Goal: Task Accomplishment & Management: Manage account settings

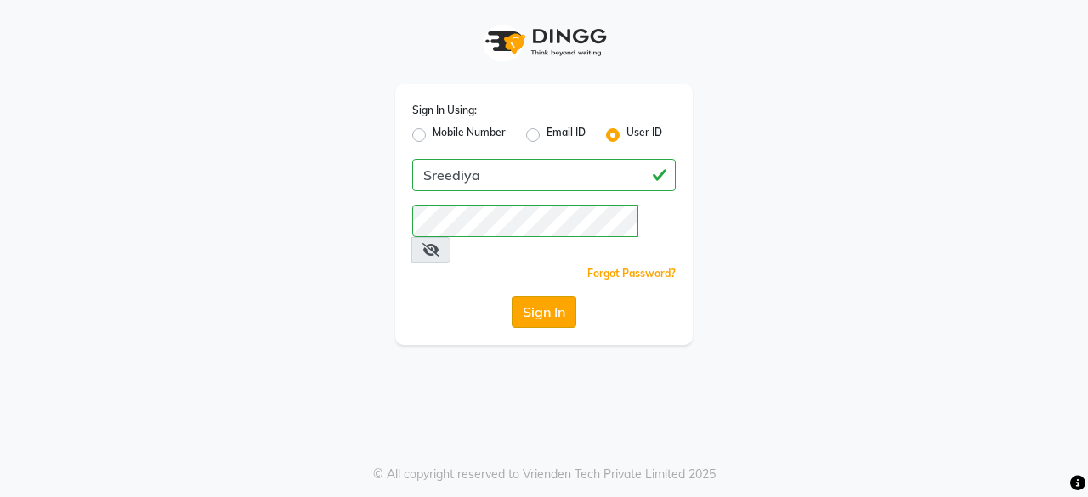
click at [539, 296] on button "Sign In" at bounding box center [544, 312] width 65 height 32
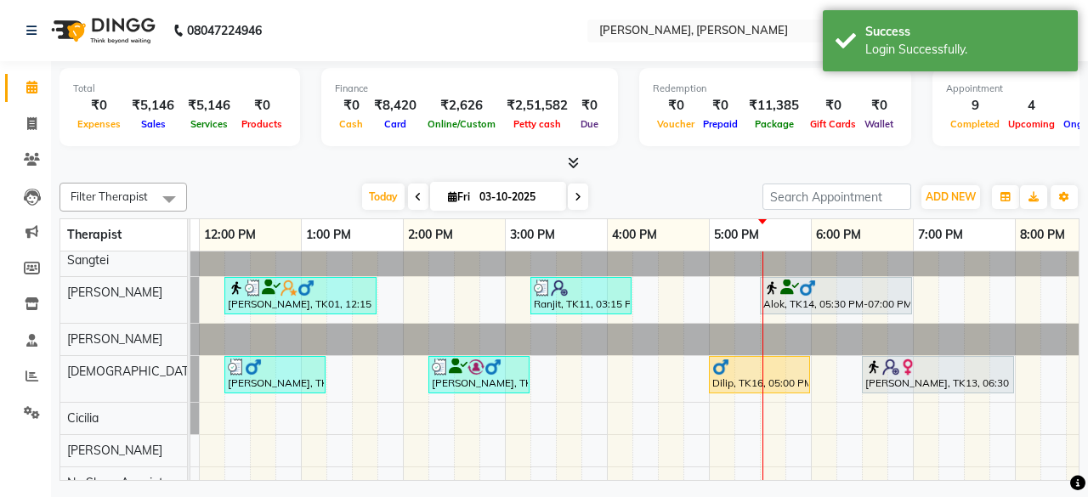
scroll to position [121, 0]
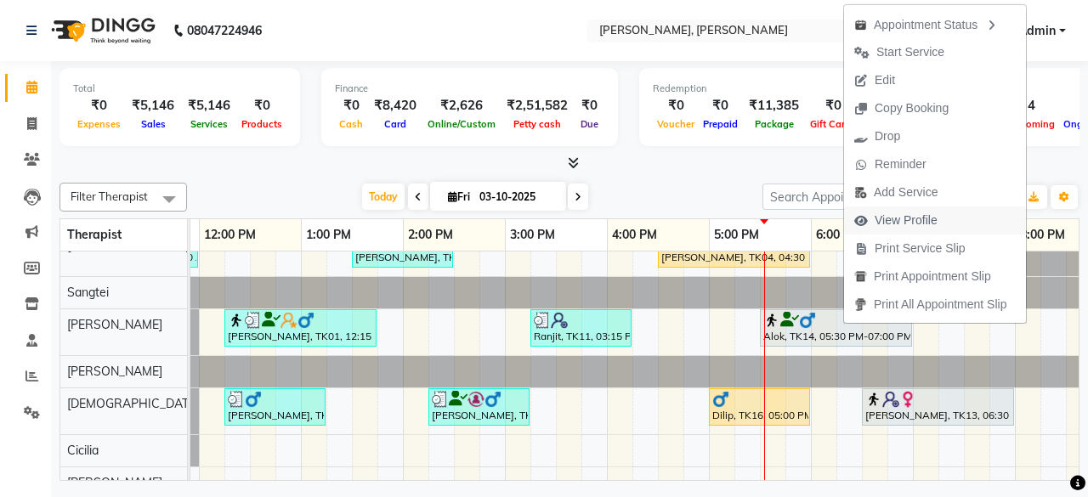
click at [917, 224] on span "View Profile" at bounding box center [906, 221] width 63 height 18
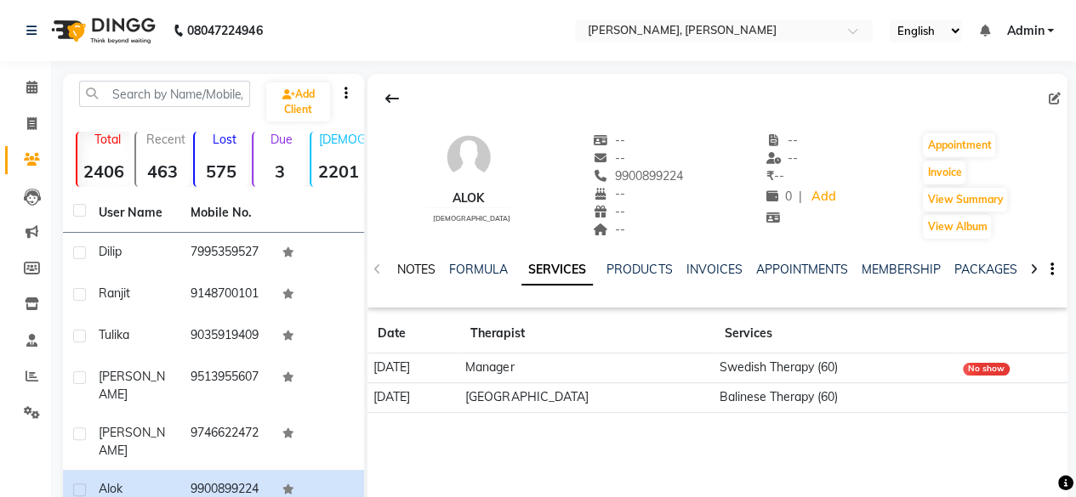
click at [422, 276] on link "NOTES" at bounding box center [416, 269] width 38 height 15
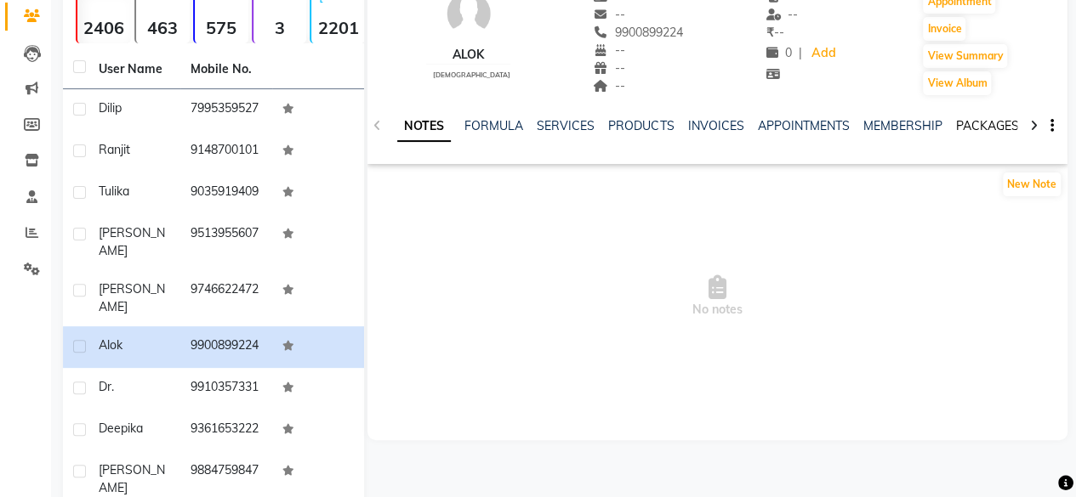
click at [969, 124] on link "PACKAGES" at bounding box center [986, 125] width 63 height 15
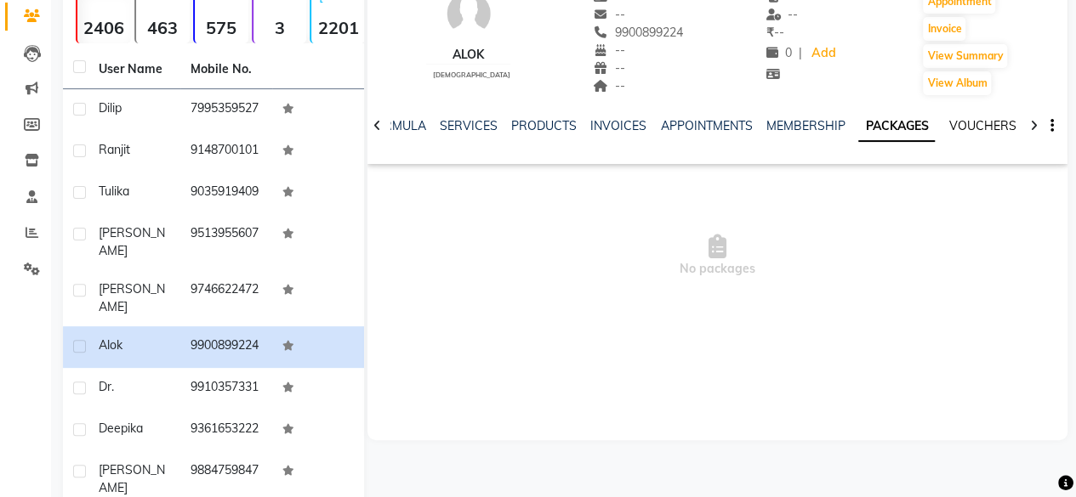
click at [976, 123] on link "VOUCHERS" at bounding box center [981, 125] width 67 height 15
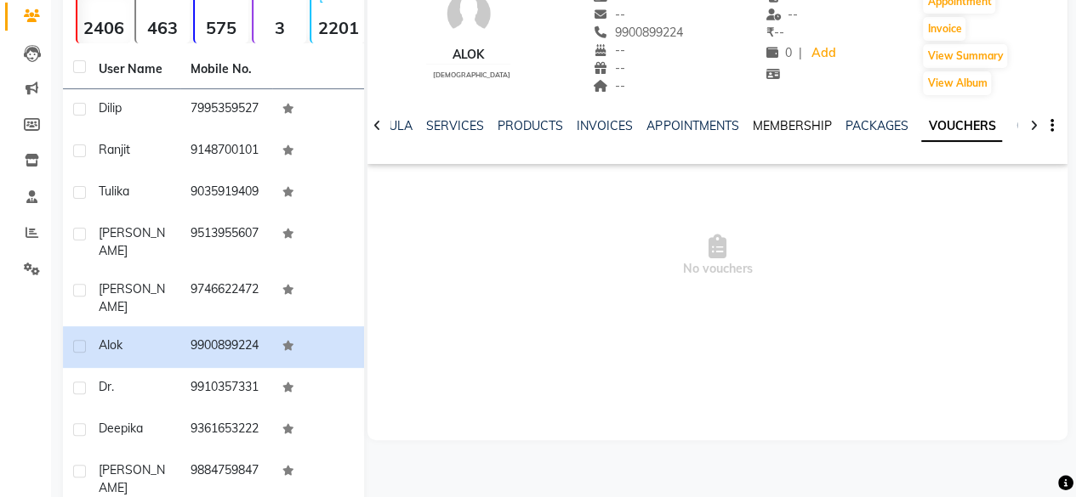
click at [784, 118] on link "MEMBERSHIP" at bounding box center [791, 125] width 79 height 15
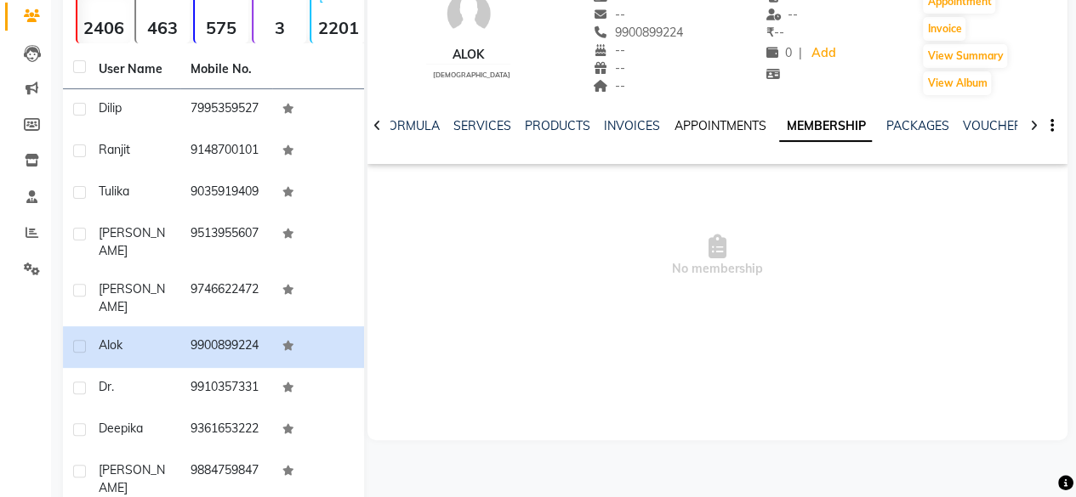
click at [710, 124] on link "APPOINTMENTS" at bounding box center [719, 125] width 92 height 15
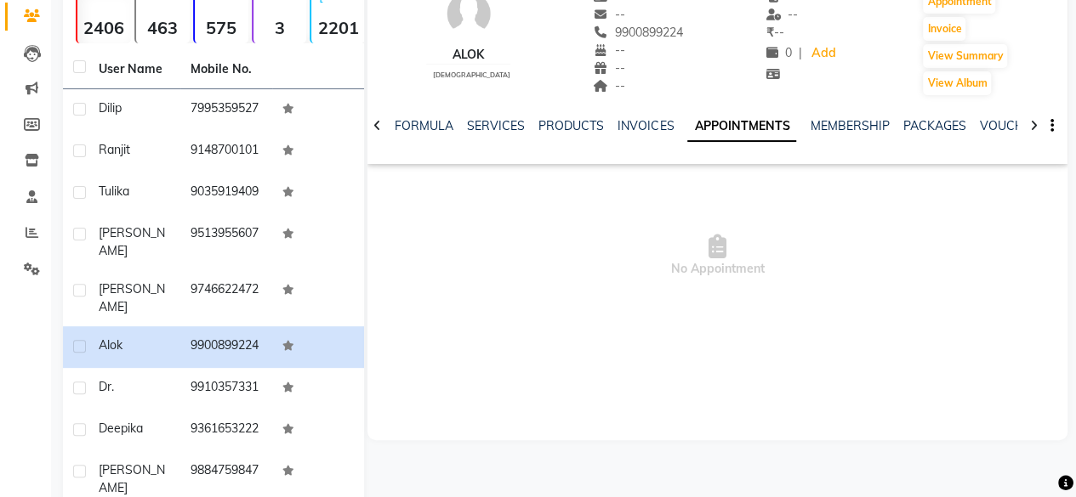
click at [628, 113] on div "NOTES FORMULA SERVICES PRODUCTS INVOICES APPOINTMENTS MEMBERSHIP PACKAGES VOUCH…" at bounding box center [717, 126] width 700 height 59
click at [556, 125] on link "PRODUCTS" at bounding box center [570, 125] width 65 height 15
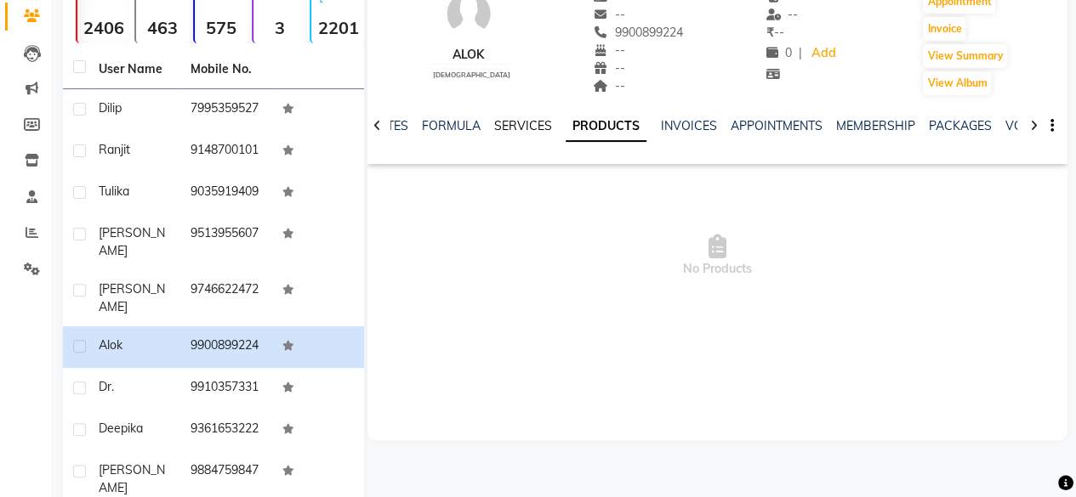
click at [520, 122] on link "SERVICES" at bounding box center [523, 125] width 58 height 15
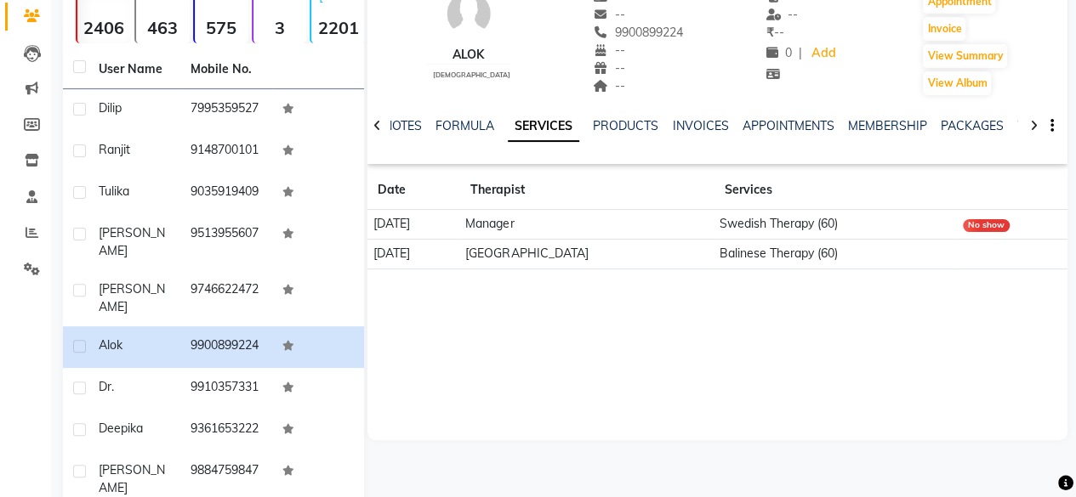
click at [377, 122] on icon at bounding box center [377, 126] width 8 height 12
click at [377, 122] on div "NOTES FORMULA SERVICES PRODUCTS INVOICES APPOINTMENTS MEMBERSHIP PACKAGES VOUCH…" at bounding box center [717, 126] width 700 height 59
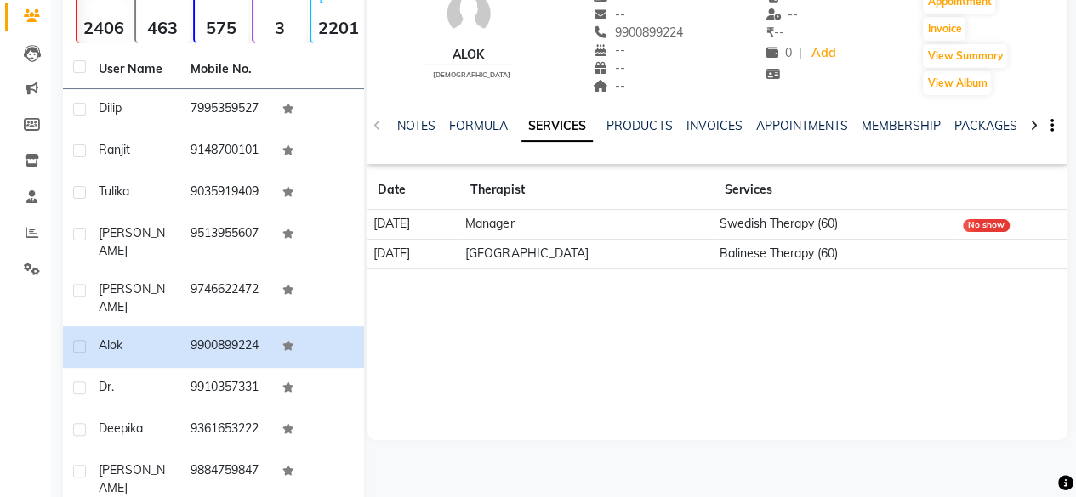
click at [377, 122] on div "NOTES FORMULA SERVICES PRODUCTS INVOICES APPOINTMENTS MEMBERSHIP PACKAGES VOUCH…" at bounding box center [717, 126] width 700 height 59
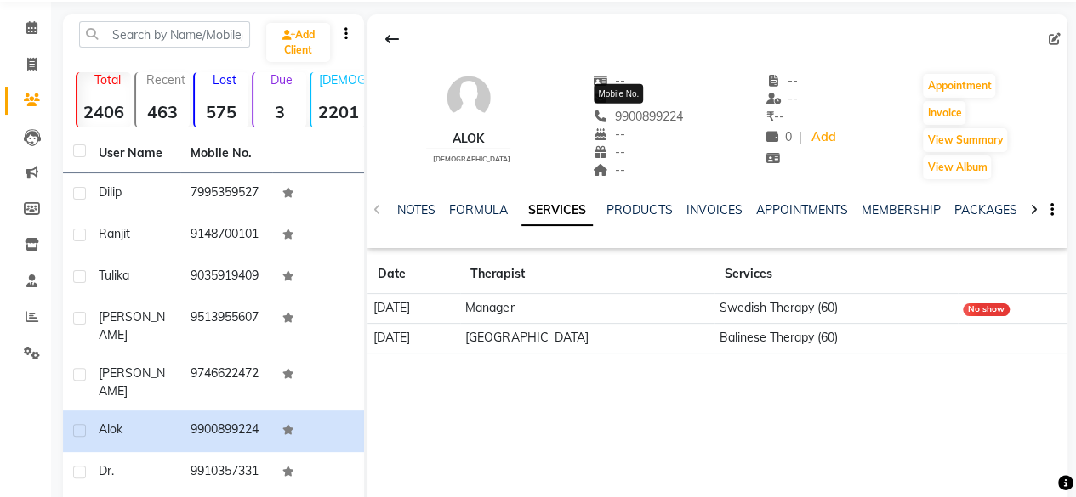
drag, startPoint x: 596, startPoint y: 117, endPoint x: 662, endPoint y: 113, distance: 65.6
click at [662, 113] on span "9900899224" at bounding box center [638, 116] width 90 height 15
click at [26, 22] on icon at bounding box center [31, 27] width 11 height 13
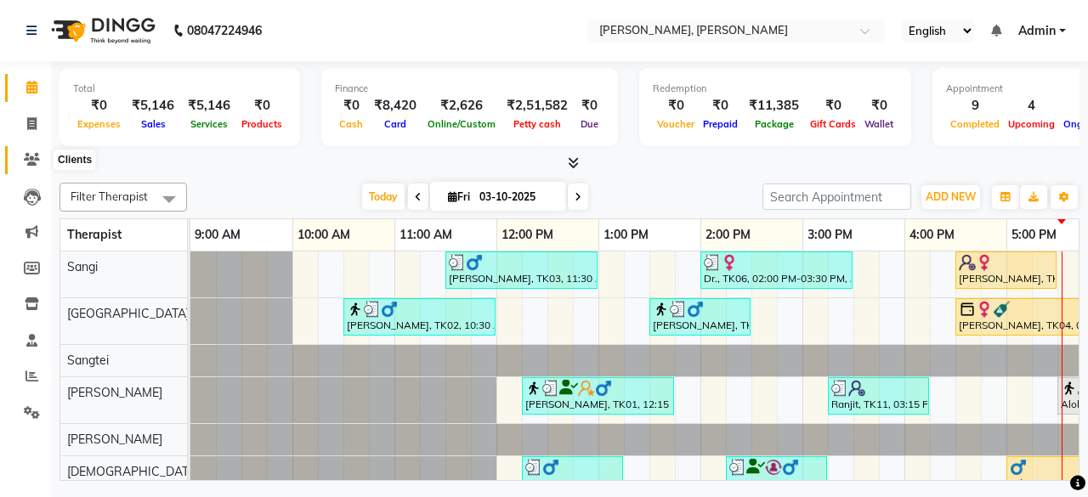
click at [27, 161] on icon at bounding box center [32, 159] width 16 height 13
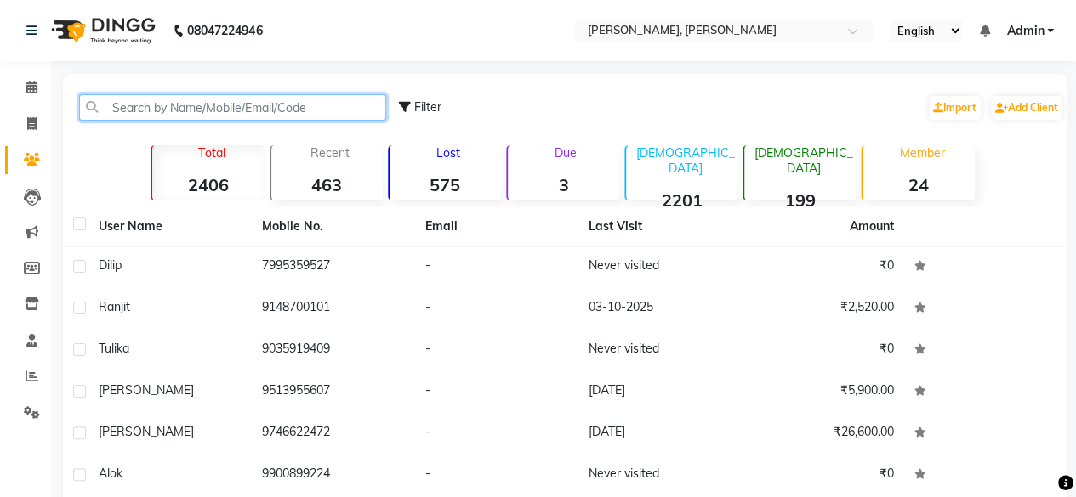
click at [168, 110] on input "text" at bounding box center [232, 107] width 307 height 26
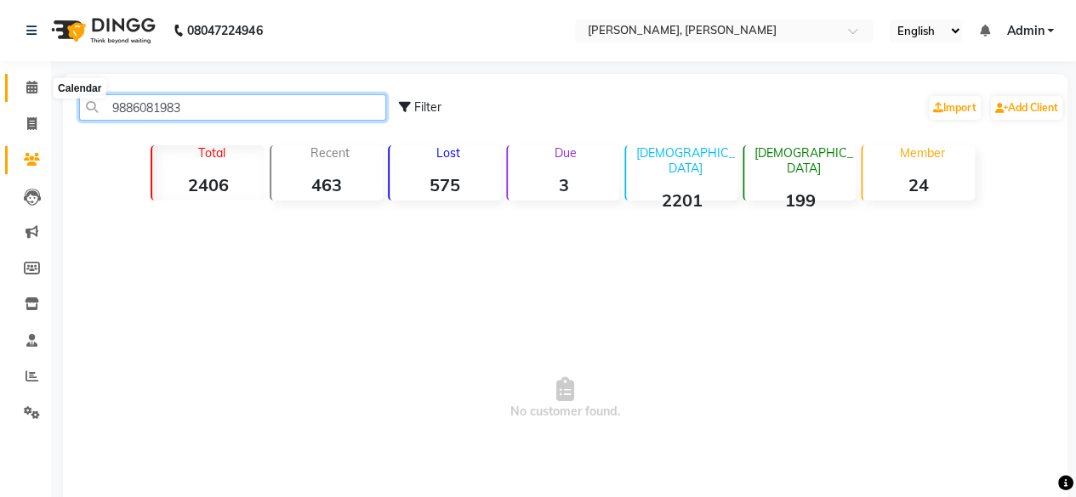
type input "9886081983"
click at [29, 89] on icon at bounding box center [31, 87] width 11 height 13
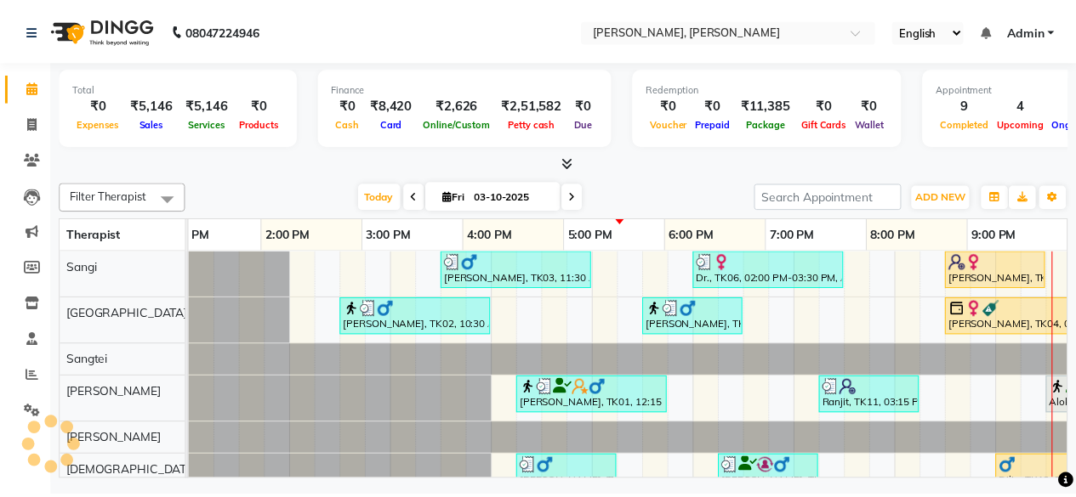
scroll to position [0, 437]
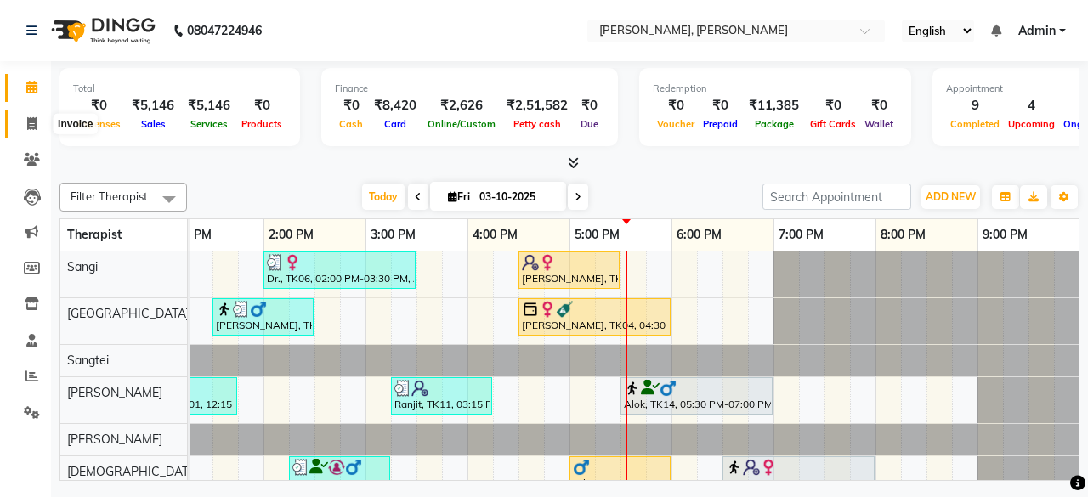
click at [38, 118] on span at bounding box center [32, 125] width 30 height 20
select select "service"
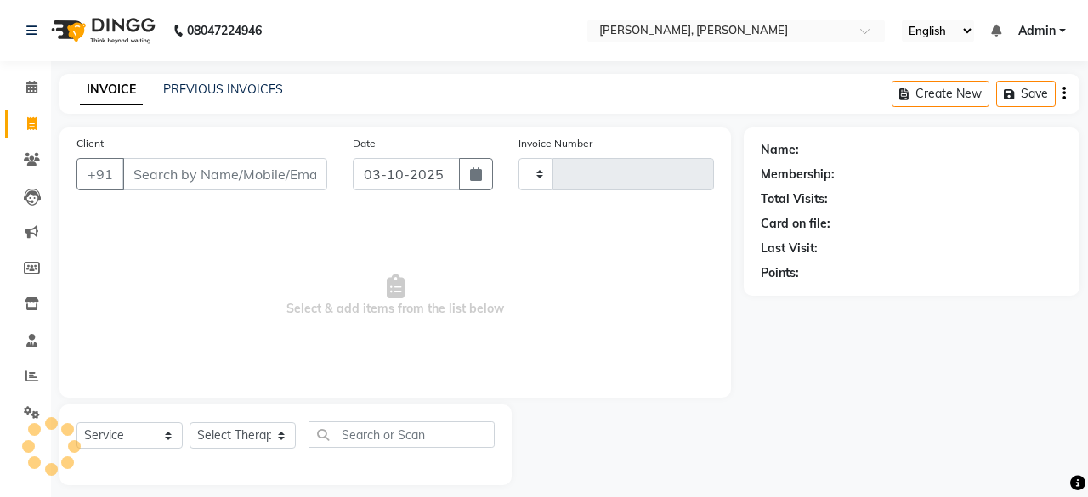
type input "2000"
select select "7301"
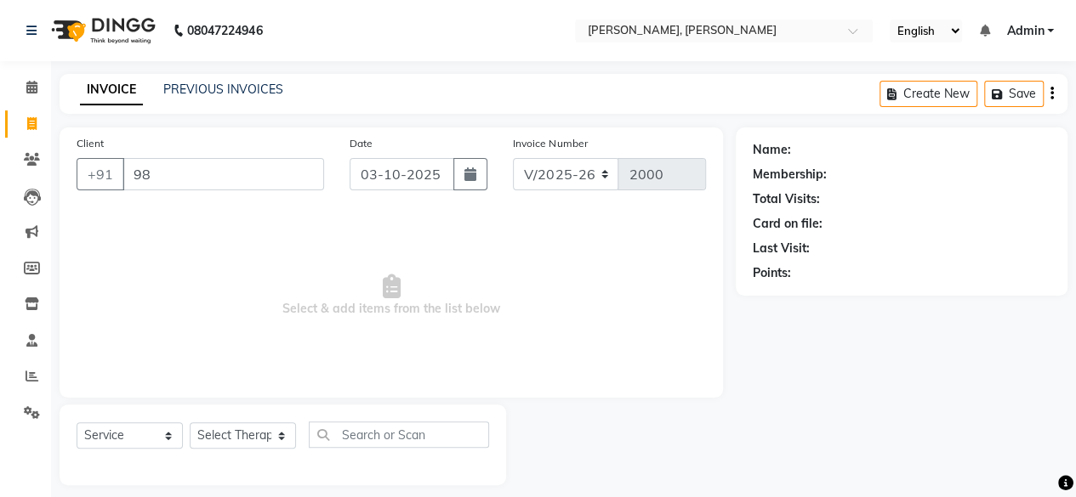
type input "9"
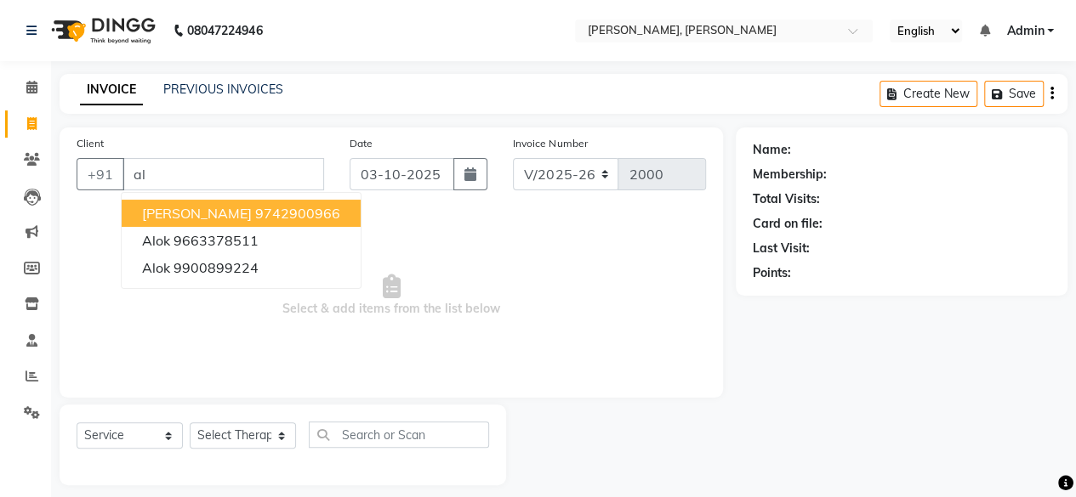
type input "a"
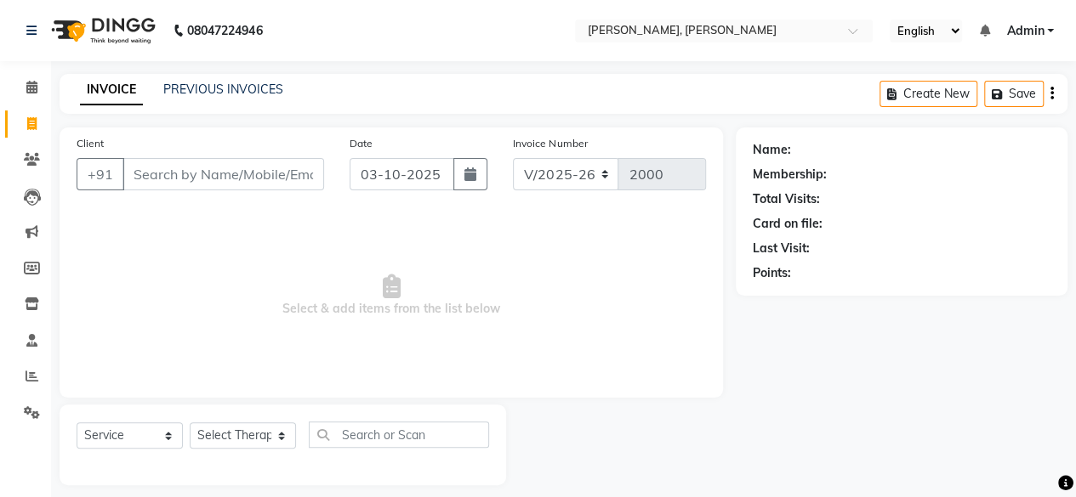
click at [221, 165] on input "Client" at bounding box center [223, 174] width 202 height 32
type input "9663378511"
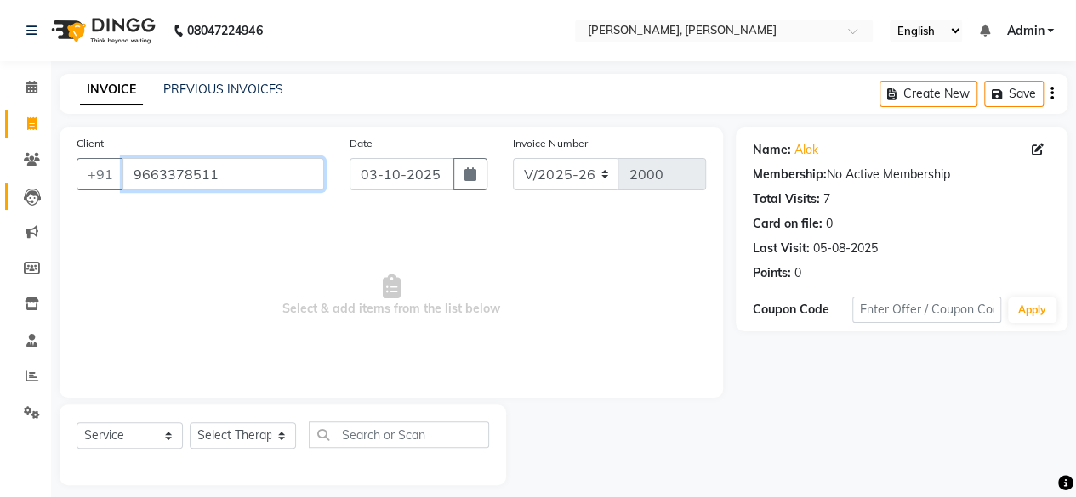
drag, startPoint x: 224, startPoint y: 172, endPoint x: 39, endPoint y: 200, distance: 187.5
click at [39, 200] on app-home "08047224946 Select Location × Isa Spa Whitefield, Whitefield English ENGLISH Es…" at bounding box center [538, 255] width 1076 height 511
paste input "9663378511"
click at [130, 171] on input "9663378511" at bounding box center [223, 174] width 202 height 32
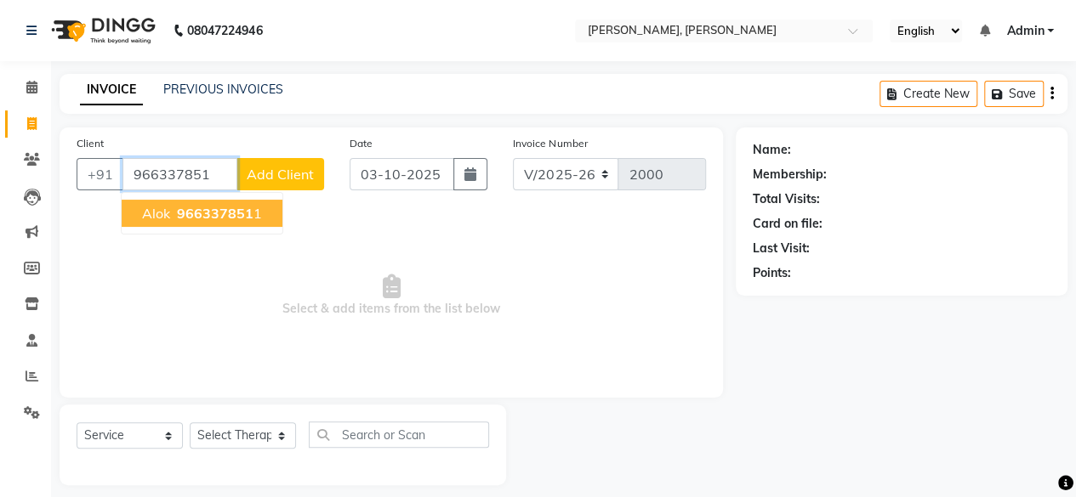
click at [202, 209] on span "966337851" at bounding box center [215, 213] width 77 height 17
type input "9663378511"
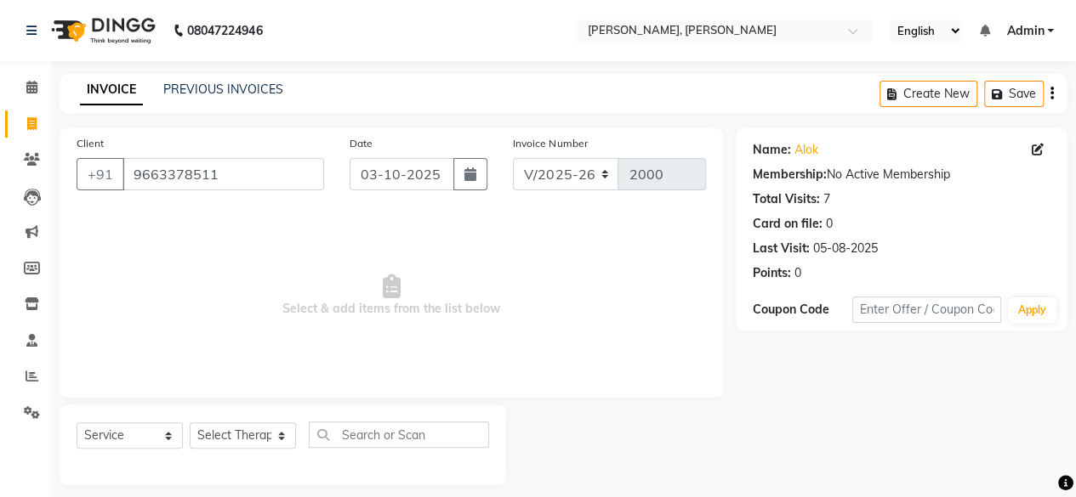
drag, startPoint x: 1071, startPoint y: 219, endPoint x: 1074, endPoint y: 275, distance: 56.2
click at [1074, 275] on div "Name: Alok Membership: No Active Membership Total Visits: 7 Card on file: 0 Las…" at bounding box center [908, 307] width 344 height 358
click at [884, 225] on div "Card on file: 0" at bounding box center [902, 224] width 298 height 18
click at [30, 154] on icon at bounding box center [32, 159] width 16 height 13
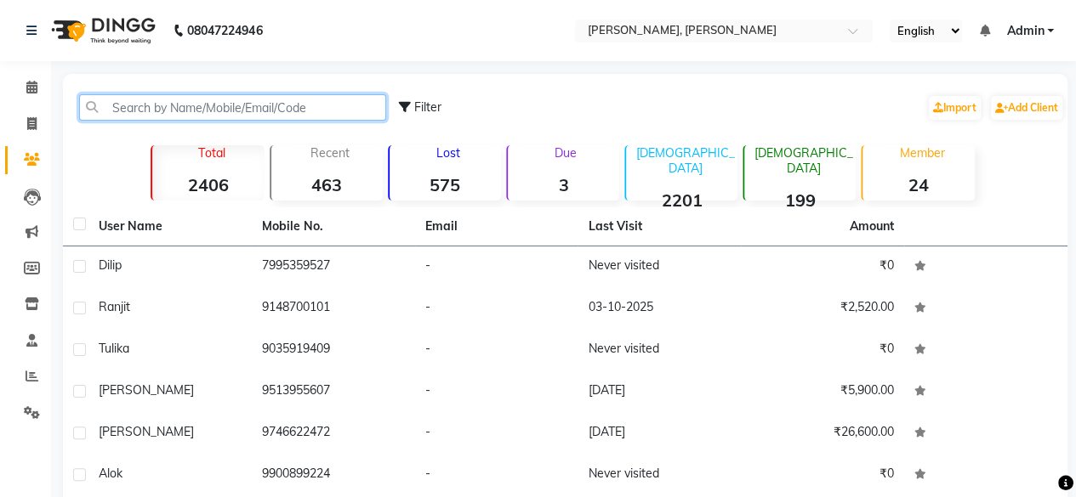
click at [228, 104] on input "text" at bounding box center [232, 107] width 307 height 26
paste input "9663378511"
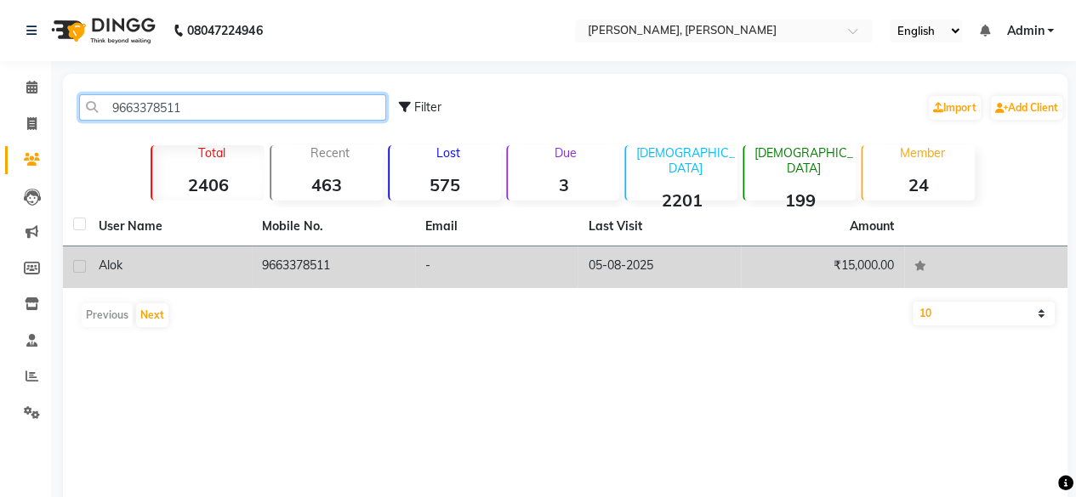
type input "9663378511"
click at [281, 264] on td "9663378511" at bounding box center [333, 268] width 163 height 42
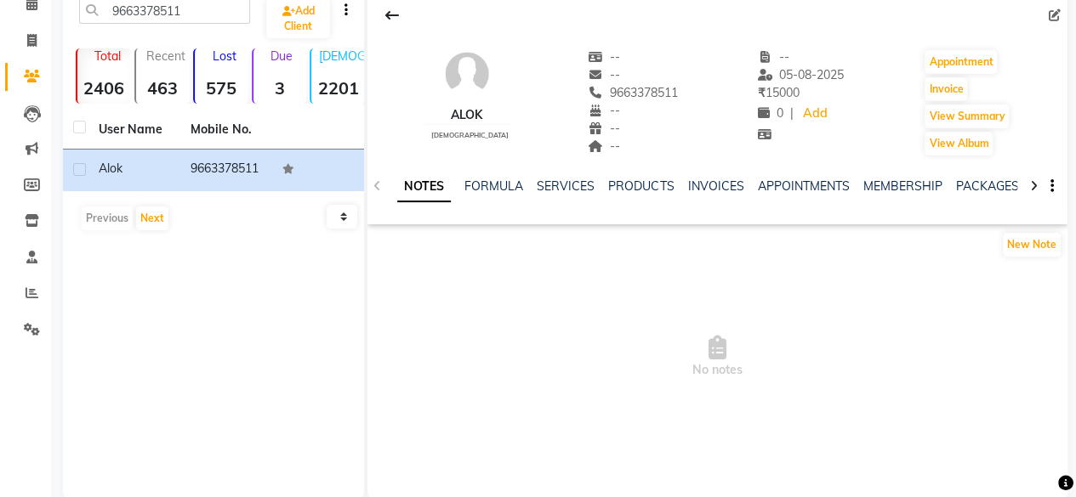
scroll to position [91, 0]
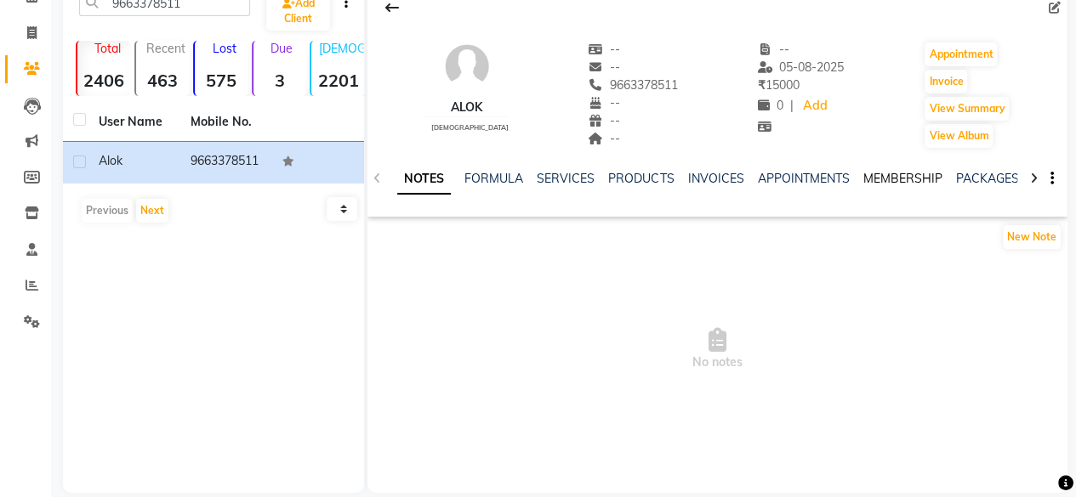
click at [878, 171] on link "MEMBERSHIP" at bounding box center [901, 178] width 79 height 15
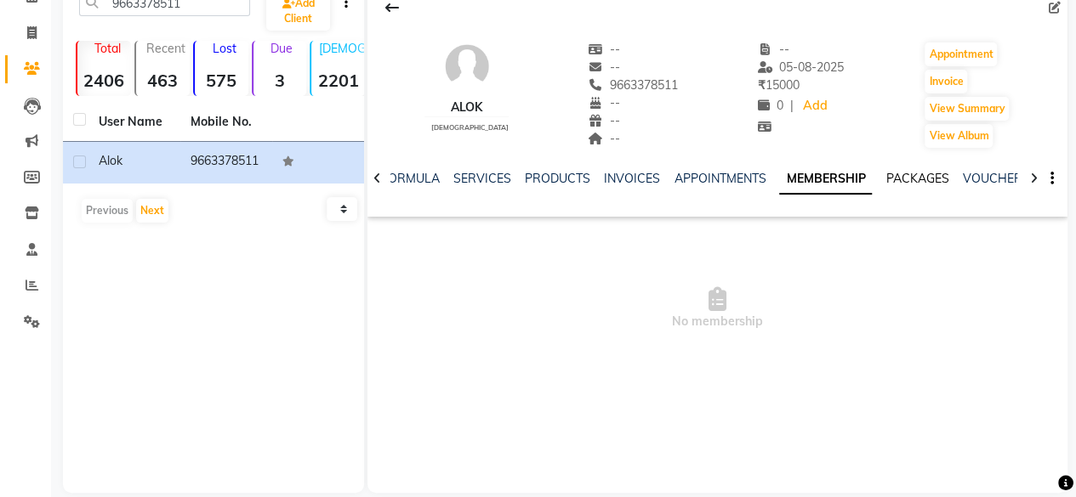
click at [888, 173] on link "PACKAGES" at bounding box center [916, 178] width 63 height 15
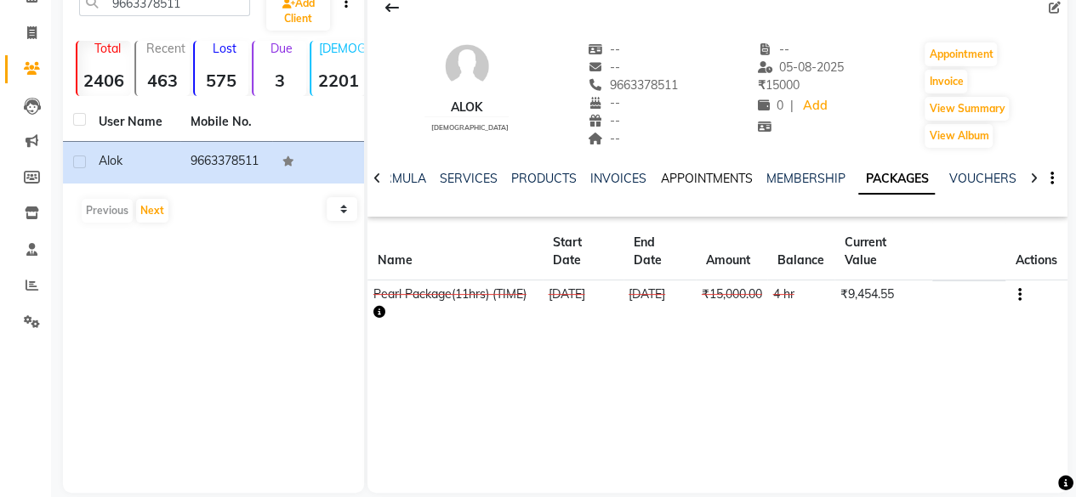
click at [663, 177] on link "APPOINTMENTS" at bounding box center [706, 178] width 92 height 15
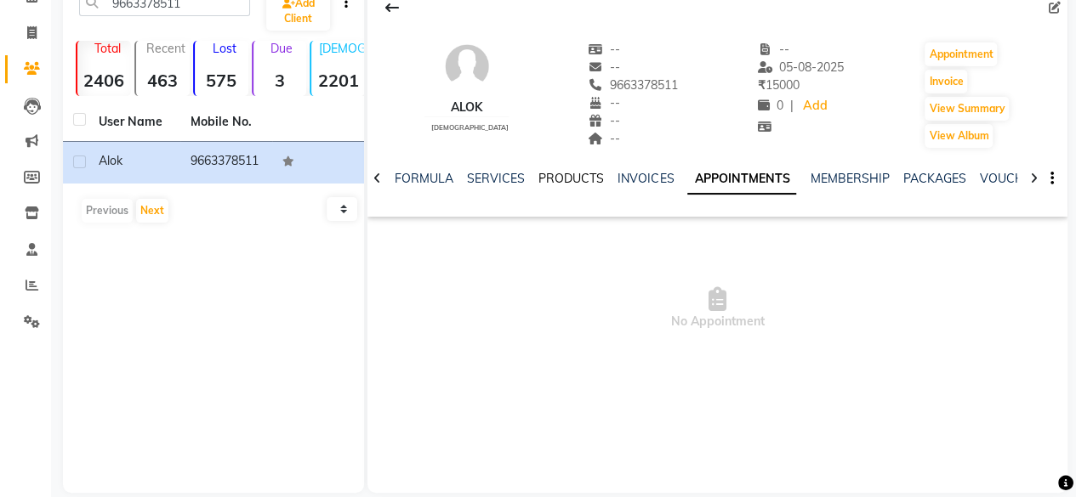
click at [580, 181] on link "PRODUCTS" at bounding box center [570, 178] width 65 height 15
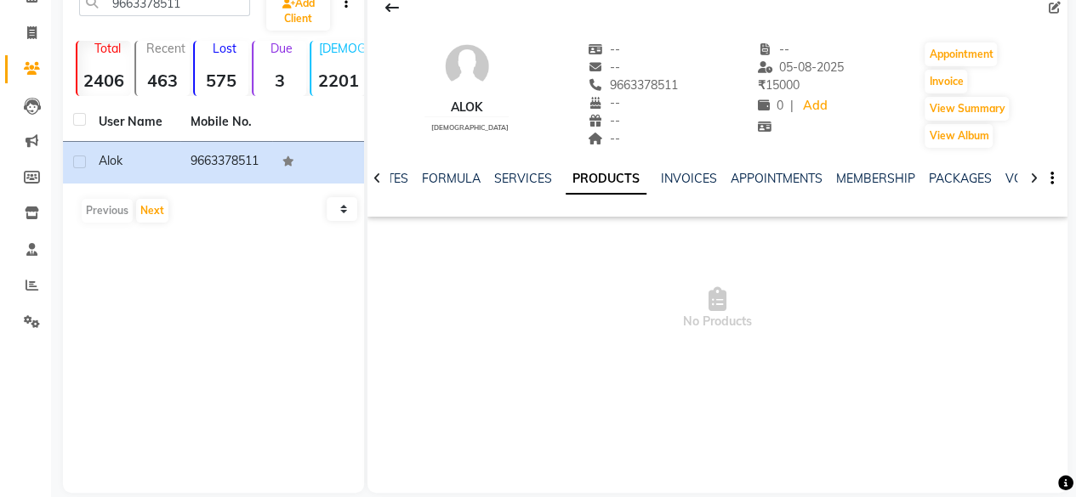
click at [452, 166] on div "NOTES FORMULA SERVICES PRODUCTS INVOICES APPOINTMENTS MEMBERSHIP PACKAGES VOUCH…" at bounding box center [717, 179] width 700 height 59
click at [440, 180] on link "FORMULA" at bounding box center [451, 178] width 59 height 15
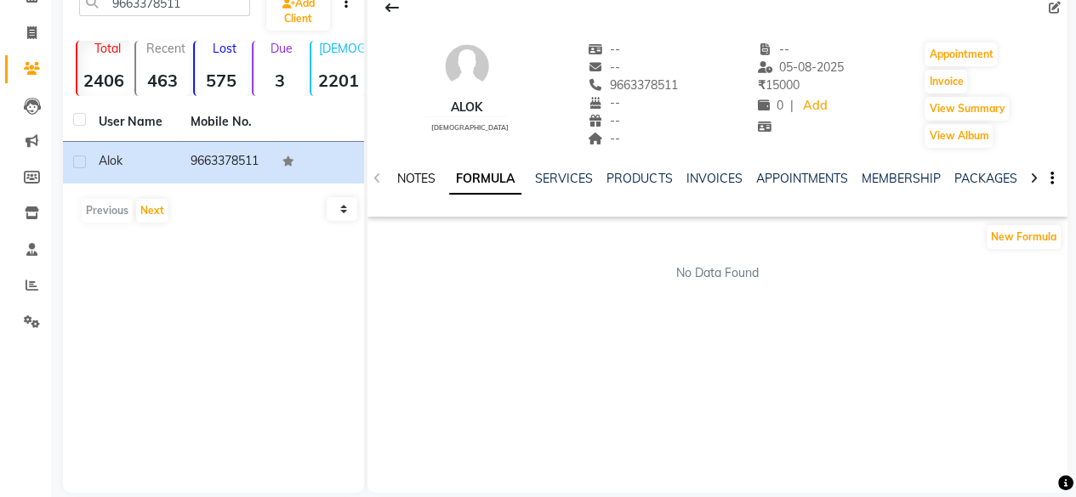
click at [423, 182] on link "NOTES" at bounding box center [416, 178] width 38 height 15
click at [971, 180] on link "PACKAGES" at bounding box center [986, 178] width 63 height 15
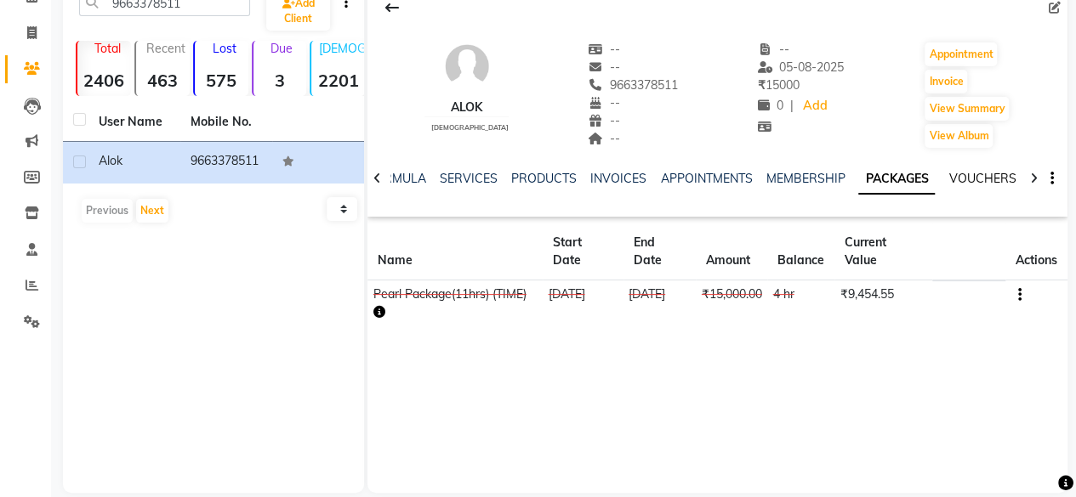
click at [971, 180] on link "VOUCHERS" at bounding box center [981, 178] width 67 height 15
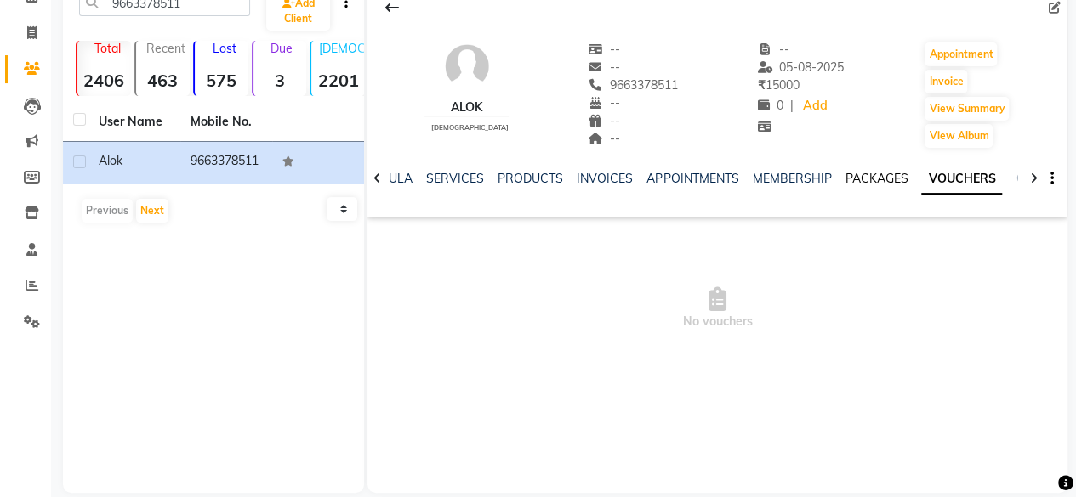
click at [876, 176] on link "PACKAGES" at bounding box center [875, 178] width 63 height 15
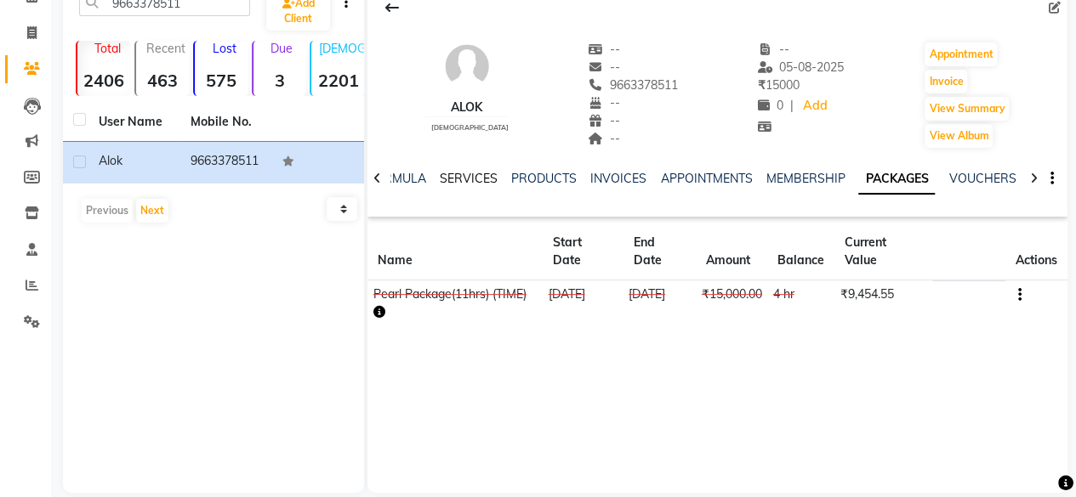
click at [483, 179] on link "SERVICES" at bounding box center [469, 178] width 58 height 15
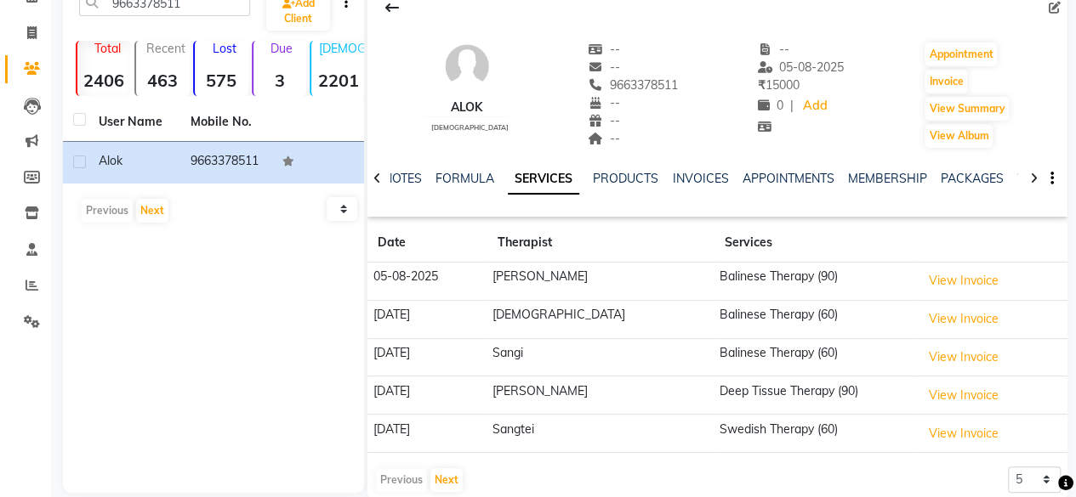
scroll to position [114, 0]
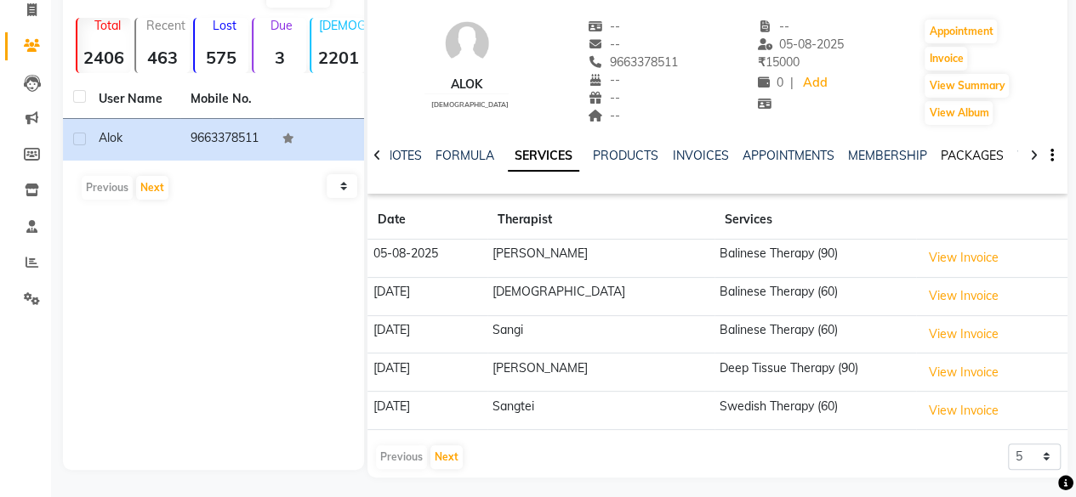
click at [981, 155] on link "PACKAGES" at bounding box center [971, 155] width 63 height 15
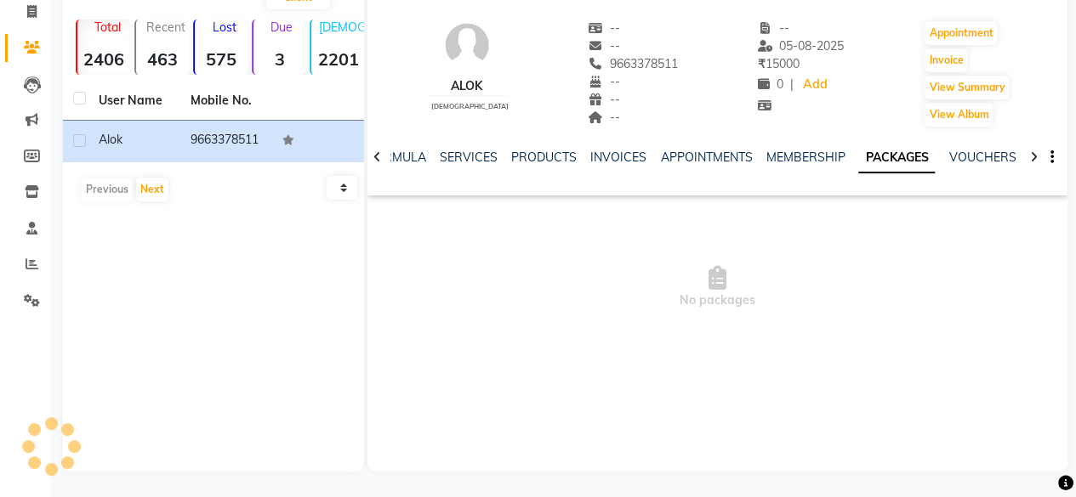
scroll to position [112, 0]
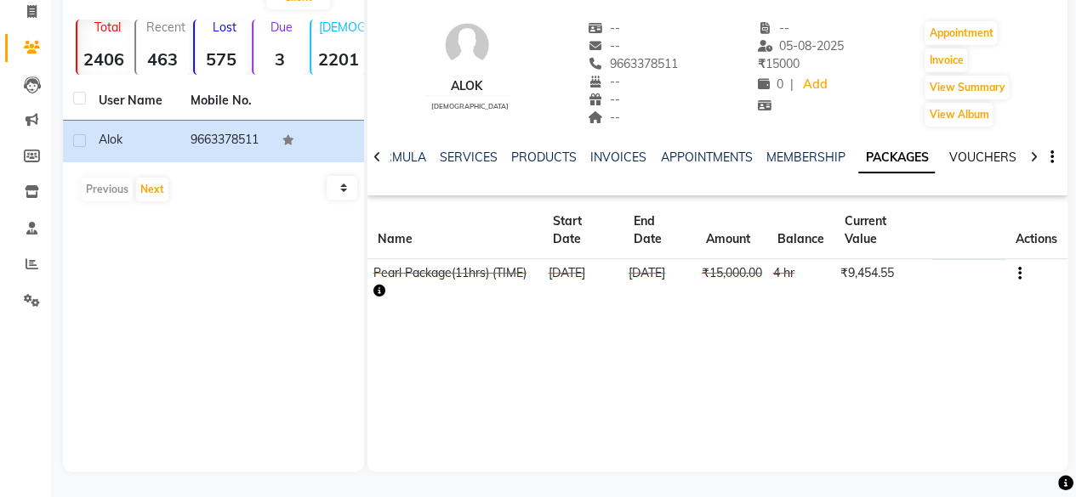
click at [966, 152] on link "VOUCHERS" at bounding box center [981, 157] width 67 height 15
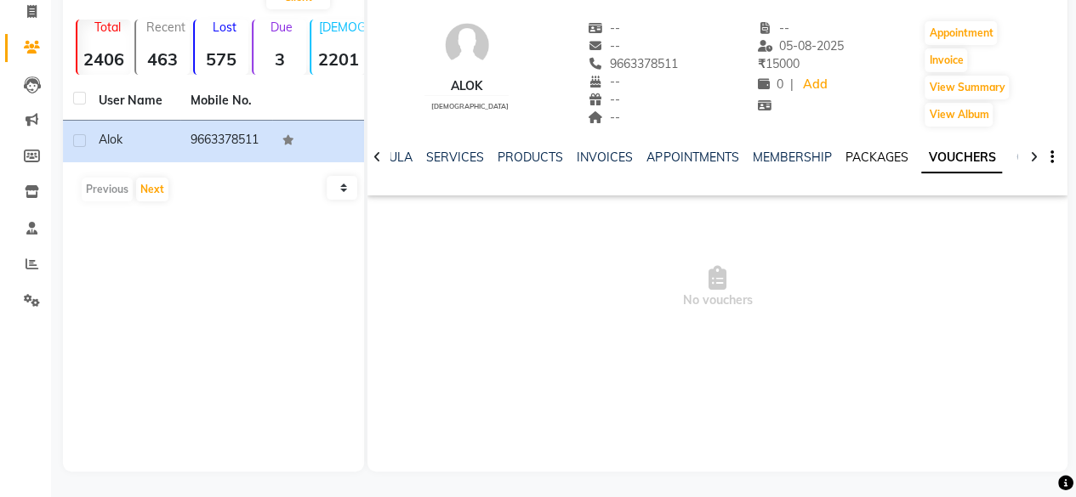
click at [867, 157] on link "PACKAGES" at bounding box center [875, 157] width 63 height 15
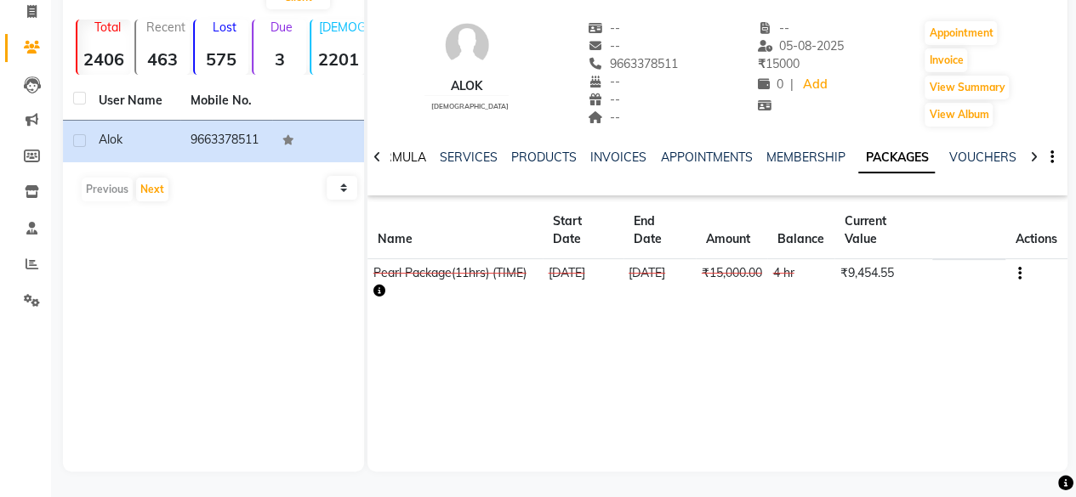
click at [392, 151] on link "FORMULA" at bounding box center [396, 157] width 59 height 15
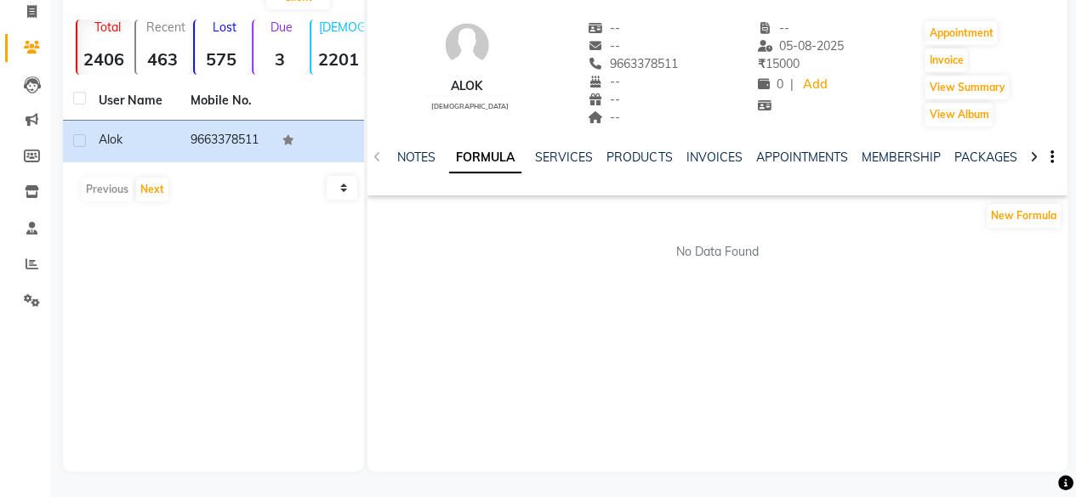
click at [392, 151] on div "NOTES FORMULA SERVICES PRODUCTS INVOICES APPOINTMENTS MEMBERSHIP PACKAGES VOUCH…" at bounding box center [703, 168] width 627 height 38
click at [408, 156] on link "NOTES" at bounding box center [416, 157] width 38 height 15
click at [498, 159] on link "FORMULA" at bounding box center [493, 157] width 59 height 15
click at [560, 160] on link "SERVICES" at bounding box center [564, 157] width 58 height 15
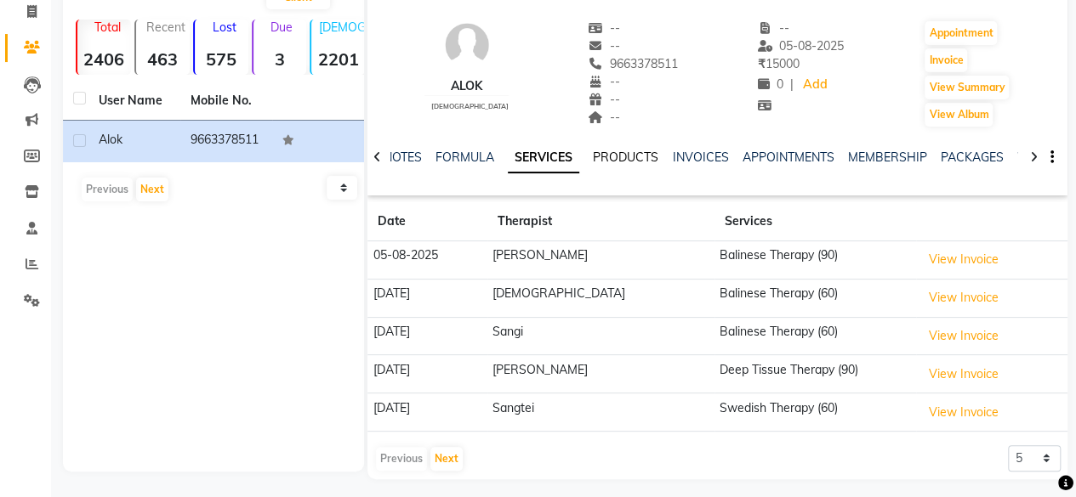
click at [606, 154] on link "PRODUCTS" at bounding box center [625, 157] width 65 height 15
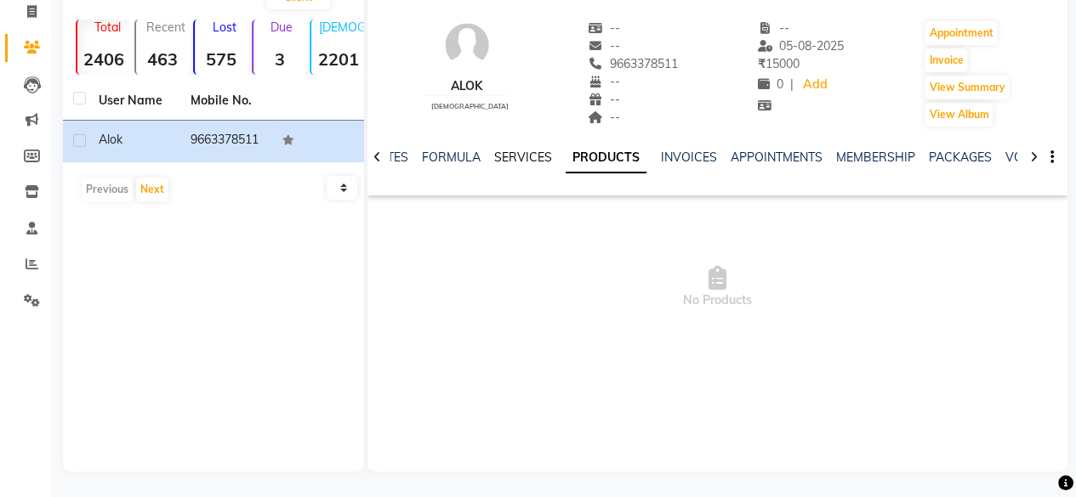
click at [522, 157] on link "SERVICES" at bounding box center [523, 157] width 58 height 15
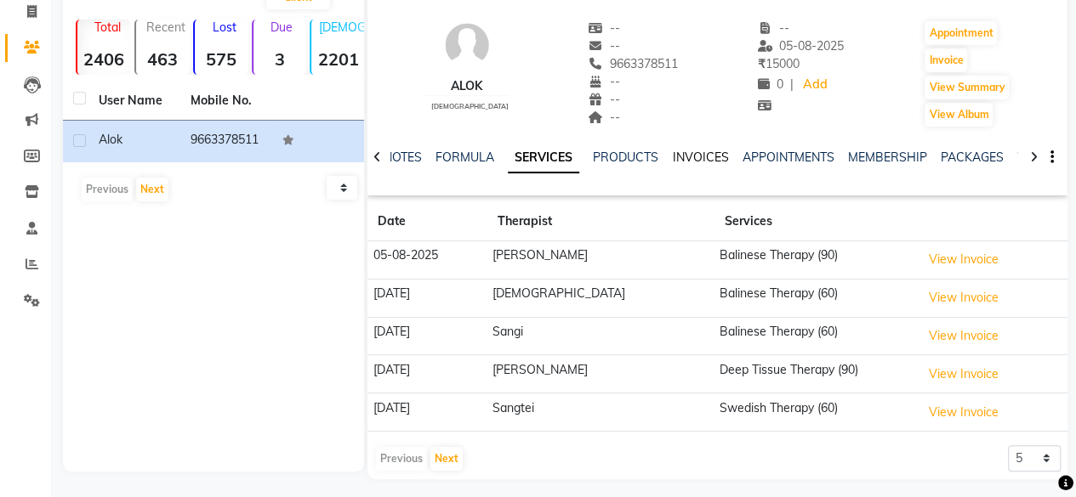
click at [679, 163] on link "INVOICES" at bounding box center [700, 157] width 56 height 15
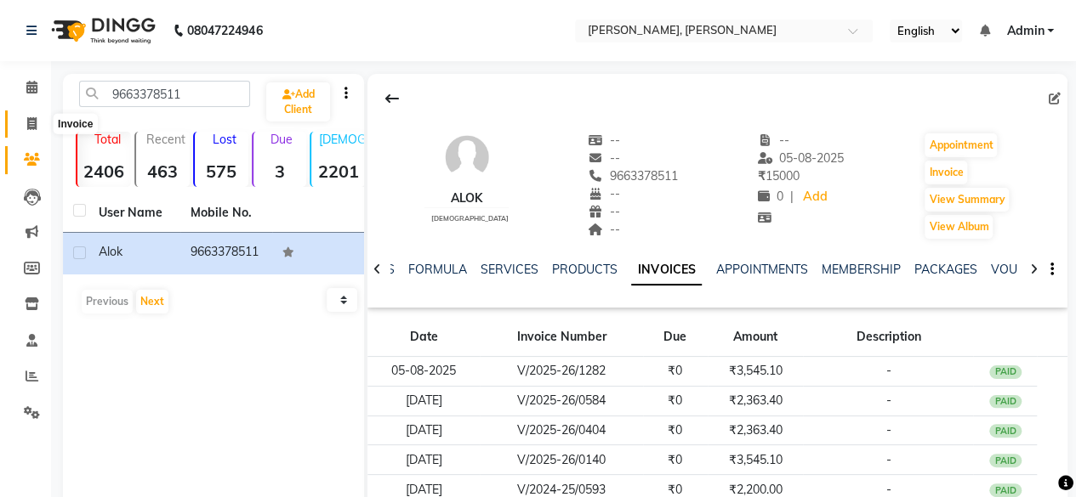
click at [42, 123] on span at bounding box center [32, 125] width 30 height 20
select select "7301"
select select "service"
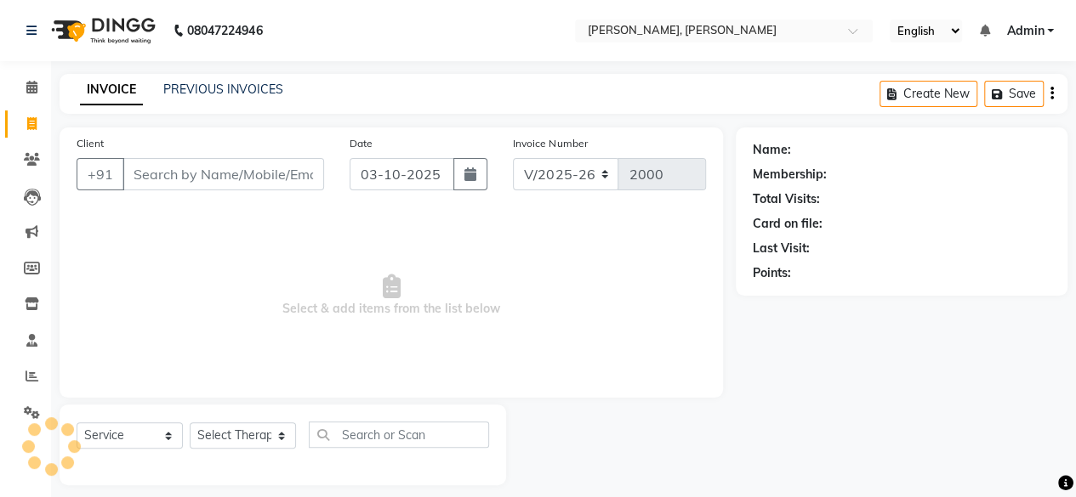
scroll to position [13, 0]
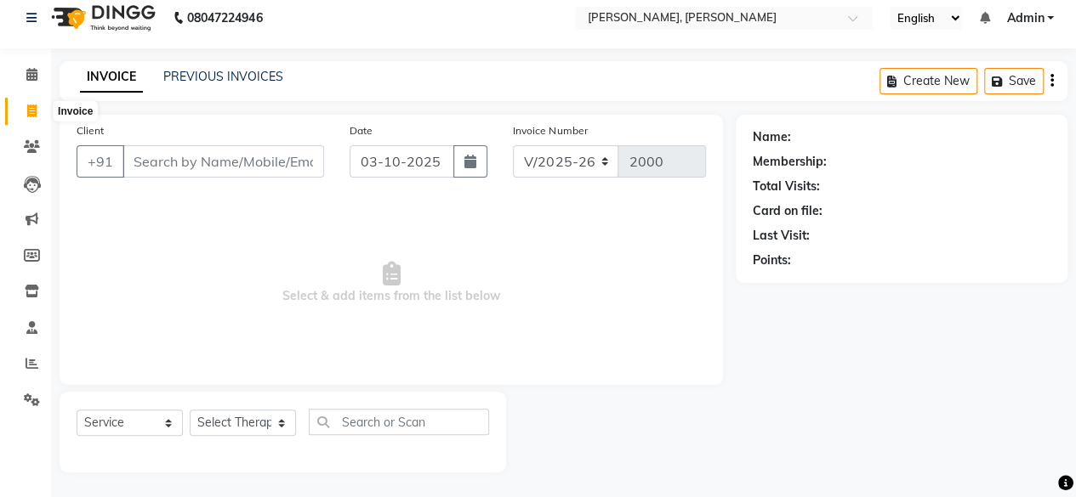
click at [31, 110] on icon at bounding box center [31, 111] width 9 height 13
select select "7301"
select select "service"
click at [36, 149] on icon at bounding box center [32, 146] width 16 height 13
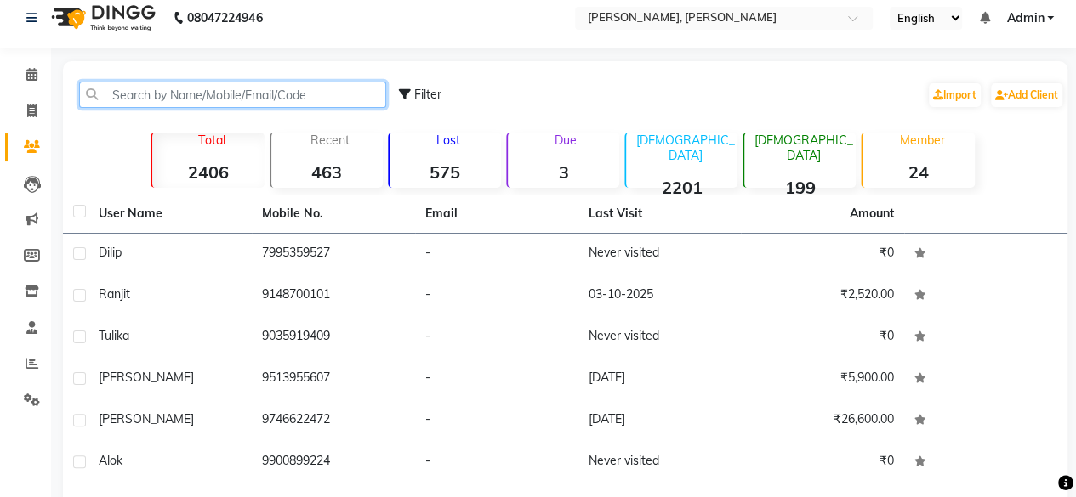
click at [161, 93] on input "text" at bounding box center [232, 95] width 307 height 26
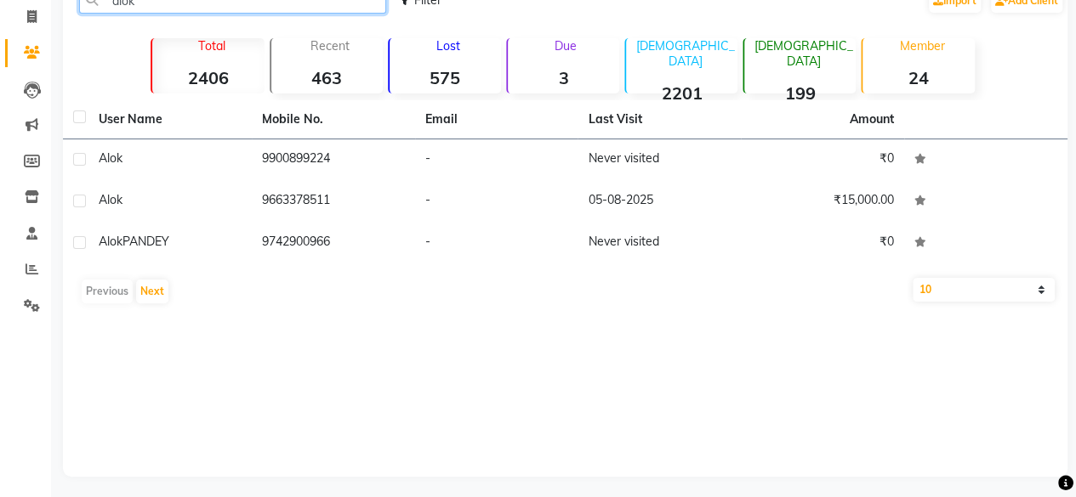
scroll to position [112, 0]
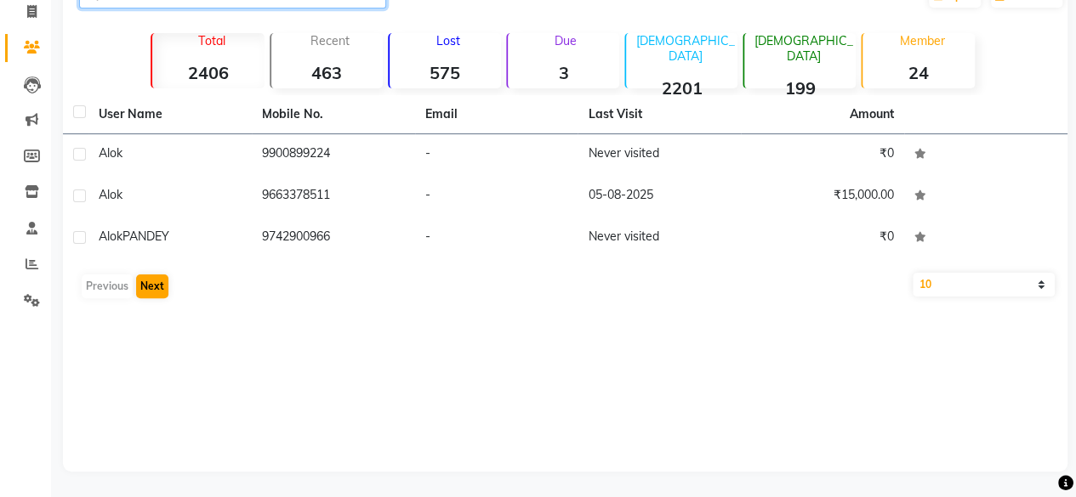
type input "alok"
click at [155, 287] on button "Next" at bounding box center [152, 287] width 32 height 24
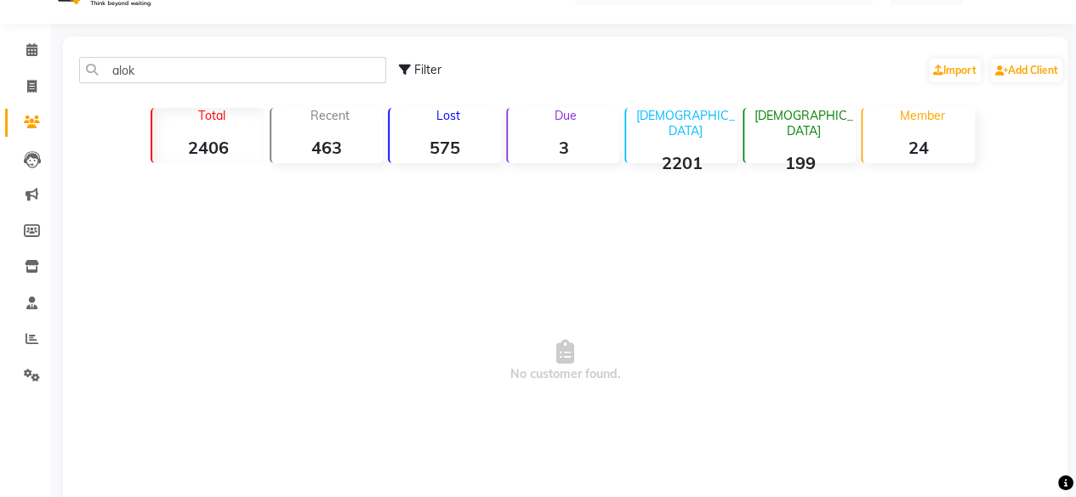
scroll to position [0, 0]
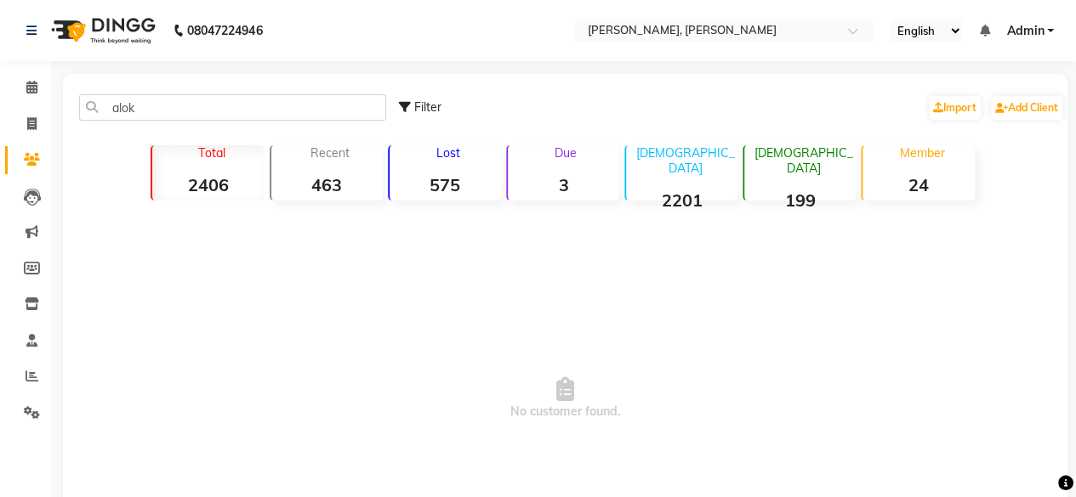
select select "7301"
select select "service"
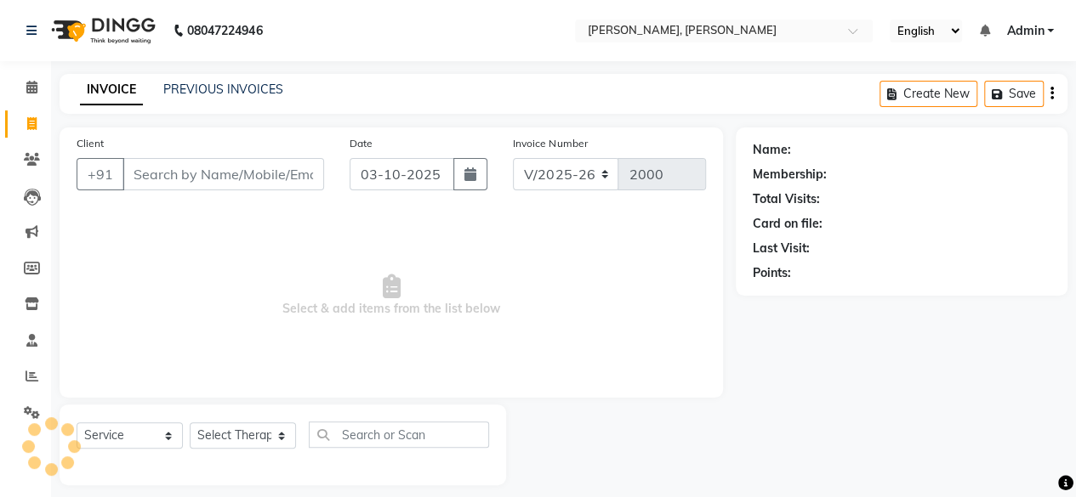
scroll to position [13, 0]
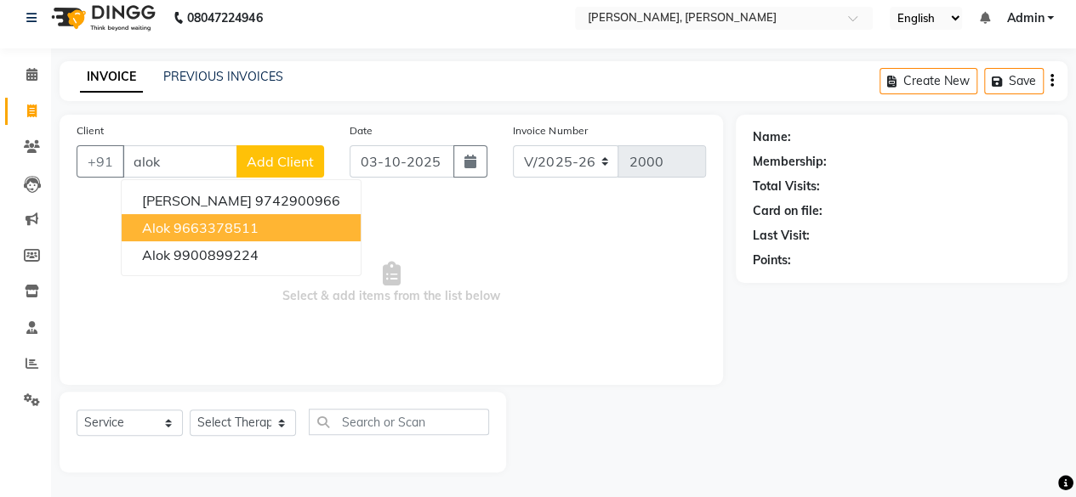
click at [276, 224] on button "Alok 9663378511" at bounding box center [241, 227] width 239 height 27
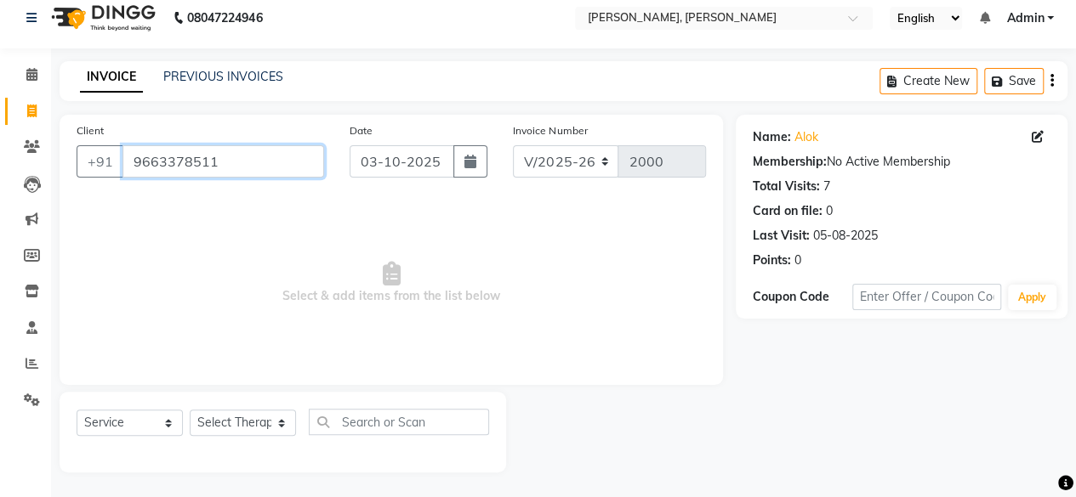
click at [268, 164] on input "9663378511" at bounding box center [223, 161] width 202 height 32
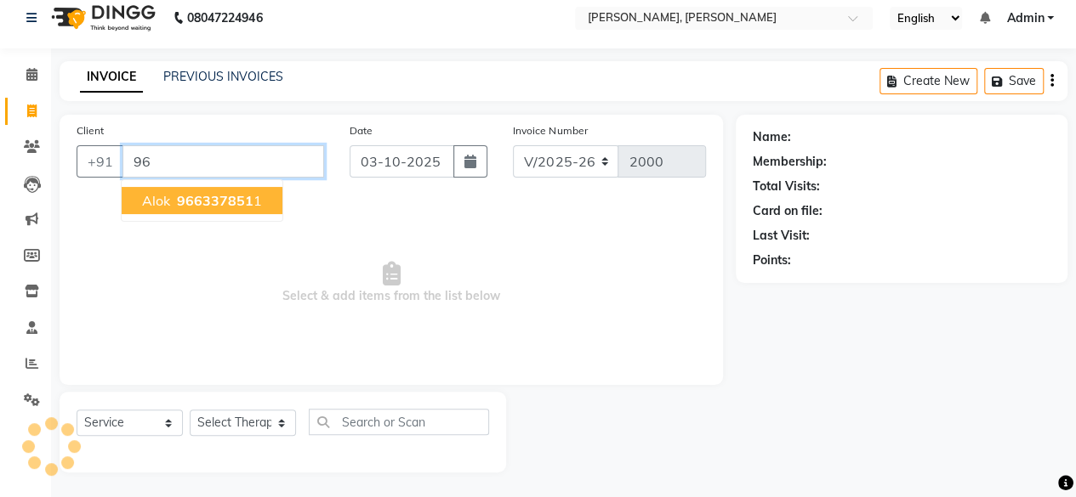
type input "9"
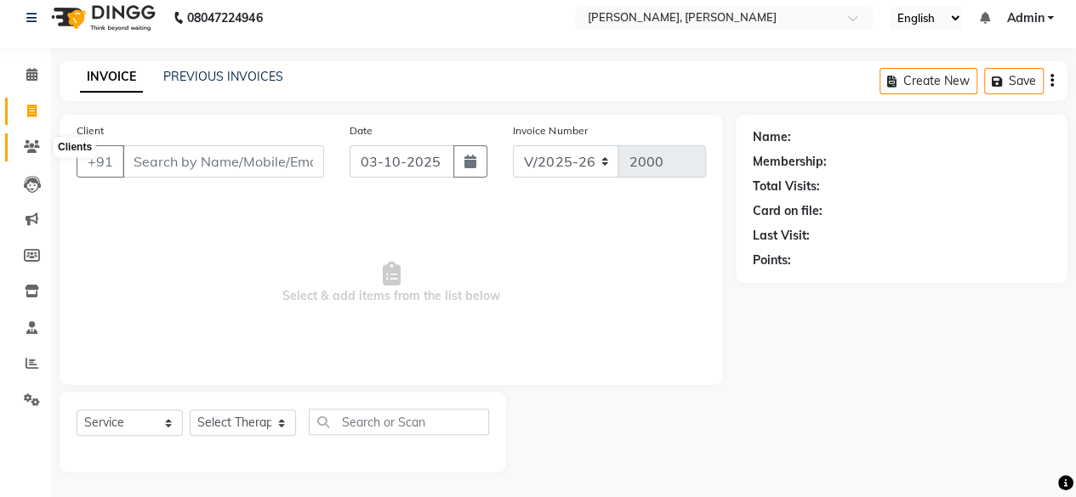
click at [34, 149] on icon at bounding box center [32, 146] width 16 height 13
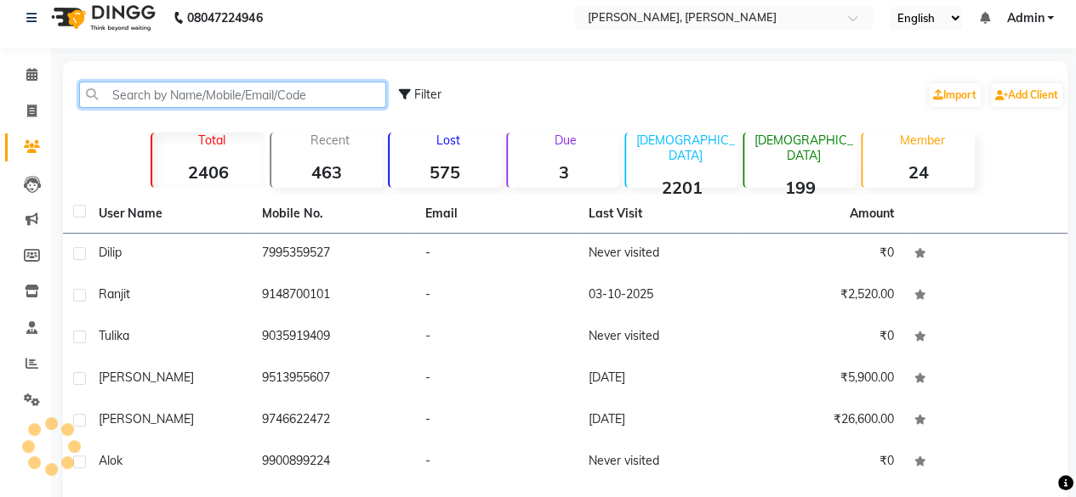
click at [224, 101] on input "text" at bounding box center [232, 95] width 307 height 26
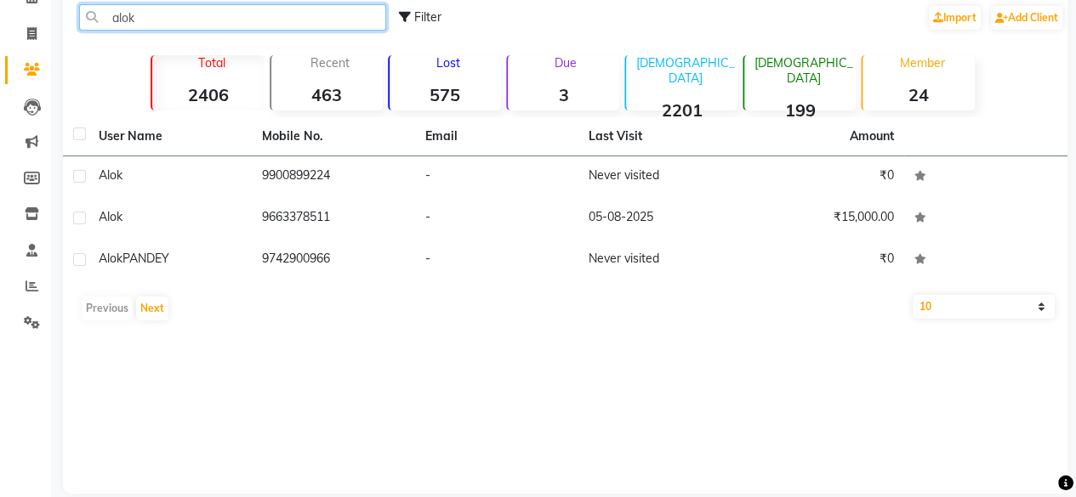
scroll to position [95, 0]
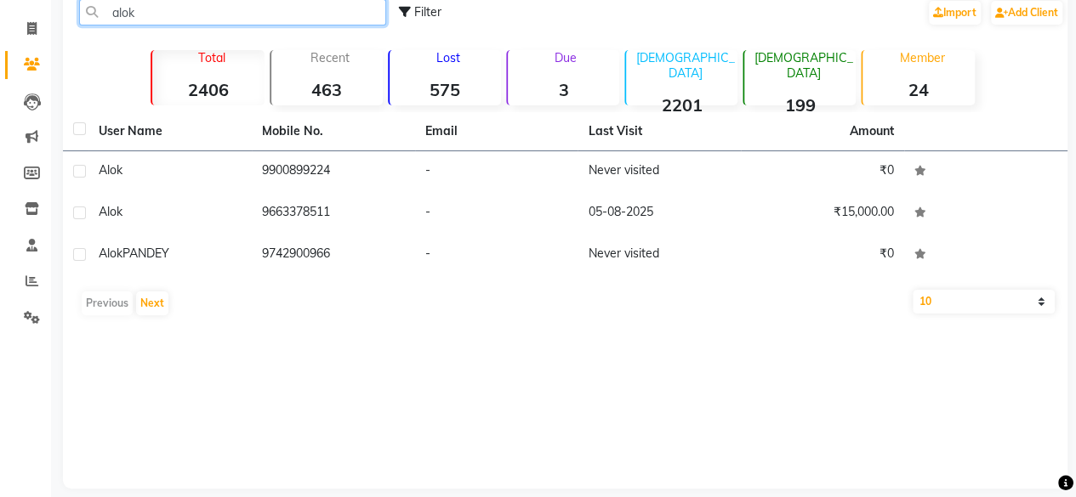
type input "alok"
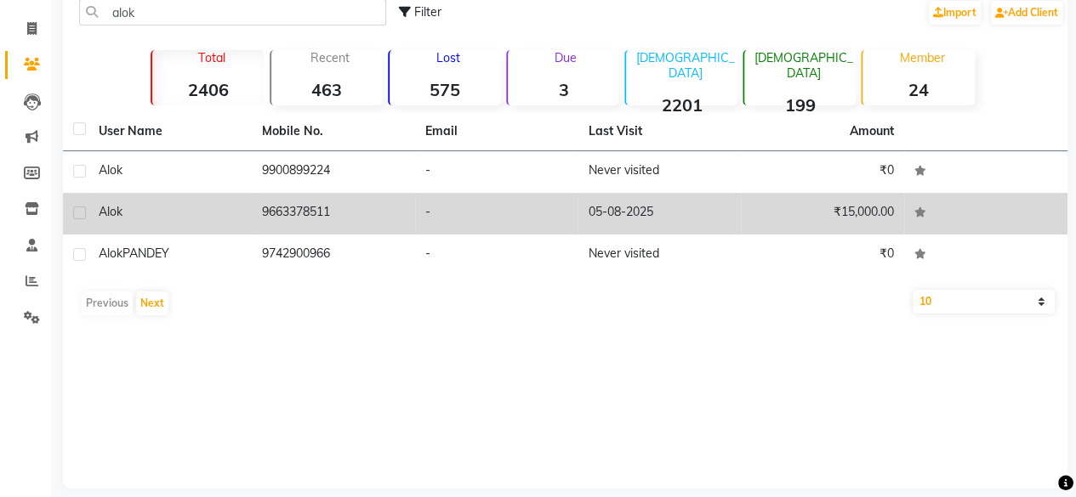
click at [342, 213] on td "9663378511" at bounding box center [333, 214] width 163 height 42
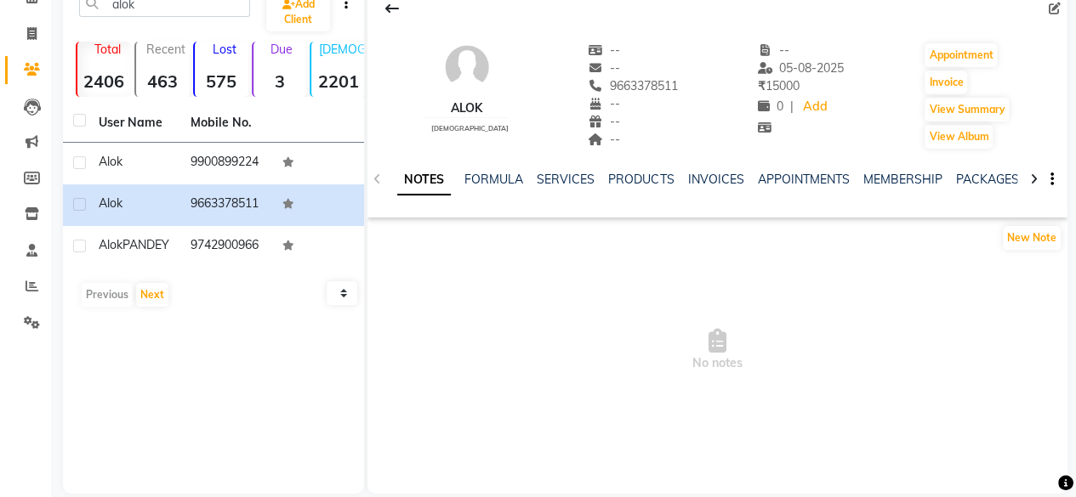
scroll to position [88, 0]
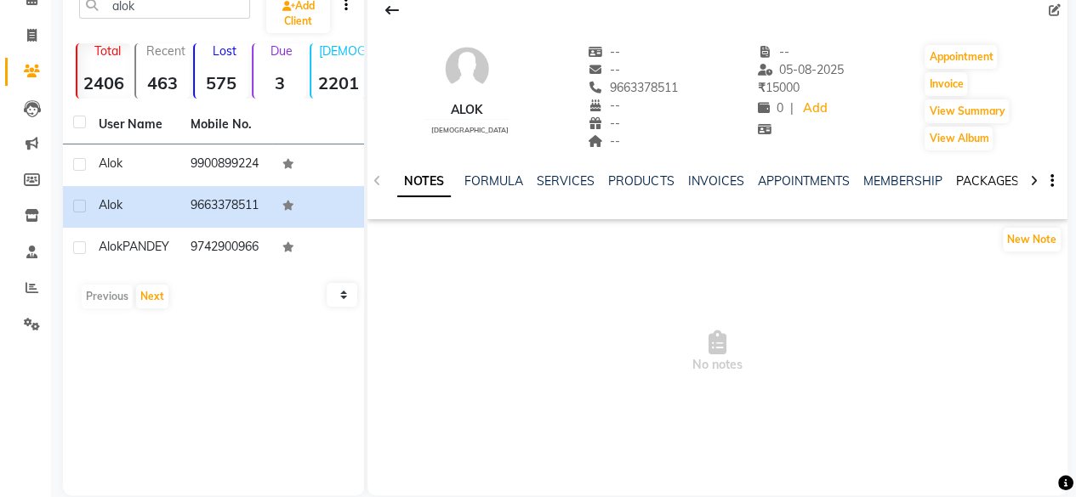
click at [969, 178] on link "PACKAGES" at bounding box center [986, 180] width 63 height 15
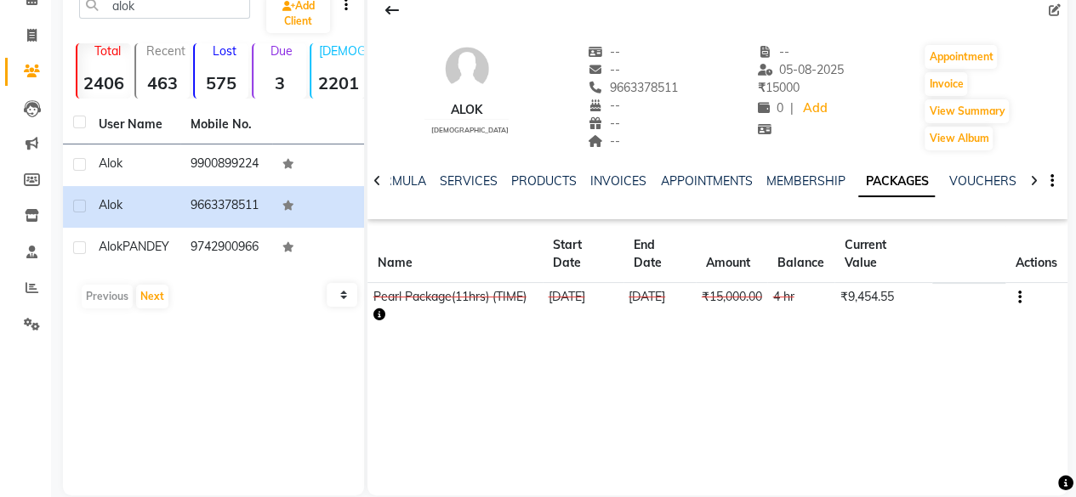
click at [503, 183] on ul "NOTES FORMULA SERVICES PRODUCTS INVOICES APPOINTMENTS MEMBERSHIP PACKAGES VOUCH…" at bounding box center [854, 182] width 1078 height 18
click at [526, 179] on link "PRODUCTS" at bounding box center [543, 180] width 65 height 15
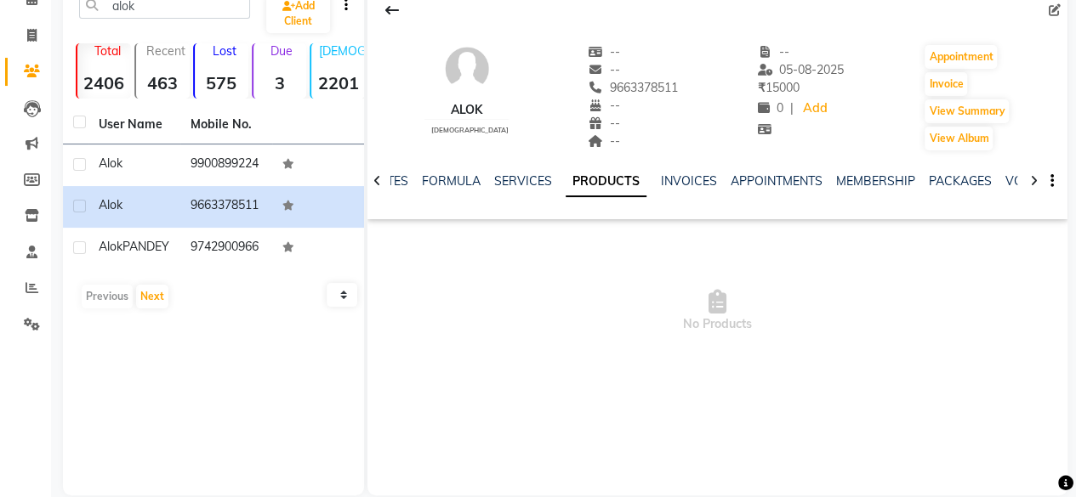
click at [486, 173] on ul "NOTES FORMULA SERVICES PRODUCTS INVOICES APPOINTMENTS MEMBERSHIP PACKAGES VOUCH…" at bounding box center [910, 182] width 1080 height 18
click at [509, 180] on link "SERVICES" at bounding box center [523, 180] width 58 height 15
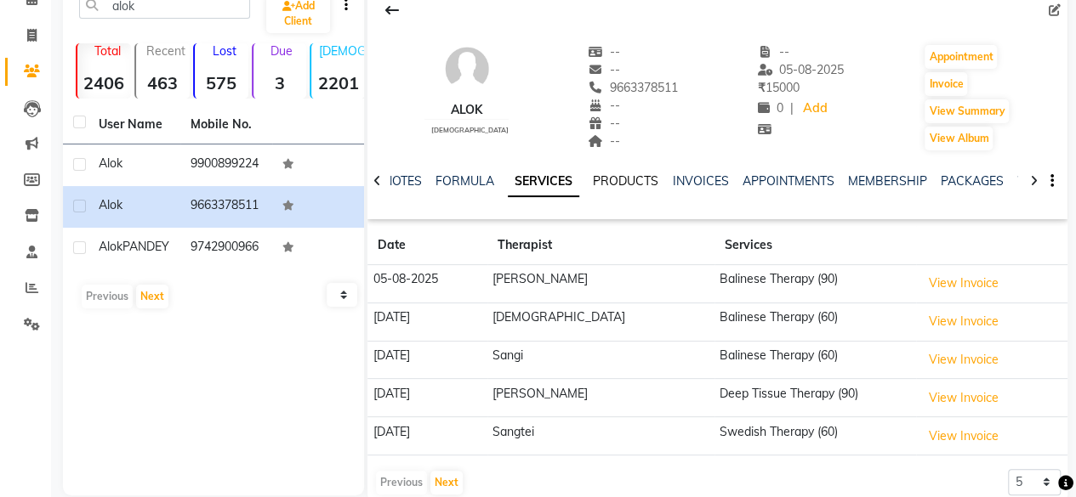
click at [628, 186] on link "PRODUCTS" at bounding box center [625, 180] width 65 height 15
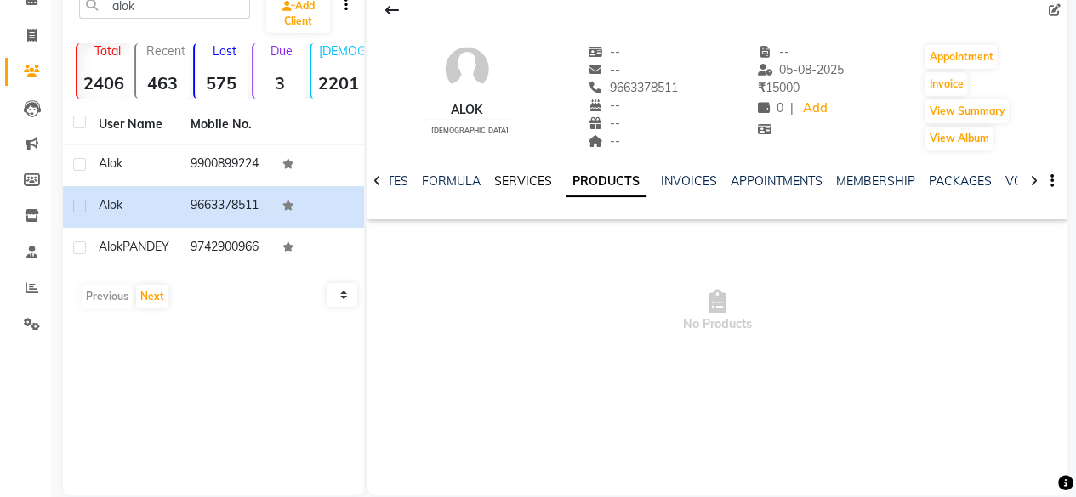
click at [515, 179] on link "SERVICES" at bounding box center [523, 180] width 58 height 15
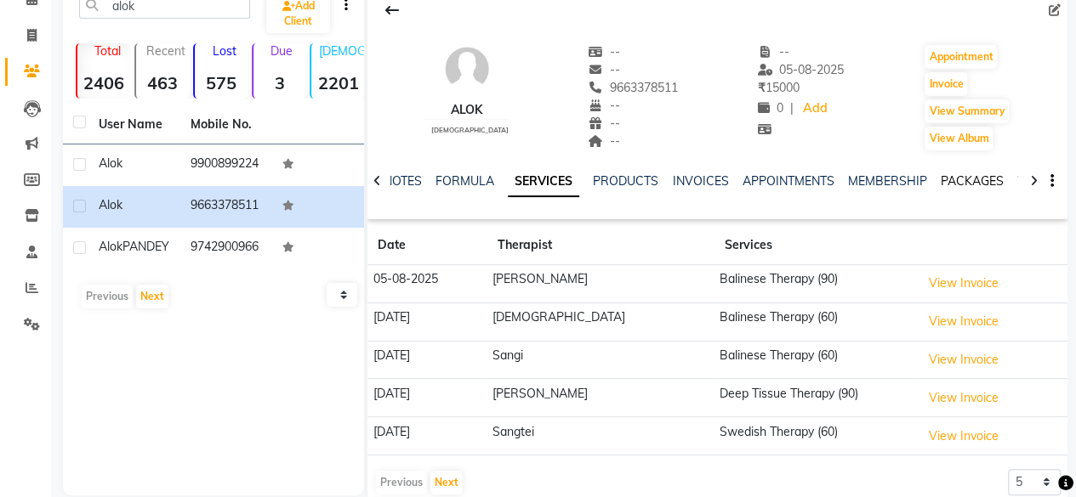
click at [982, 183] on link "PACKAGES" at bounding box center [971, 180] width 63 height 15
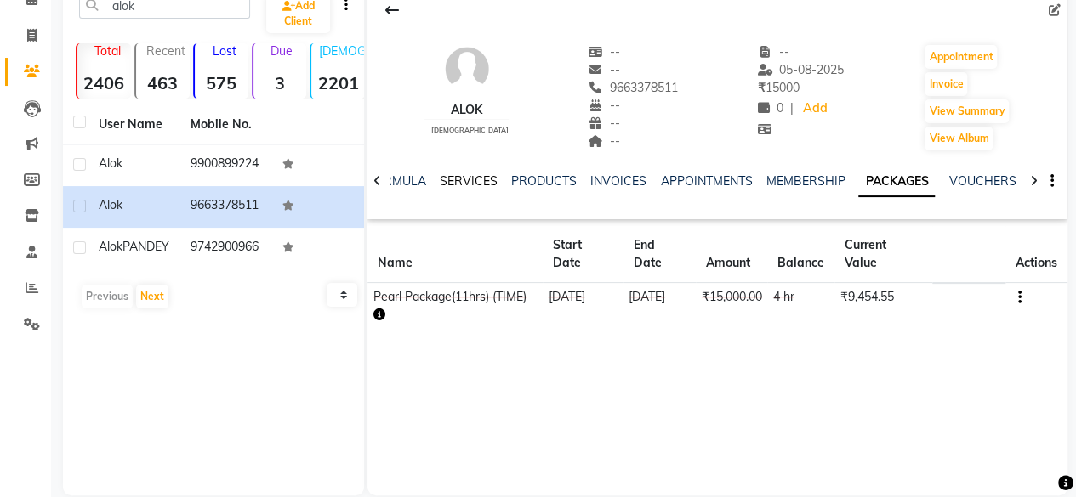
click at [449, 181] on link "SERVICES" at bounding box center [469, 180] width 58 height 15
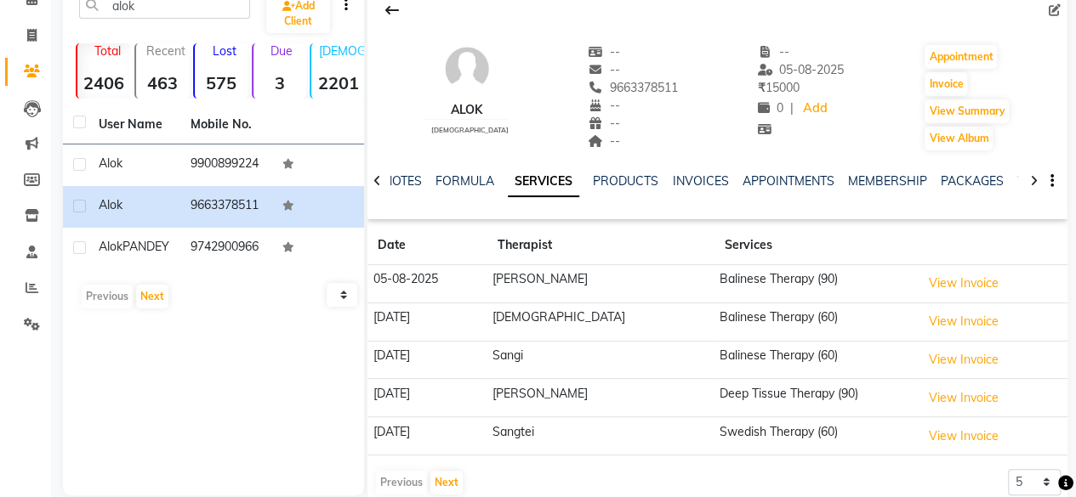
click at [888, 341] on td "Balinese Therapy (60)" at bounding box center [815, 360] width 202 height 38
click at [723, 278] on td "Balinese Therapy (90)" at bounding box center [815, 284] width 202 height 38
drag, startPoint x: 699, startPoint y: 253, endPoint x: 816, endPoint y: 237, distance: 117.5
click at [816, 237] on th "Services" at bounding box center [815, 245] width 202 height 39
click at [964, 179] on link "PACKAGES" at bounding box center [971, 180] width 63 height 15
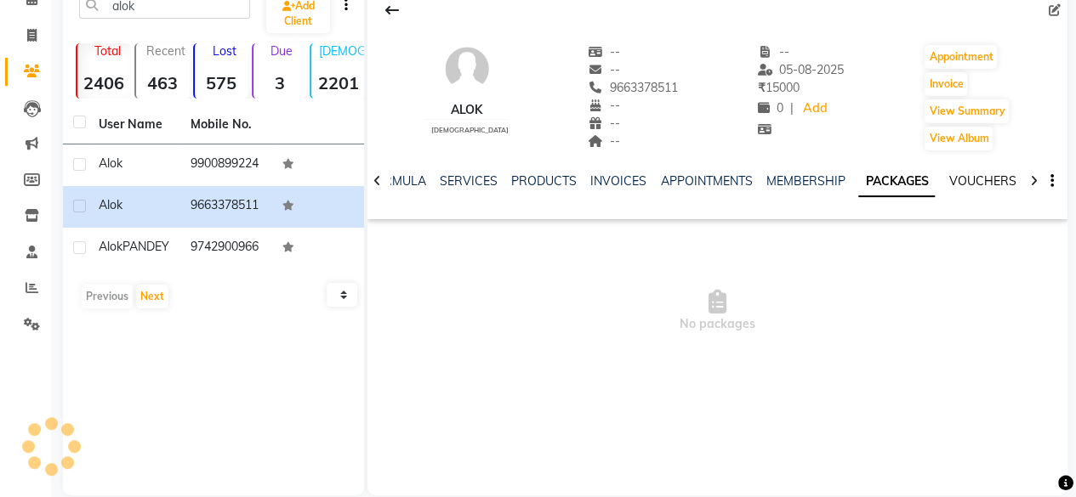
click at [964, 179] on ul "NOTES FORMULA SERVICES PRODUCTS INVOICES APPOINTMENTS MEMBERSHIP PACKAGES VOUCH…" at bounding box center [854, 182] width 1078 height 18
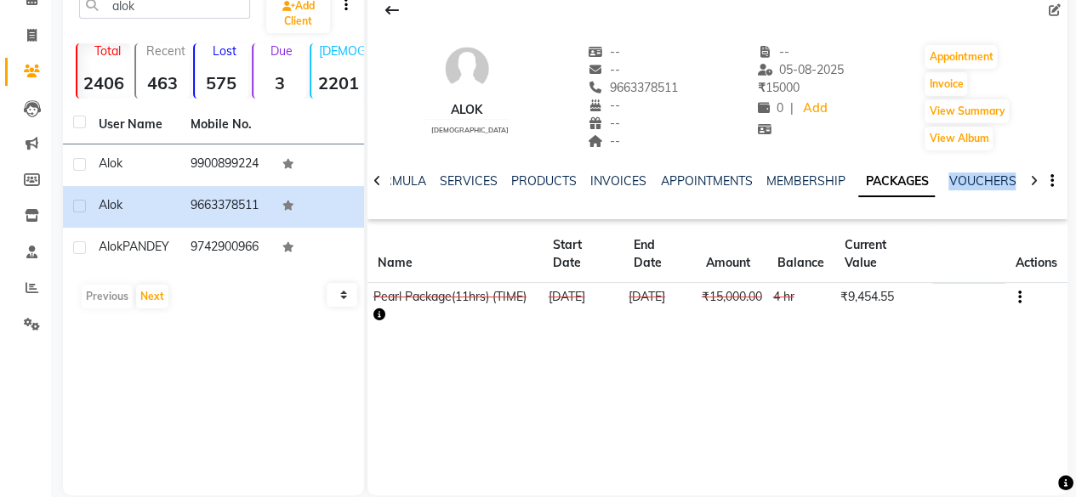
click at [841, 210] on div "Alok [DEMOGRAPHIC_DATA] -- -- 9663378511 -- -- -- -- [DATE] ₹ 15000 0 | Add App…" at bounding box center [717, 103] width 700 height 234
click at [840, 210] on div "Alok [DEMOGRAPHIC_DATA] -- -- 9663378511 -- -- -- -- [DATE] ₹ 15000 0 | Add App…" at bounding box center [717, 103] width 700 height 234
click at [913, 196] on div "NOTES FORMULA SERVICES PRODUCTS INVOICES APPOINTMENTS MEMBERSHIP PACKAGES VOUCH…" at bounding box center [697, 188] width 600 height 31
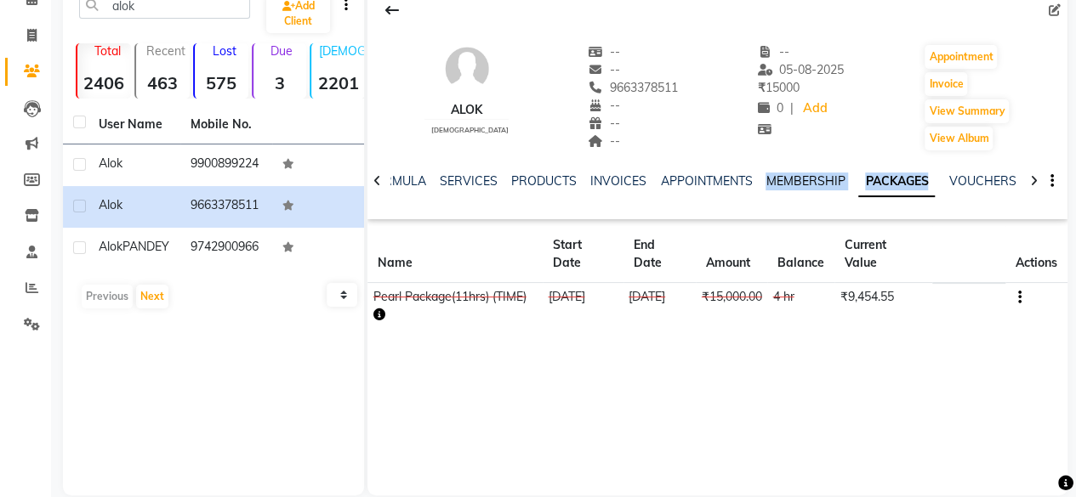
click at [826, 173] on link "MEMBERSHIP" at bounding box center [804, 180] width 79 height 15
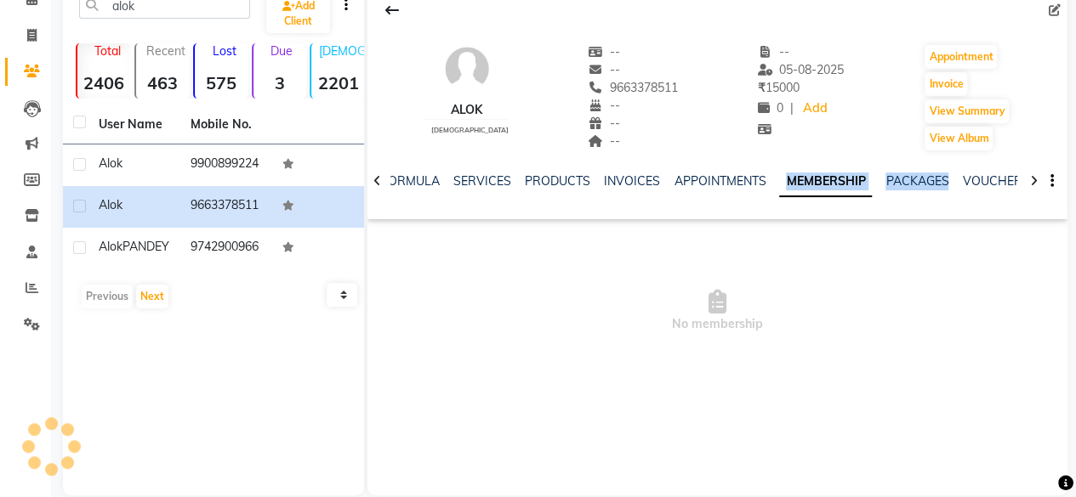
click at [826, 173] on link "MEMBERSHIP" at bounding box center [825, 182] width 93 height 31
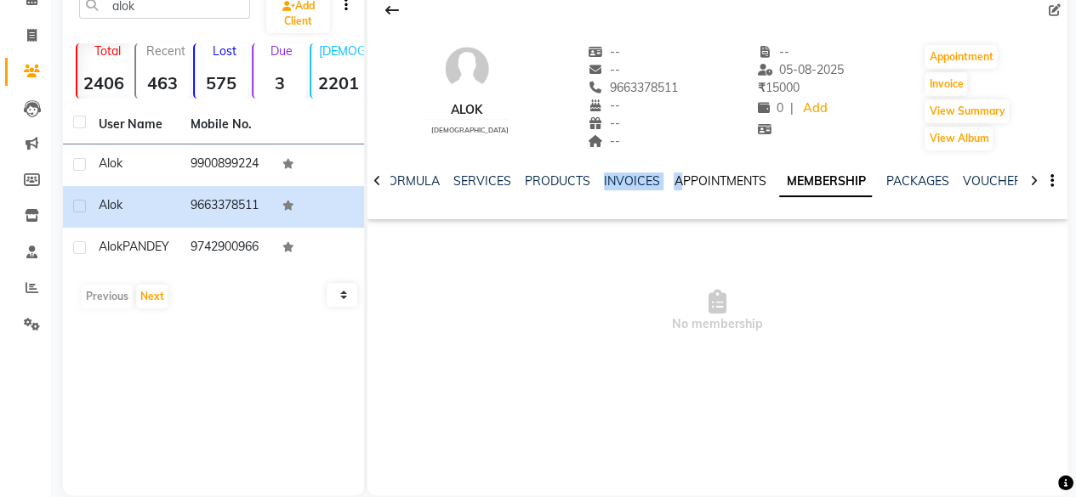
drag, startPoint x: 659, startPoint y: 169, endPoint x: 675, endPoint y: 179, distance: 18.7
click at [675, 179] on div "NOTES FORMULA SERVICES PRODUCTS INVOICES APPOINTMENTS MEMBERSHIP PACKAGES VOUCH…" at bounding box center [717, 181] width 700 height 59
click at [675, 179] on link "APPOINTMENTS" at bounding box center [719, 180] width 92 height 15
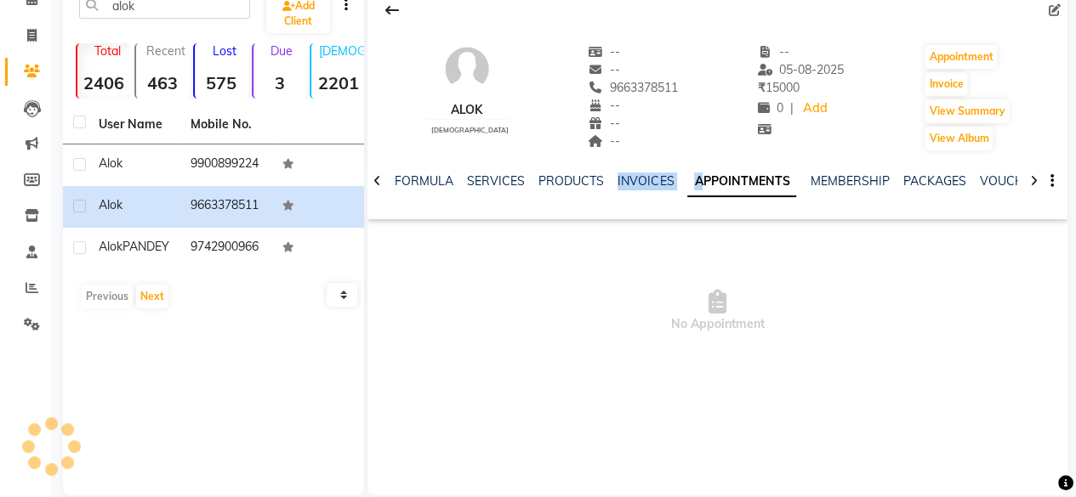
click at [687, 179] on link "APPOINTMENTS" at bounding box center [741, 182] width 109 height 31
click at [675, 179] on ul "NOTES FORMULA SERVICES PRODUCTS INVOICES APPOINTMENTS MEMBERSHIP PACKAGES VOUCH…" at bounding box center [884, 182] width 1082 height 18
click at [605, 174] on ul "NOTES FORMULA SERVICES PRODUCTS INVOICES APPOINTMENTS MEMBERSHIP PACKAGES VOUCH…" at bounding box center [884, 182] width 1082 height 18
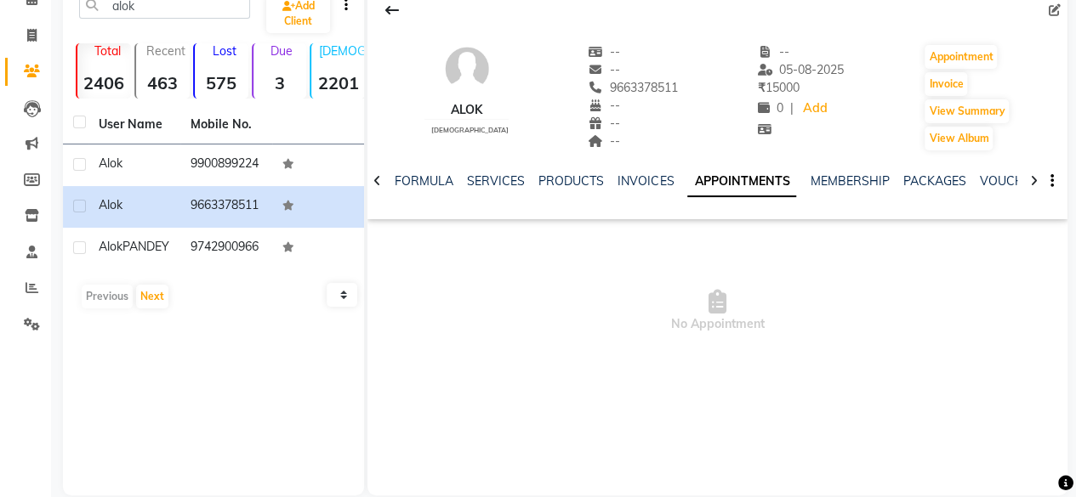
click at [605, 174] on ul "NOTES FORMULA SERVICES PRODUCTS INVOICES APPOINTMENTS MEMBERSHIP PACKAGES VOUCH…" at bounding box center [884, 182] width 1082 height 18
click at [560, 174] on link "PRODUCTS" at bounding box center [570, 180] width 65 height 15
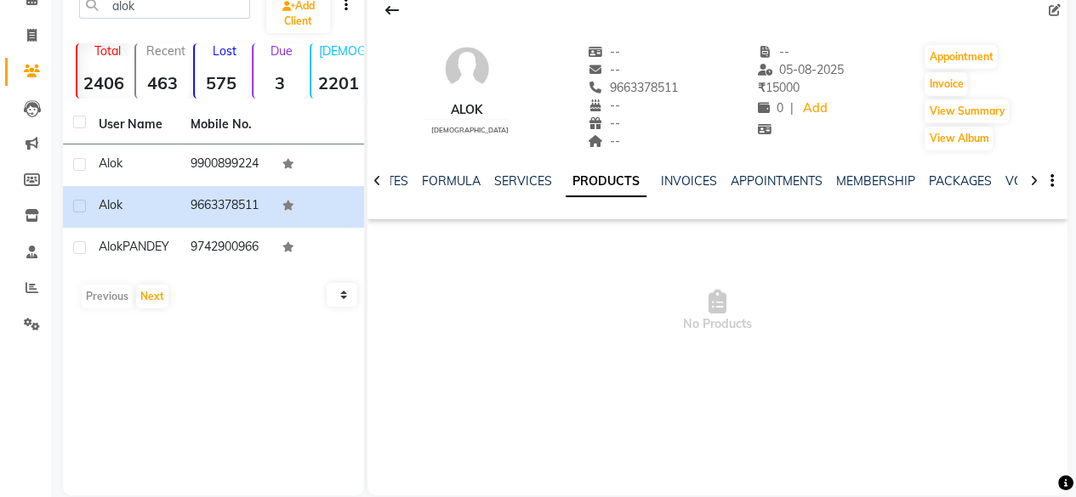
click at [502, 189] on div "SERVICES" at bounding box center [523, 182] width 58 height 18
click at [460, 185] on link "FORMULA" at bounding box center [451, 180] width 59 height 15
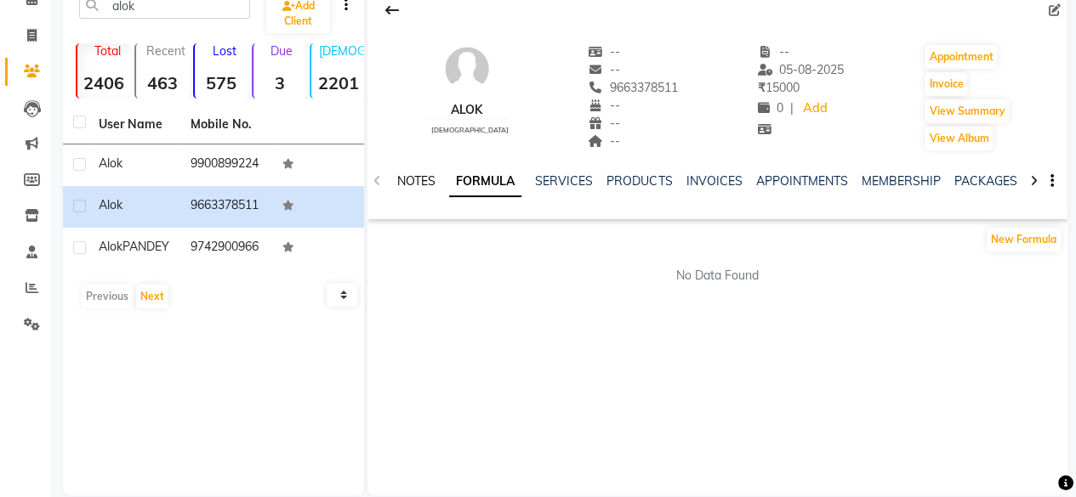
click at [416, 183] on link "NOTES" at bounding box center [416, 180] width 38 height 15
click at [497, 185] on link "FORMULA" at bounding box center [493, 180] width 59 height 15
click at [560, 177] on link "SERVICES" at bounding box center [564, 180] width 58 height 15
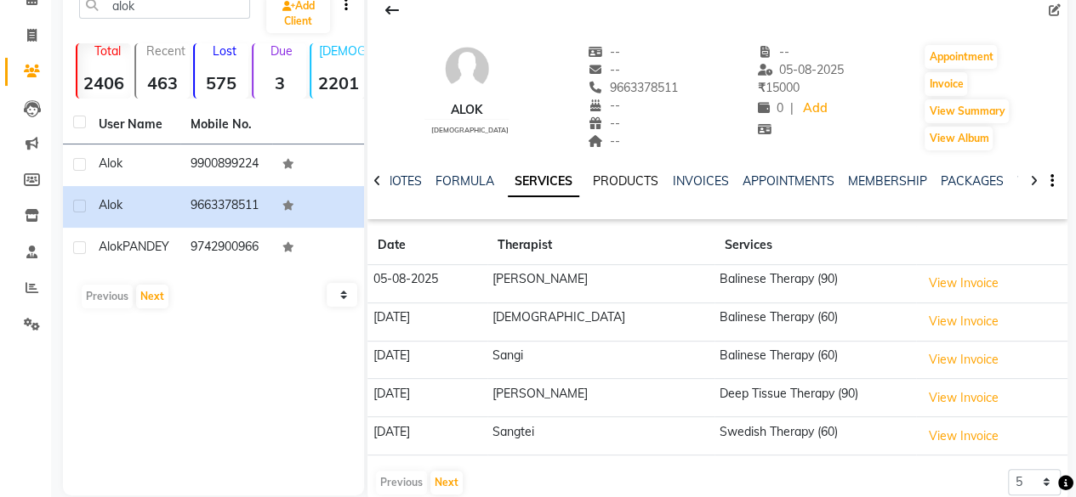
click at [636, 183] on link "PRODUCTS" at bounding box center [625, 180] width 65 height 15
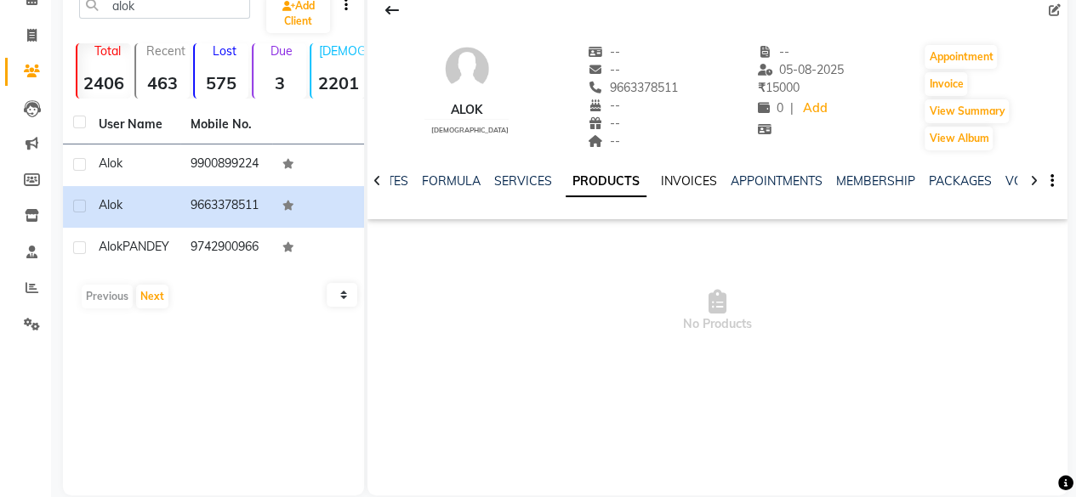
click at [689, 181] on link "INVOICES" at bounding box center [688, 180] width 56 height 15
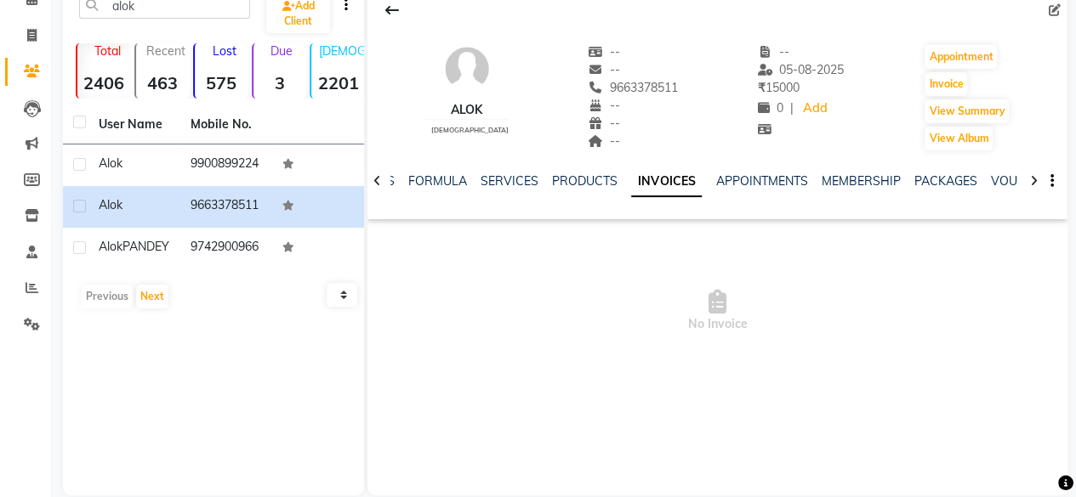
click at [689, 181] on link "INVOICES" at bounding box center [666, 182] width 71 height 31
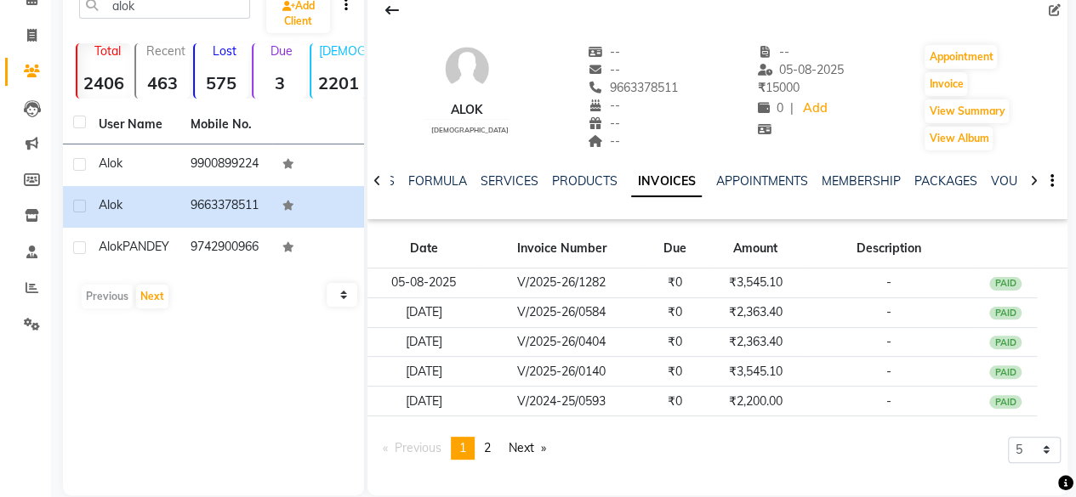
click at [687, 184] on link "INVOICES" at bounding box center [666, 182] width 71 height 31
click at [510, 181] on link "SERVICES" at bounding box center [509, 180] width 58 height 15
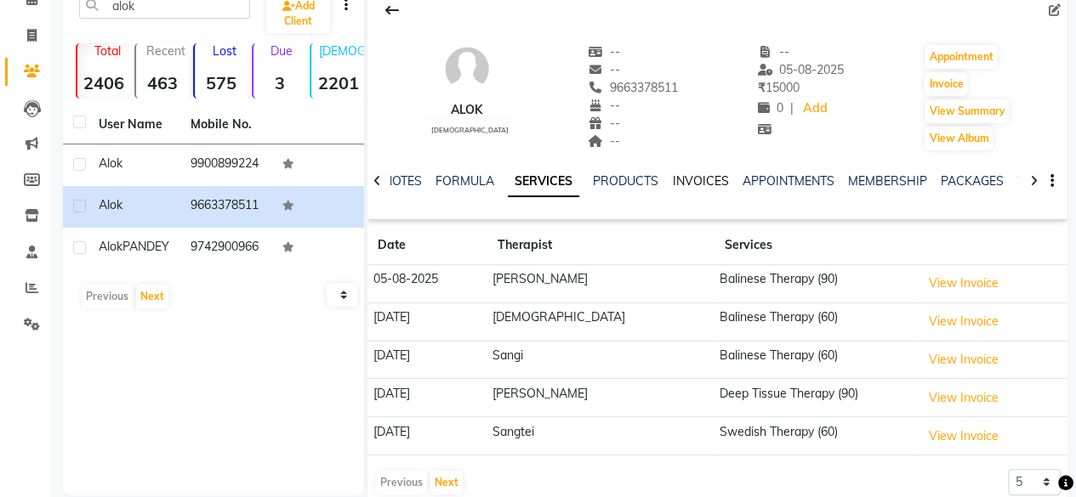
click at [718, 179] on link "INVOICES" at bounding box center [700, 180] width 56 height 15
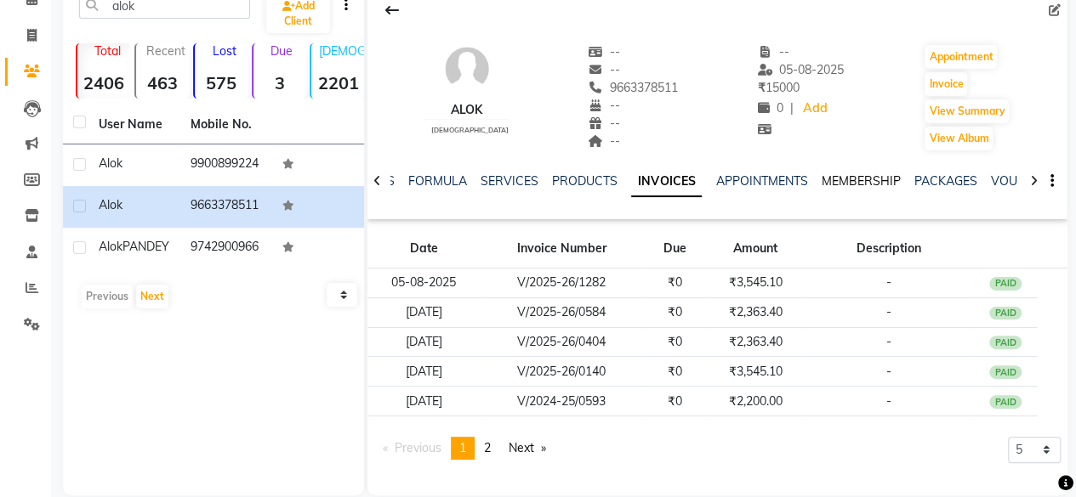
click at [862, 178] on link "MEMBERSHIP" at bounding box center [860, 180] width 79 height 15
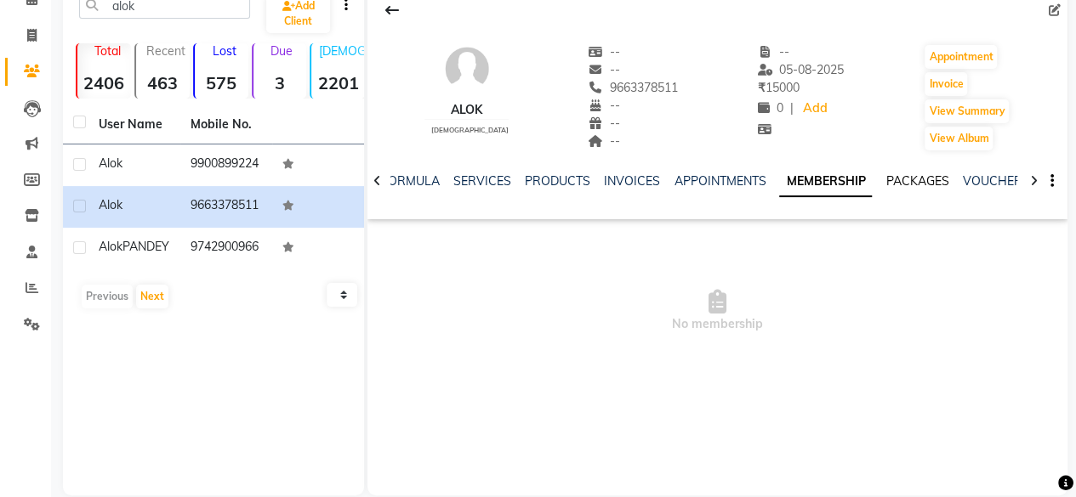
click at [917, 177] on link "PACKAGES" at bounding box center [916, 180] width 63 height 15
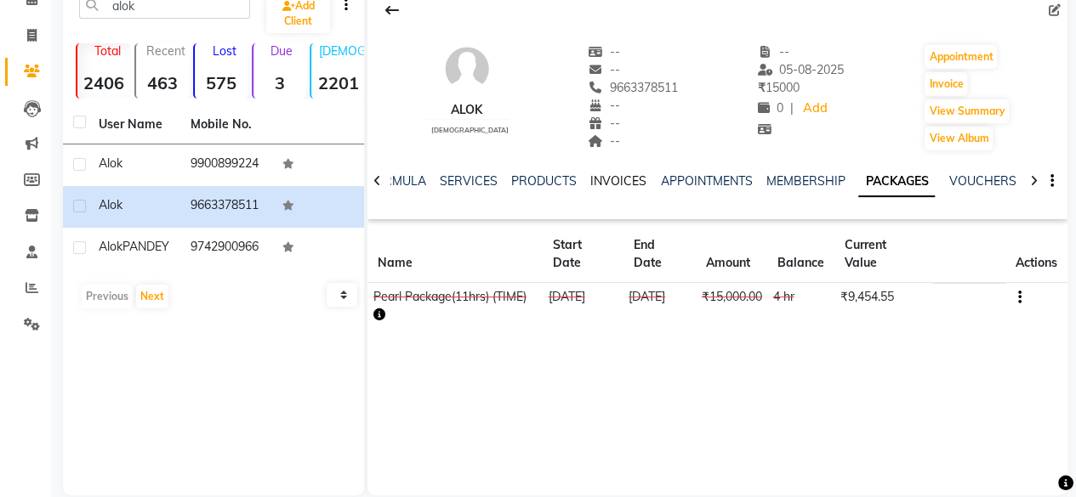
click at [608, 176] on link "INVOICES" at bounding box center [618, 180] width 56 height 15
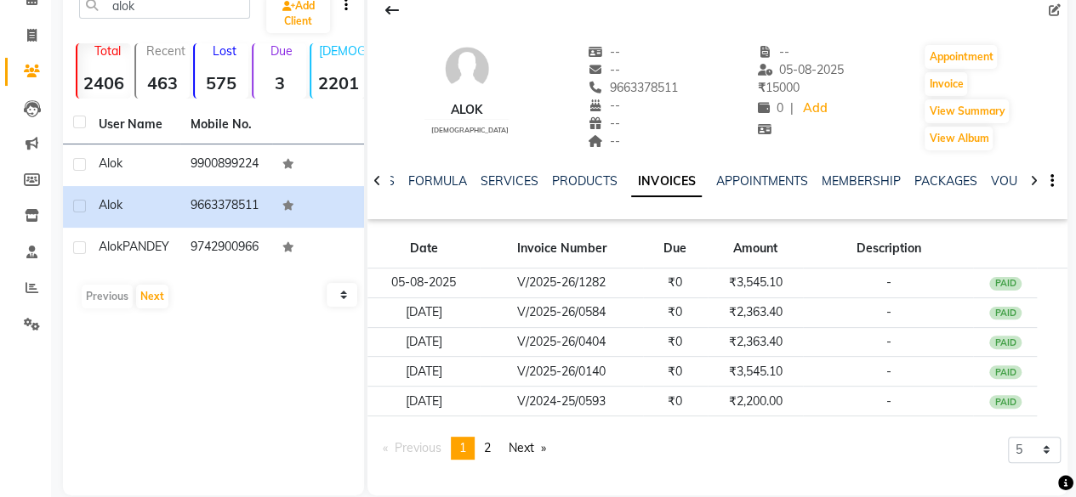
click at [378, 179] on icon at bounding box center [377, 181] width 8 height 12
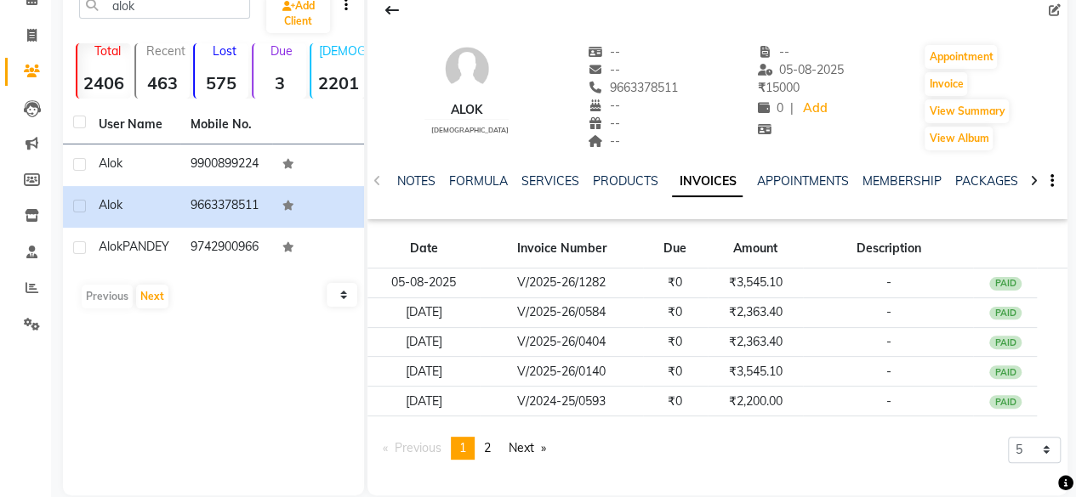
click at [378, 179] on div "NOTES FORMULA SERVICES PRODUCTS INVOICES APPOINTMENTS MEMBERSHIP PACKAGES VOUCH…" at bounding box center [717, 181] width 700 height 59
drag, startPoint x: 378, startPoint y: 179, endPoint x: 418, endPoint y: 178, distance: 40.9
click at [418, 178] on div "NOTES FORMULA SERVICES PRODUCTS INVOICES APPOINTMENTS MEMBERSHIP PACKAGES VOUCH…" at bounding box center [717, 181] width 700 height 59
click at [418, 178] on link "NOTES" at bounding box center [416, 180] width 38 height 15
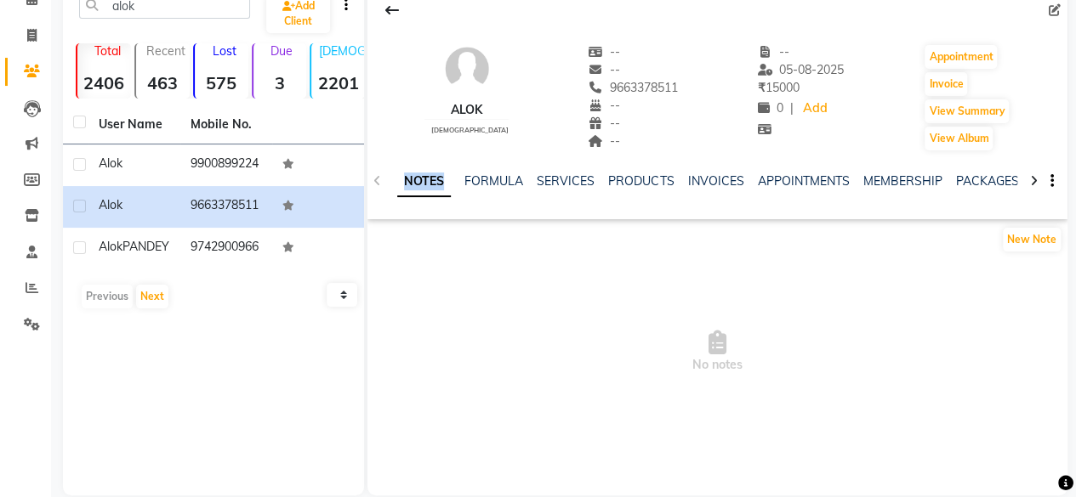
click at [432, 176] on link "NOTES" at bounding box center [424, 182] width 54 height 31
click at [498, 185] on link "FORMULA" at bounding box center [493, 180] width 59 height 15
click at [429, 179] on link "NOTES" at bounding box center [416, 180] width 38 height 15
click at [955, 181] on link "PACKAGES" at bounding box center [986, 180] width 63 height 15
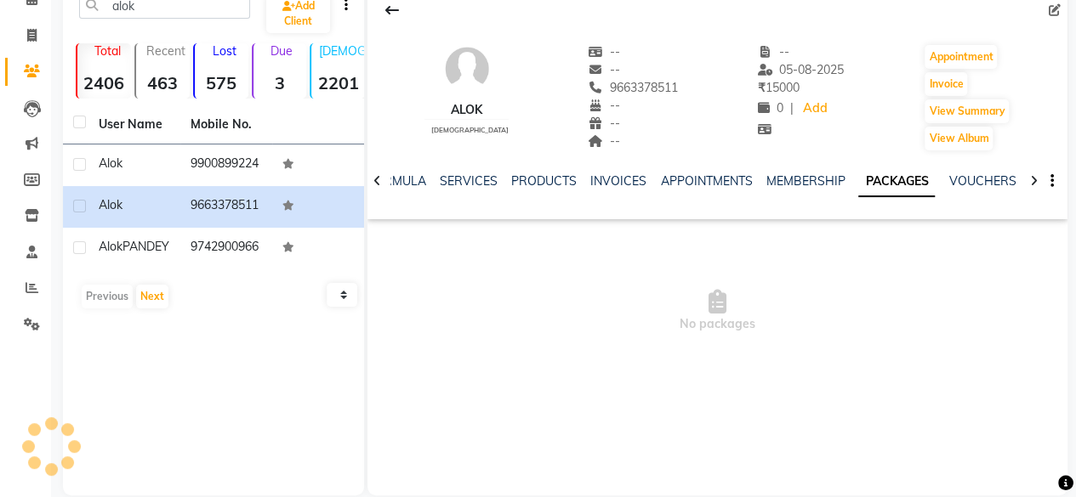
click at [952, 192] on div "NOTES FORMULA SERVICES PRODUCTS INVOICES APPOINTMENTS MEMBERSHIP PACKAGES VOUCH…" at bounding box center [697, 188] width 600 height 31
click at [876, 193] on link "PACKAGES" at bounding box center [896, 182] width 77 height 31
click at [790, 168] on div "NOTES FORMULA SERVICES PRODUCTS INVOICES APPOINTMENTS MEMBERSHIP PACKAGES VOUCH…" at bounding box center [717, 181] width 700 height 59
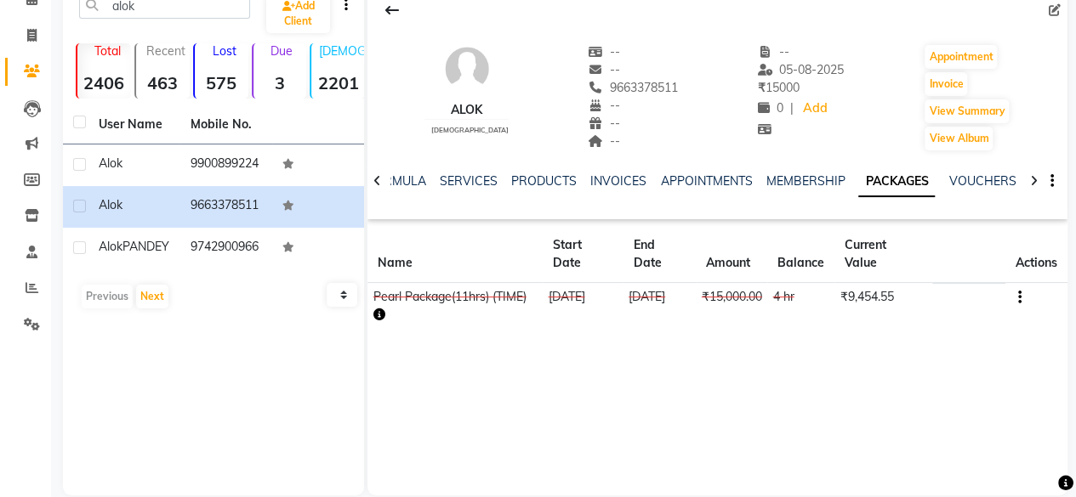
click at [1014, 293] on button "button" at bounding box center [1015, 297] width 10 height 18
click at [956, 279] on div "Redemption History" at bounding box center [935, 275] width 111 height 21
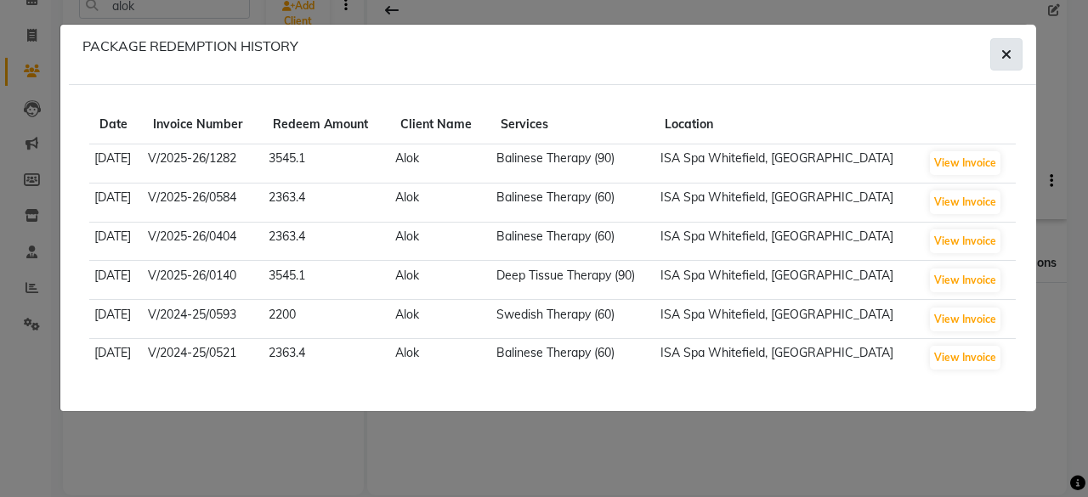
click at [1003, 60] on icon "button" at bounding box center [1007, 55] width 10 height 14
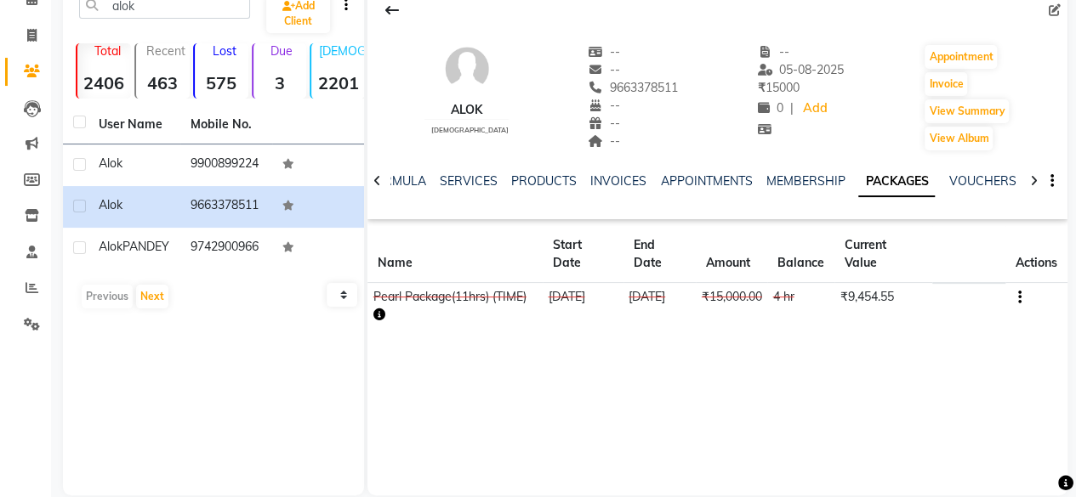
click at [461, 187] on div "SERVICES" at bounding box center [469, 182] width 58 height 18
click at [461, 179] on link "SERVICES" at bounding box center [469, 180] width 58 height 15
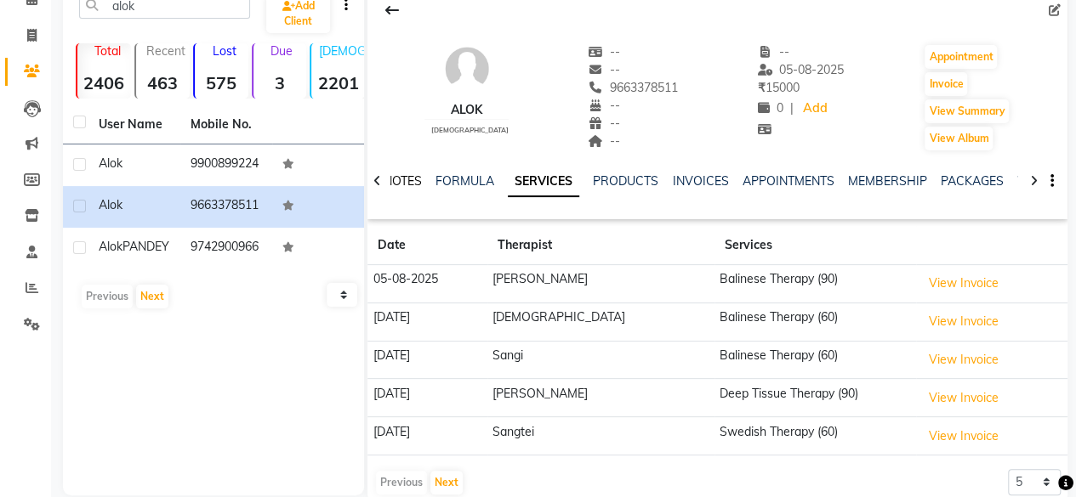
click at [400, 185] on link "NOTES" at bounding box center [403, 180] width 38 height 15
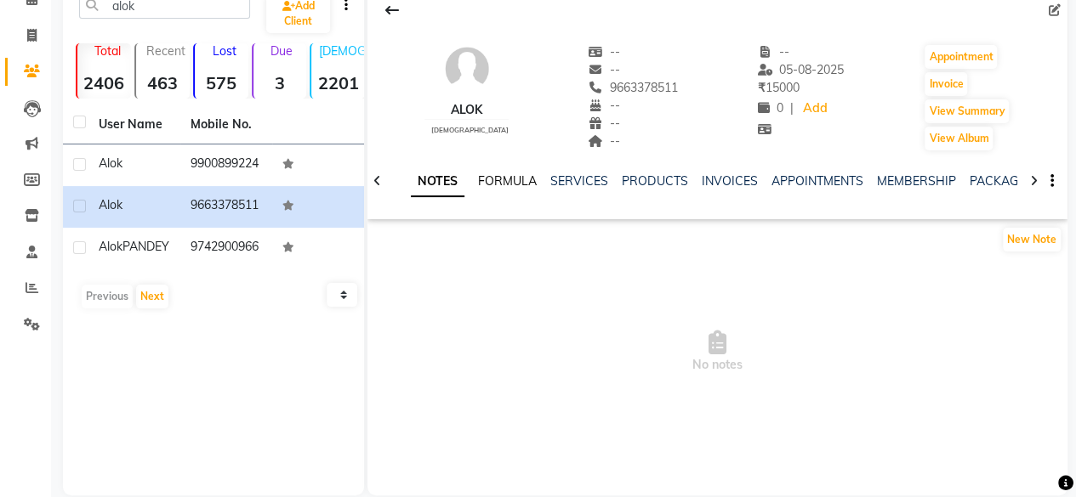
click at [515, 185] on link "FORMULA" at bounding box center [507, 180] width 59 height 15
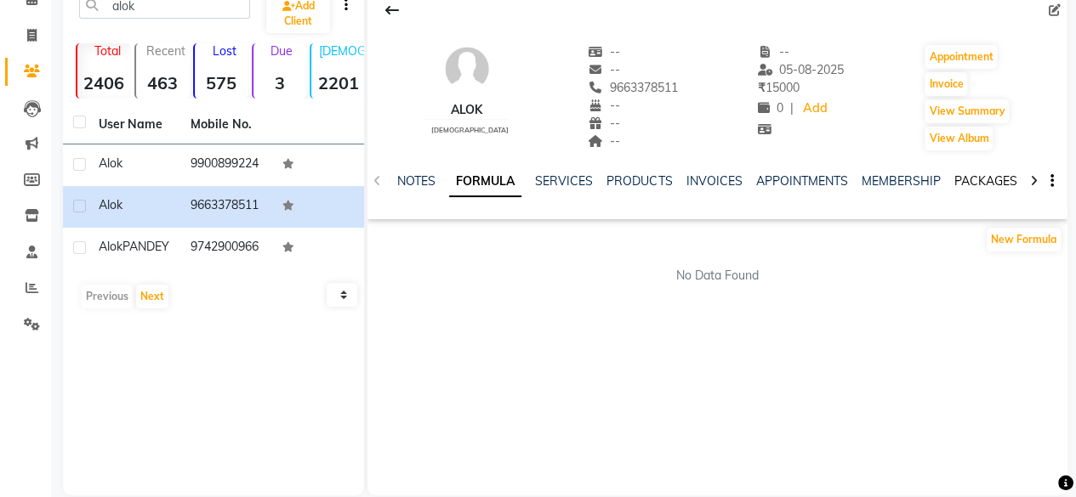
click at [982, 179] on link "PACKAGES" at bounding box center [984, 180] width 63 height 15
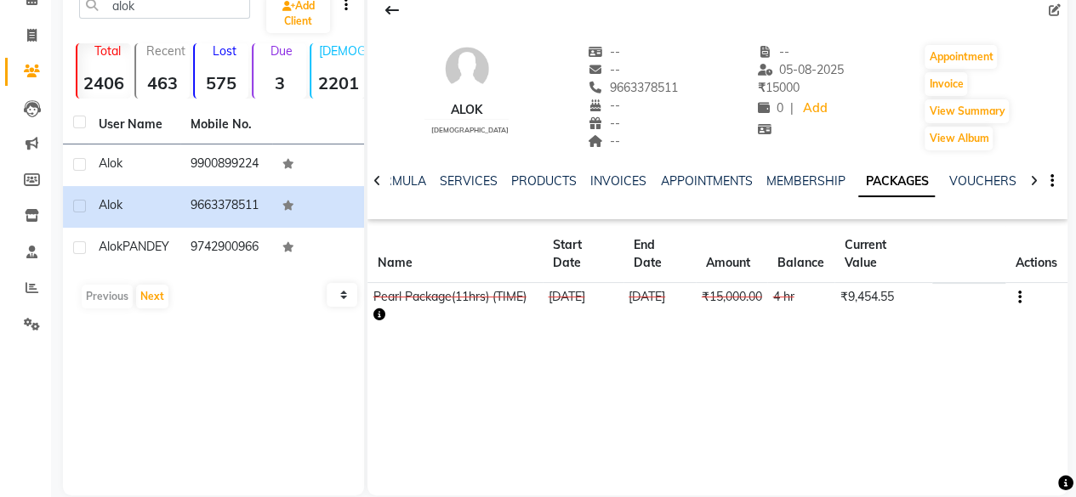
click at [952, 188] on div "VOUCHERS" at bounding box center [981, 182] width 67 height 18
click at [803, 176] on link "MEMBERSHIP" at bounding box center [804, 180] width 79 height 15
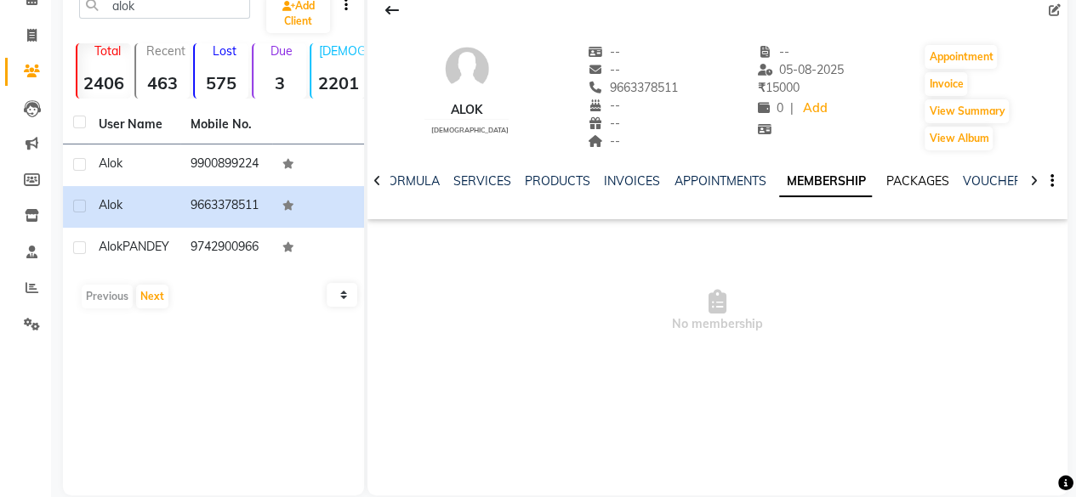
click at [907, 176] on link "PACKAGES" at bounding box center [916, 180] width 63 height 15
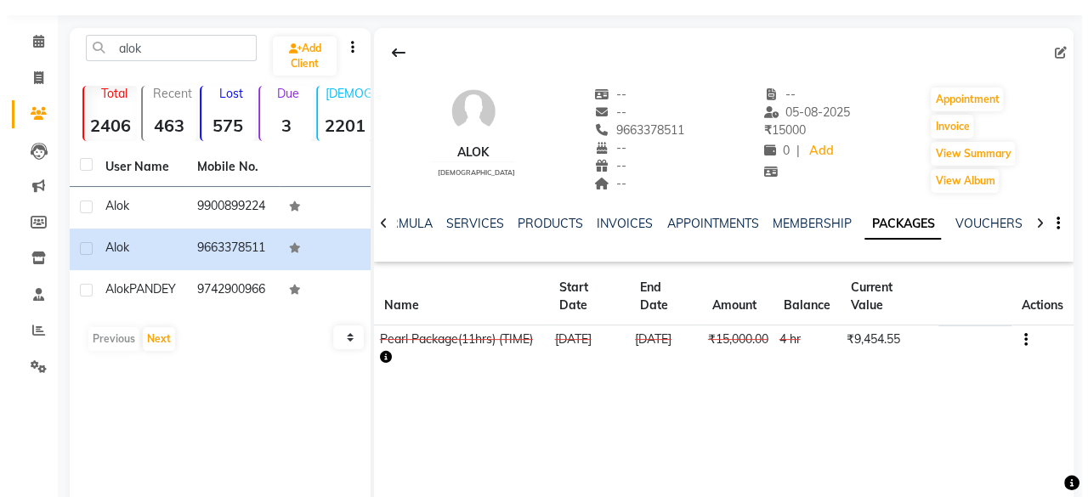
scroll to position [44, 0]
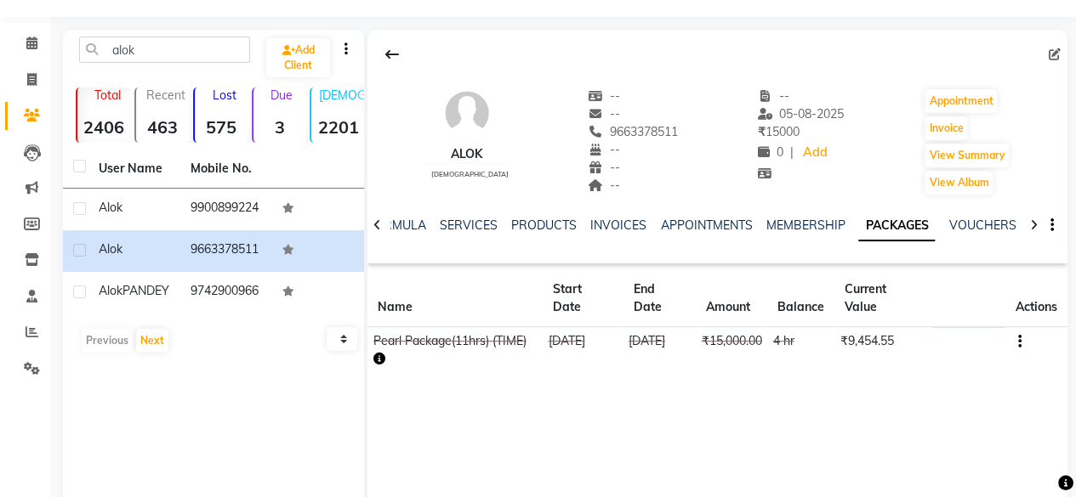
click at [1051, 54] on icon at bounding box center [1055, 54] width 12 height 12
select select "[DEMOGRAPHIC_DATA]"
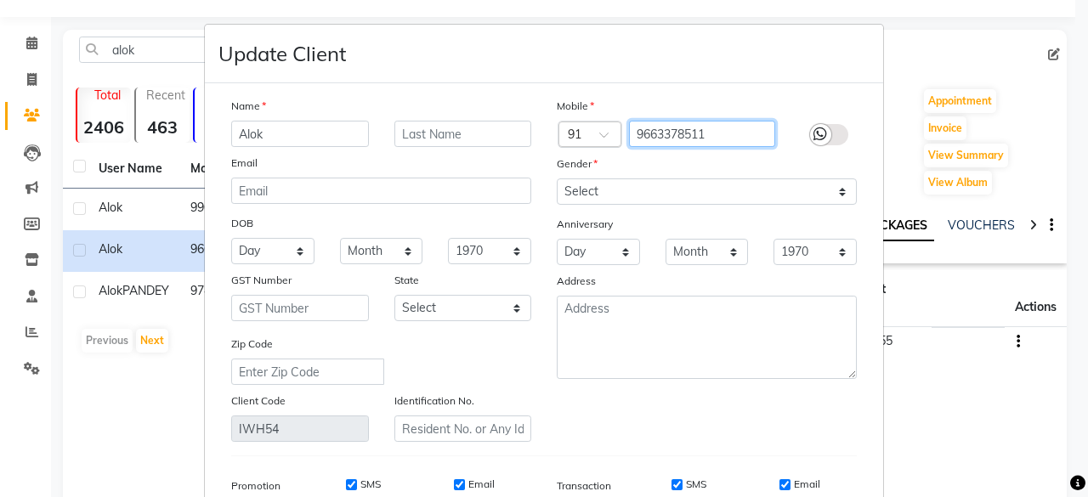
drag, startPoint x: 701, startPoint y: 134, endPoint x: 577, endPoint y: 139, distance: 124.3
click at [577, 139] on div "Country Code × 91 9663378511" at bounding box center [707, 134] width 326 height 27
type input "9900899224"
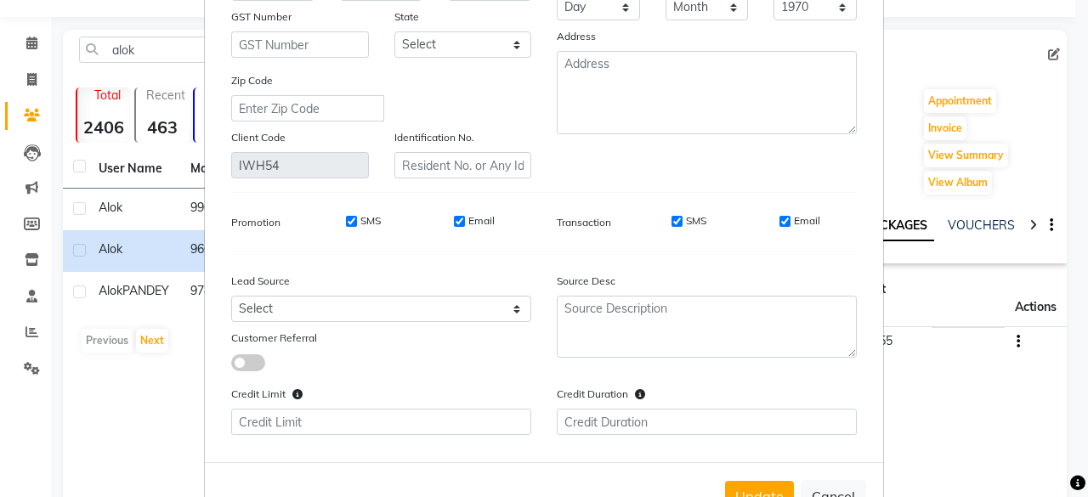
scroll to position [318, 0]
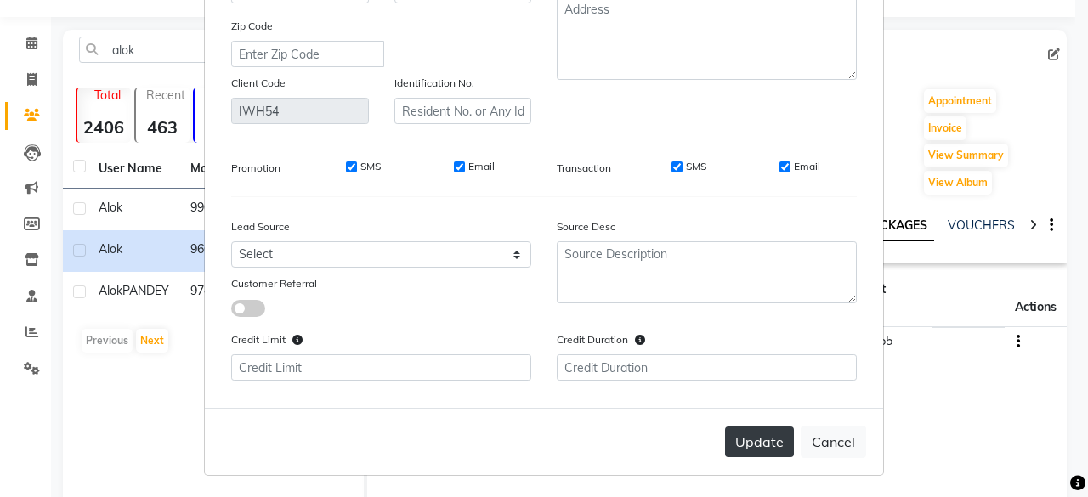
click at [759, 436] on button "Update" at bounding box center [759, 442] width 69 height 31
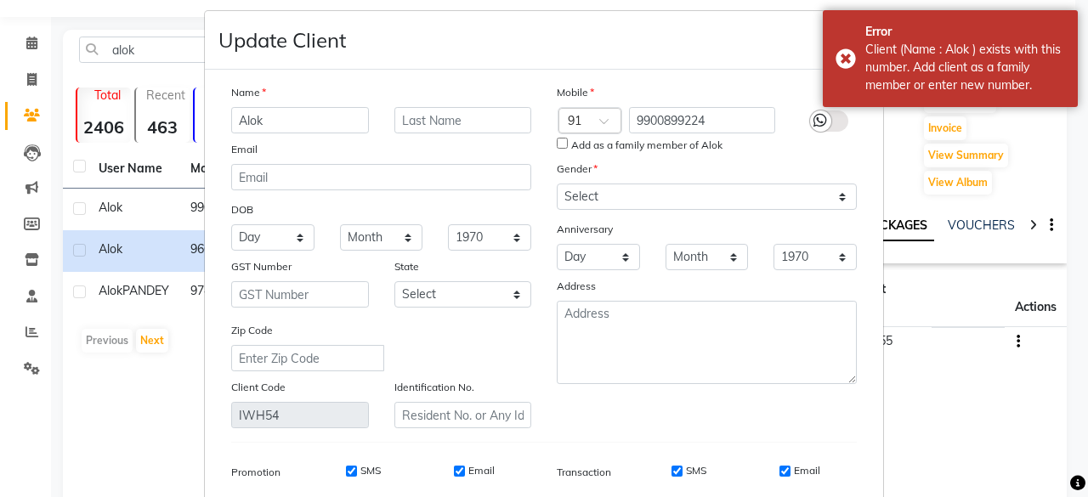
scroll to position [0, 0]
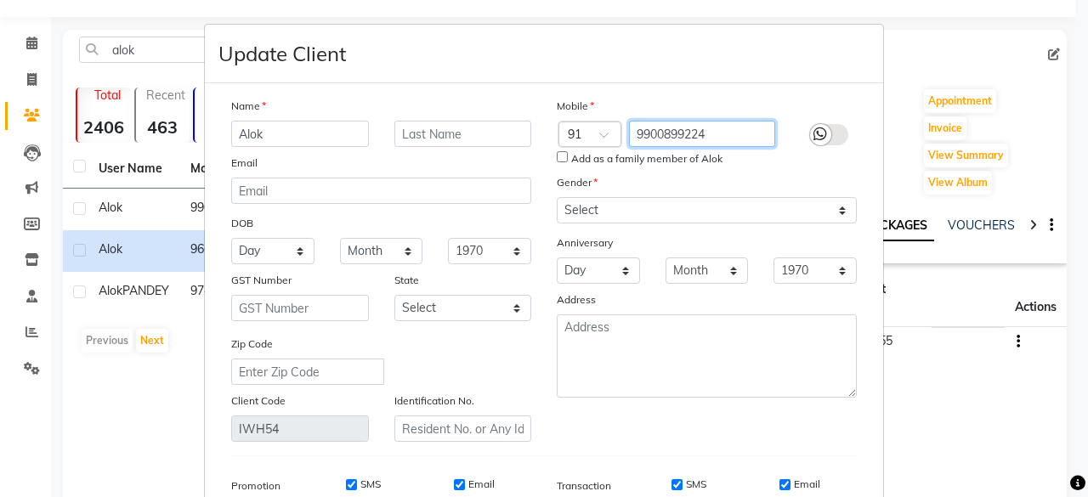
drag, startPoint x: 708, startPoint y: 139, endPoint x: 577, endPoint y: 168, distance: 134.1
click at [577, 168] on div "Mobile Country Code × 91 9900899224 Add as a family member of Alok Gender Selec…" at bounding box center [707, 269] width 326 height 345
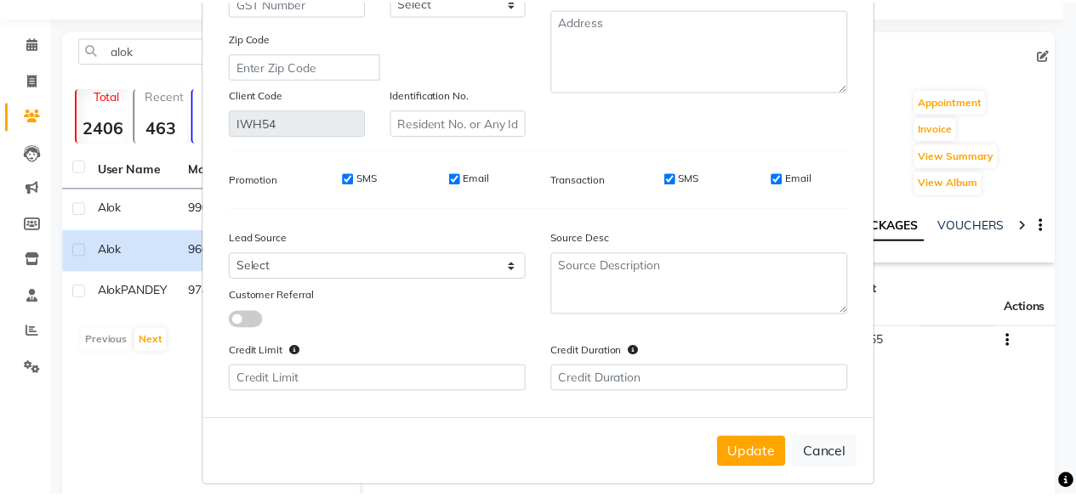
scroll to position [318, 0]
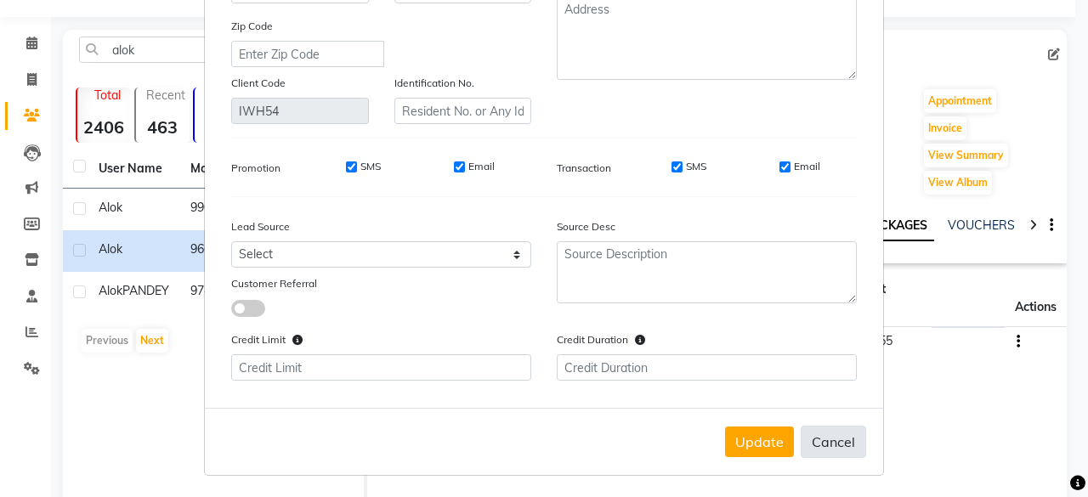
click at [838, 441] on button "Cancel" at bounding box center [833, 442] width 65 height 32
select select
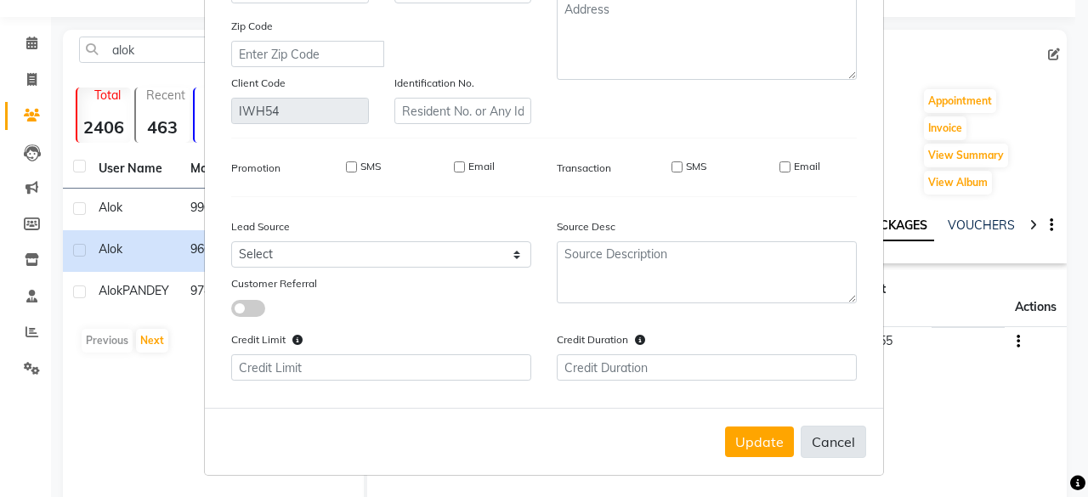
select select
checkbox input "false"
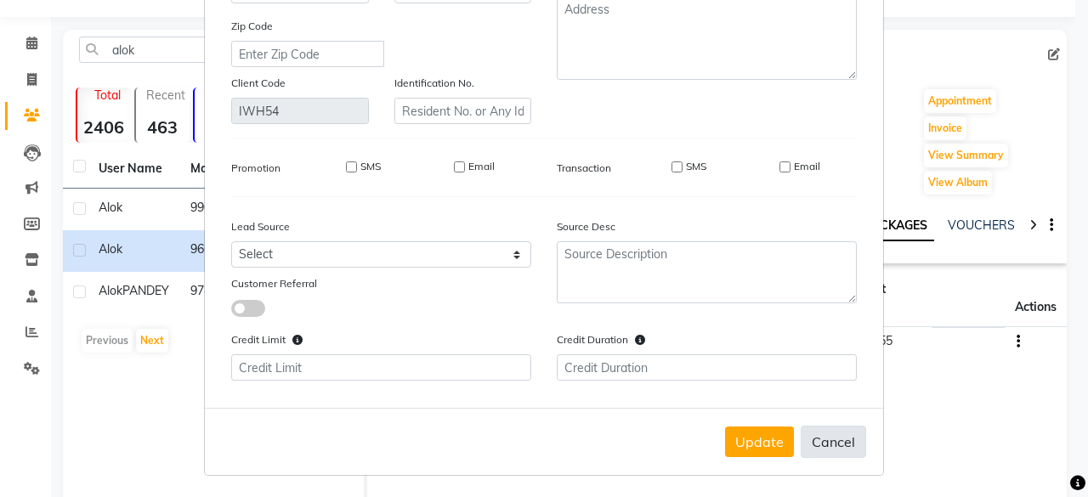
checkbox input "false"
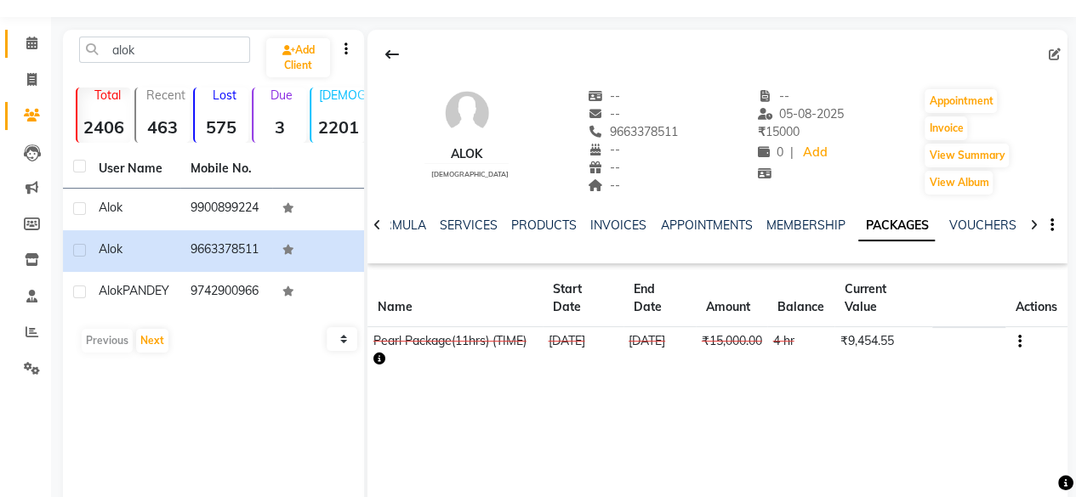
click at [27, 55] on link "Calendar" at bounding box center [25, 44] width 41 height 28
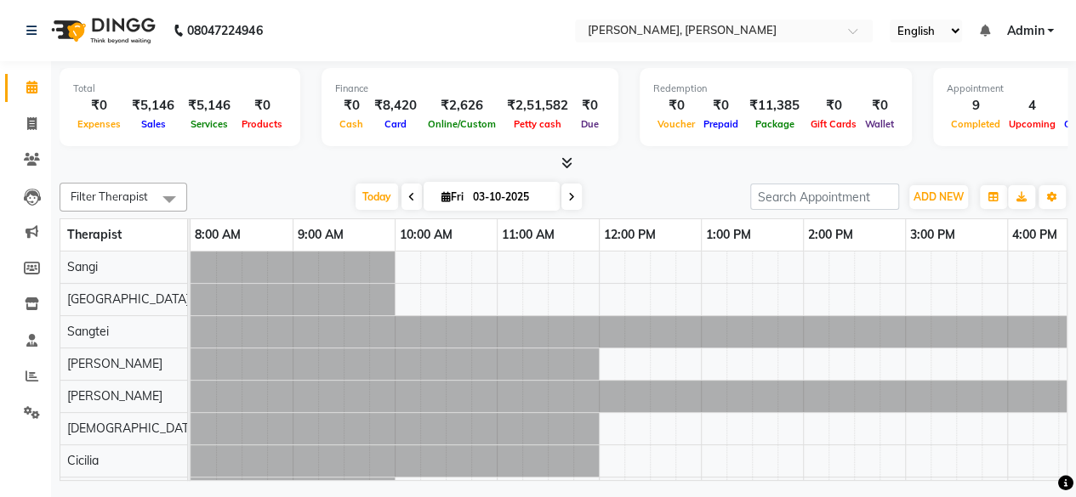
click at [27, 55] on nav "08047224946 Select Location × Isa Spa Whitefield, Whitefield English ENGLISH Es…" at bounding box center [538, 30] width 1076 height 61
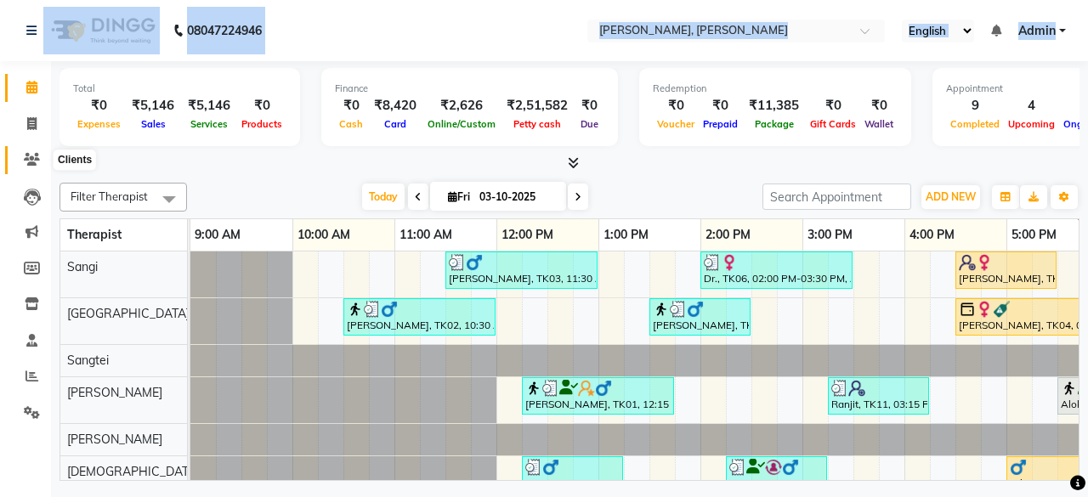
drag, startPoint x: 27, startPoint y: 55, endPoint x: 30, endPoint y: 159, distance: 103.8
click at [30, 159] on app-home "08047224946 Select Location × Isa Spa Whitefield, Whitefield English ENGLISH Es…" at bounding box center [544, 243] width 1088 height 486
click at [30, 159] on icon at bounding box center [32, 159] width 16 height 13
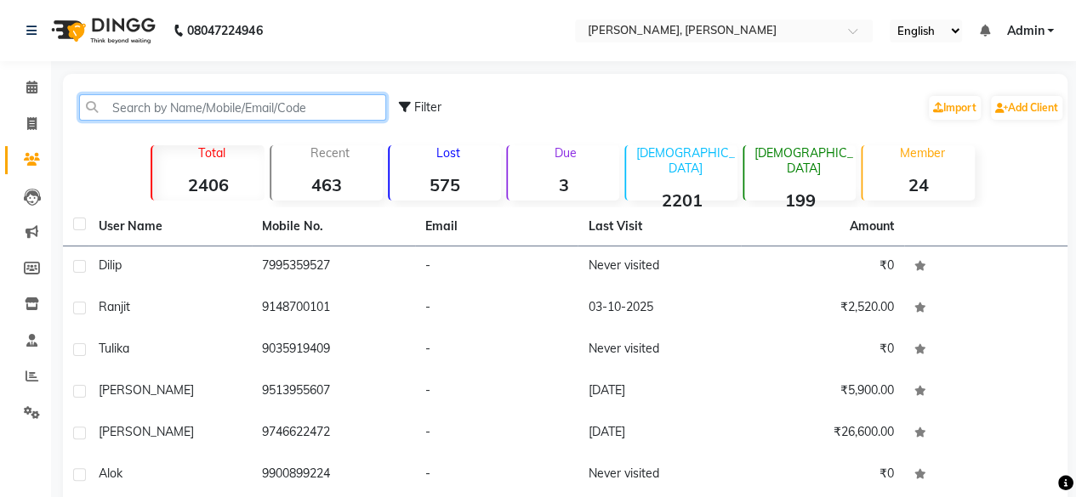
click at [175, 105] on input "text" at bounding box center [232, 107] width 307 height 26
paste input "9900899224"
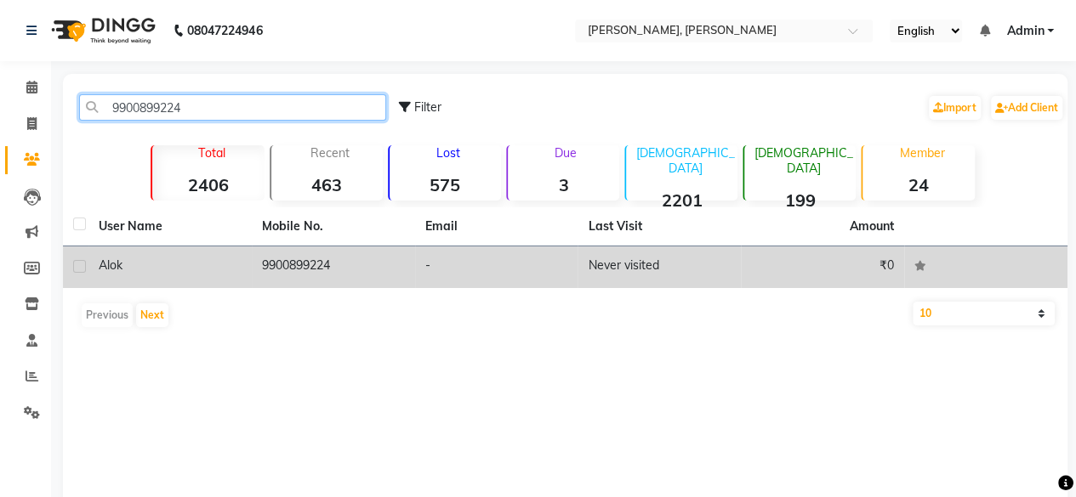
type input "9900899224"
click at [282, 263] on td "9900899224" at bounding box center [333, 268] width 163 height 42
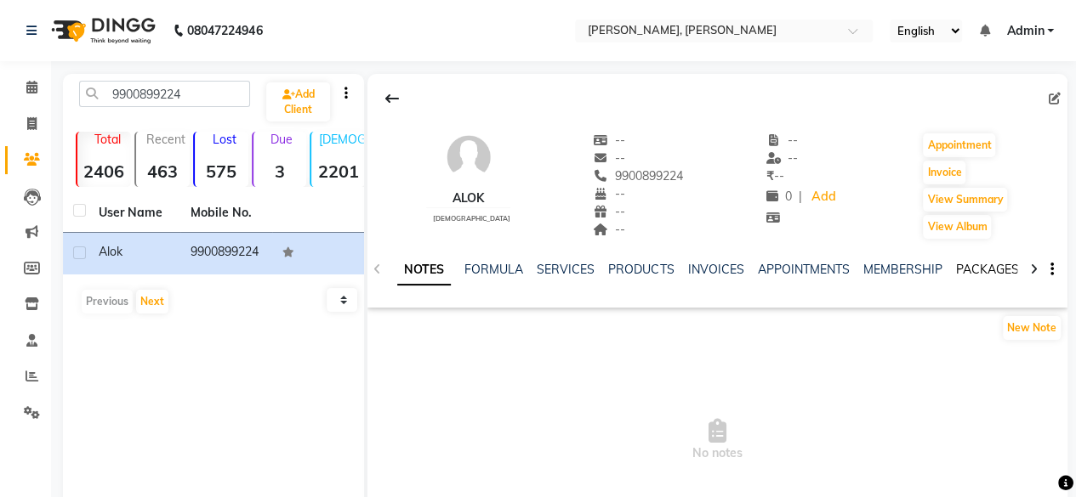
click at [979, 273] on link "PACKAGES" at bounding box center [986, 269] width 63 height 15
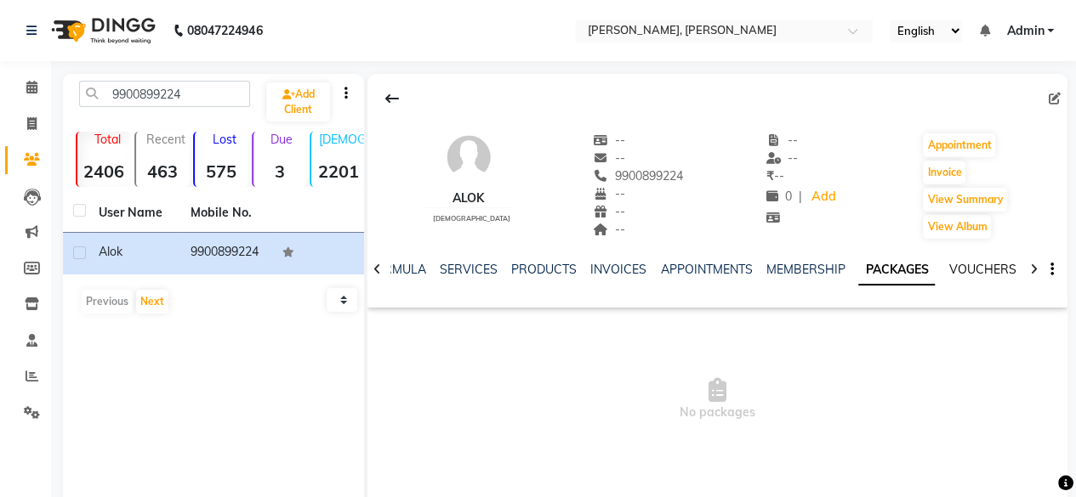
click at [968, 275] on link "VOUCHERS" at bounding box center [981, 269] width 67 height 15
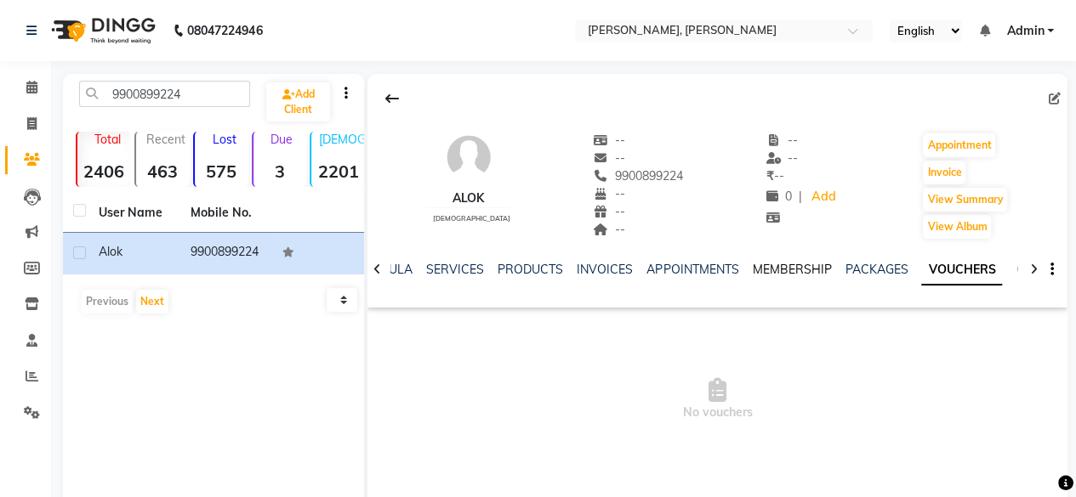
click at [816, 266] on link "MEMBERSHIP" at bounding box center [791, 269] width 79 height 15
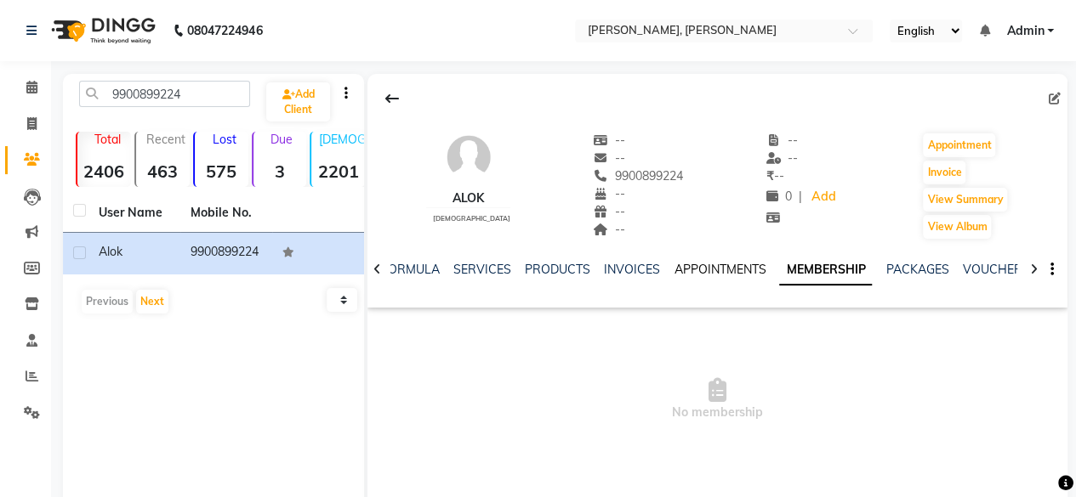
click at [716, 268] on link "APPOINTMENTS" at bounding box center [719, 269] width 92 height 15
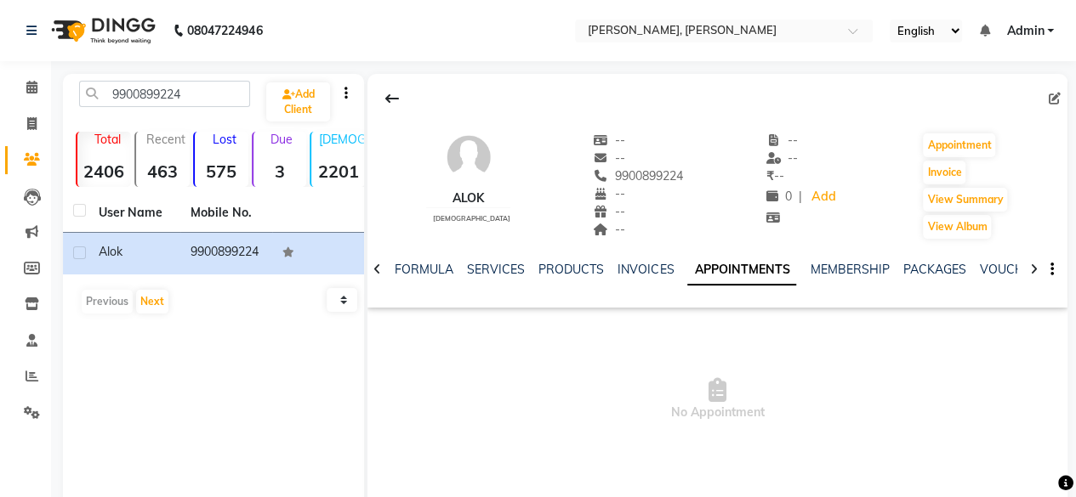
click at [609, 266] on ul "NOTES FORMULA SERVICES PRODUCTS INVOICES APPOINTMENTS MEMBERSHIP PACKAGES VOUCH…" at bounding box center [884, 270] width 1082 height 18
click at [568, 261] on div "PRODUCTS" at bounding box center [570, 270] width 65 height 18
click at [561, 269] on link "PRODUCTS" at bounding box center [570, 269] width 65 height 15
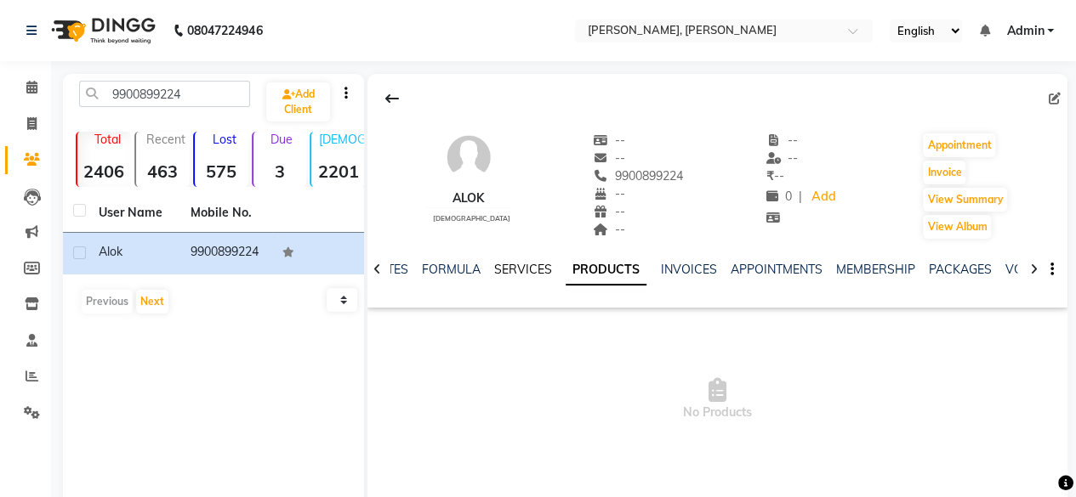
click at [532, 264] on link "SERVICES" at bounding box center [523, 269] width 58 height 15
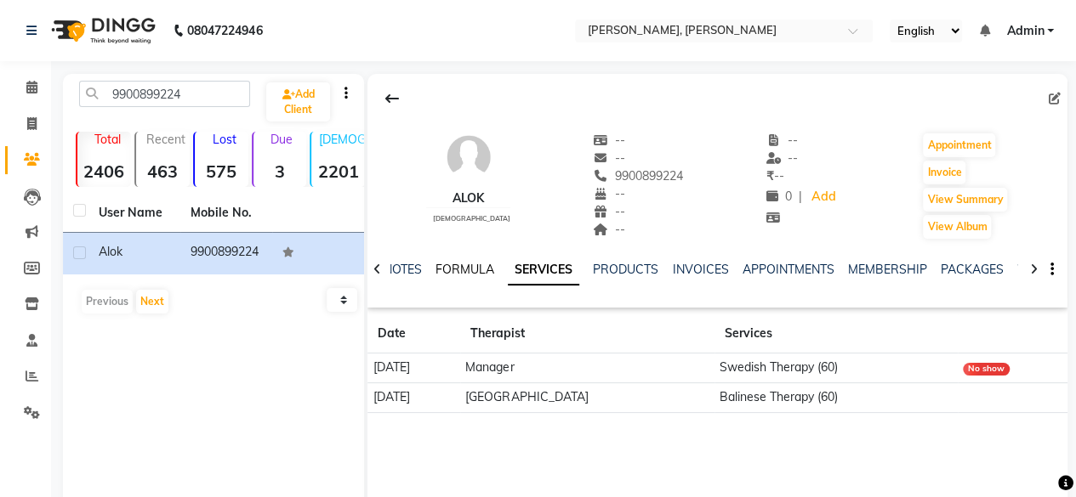
click at [480, 266] on link "FORMULA" at bounding box center [464, 269] width 59 height 15
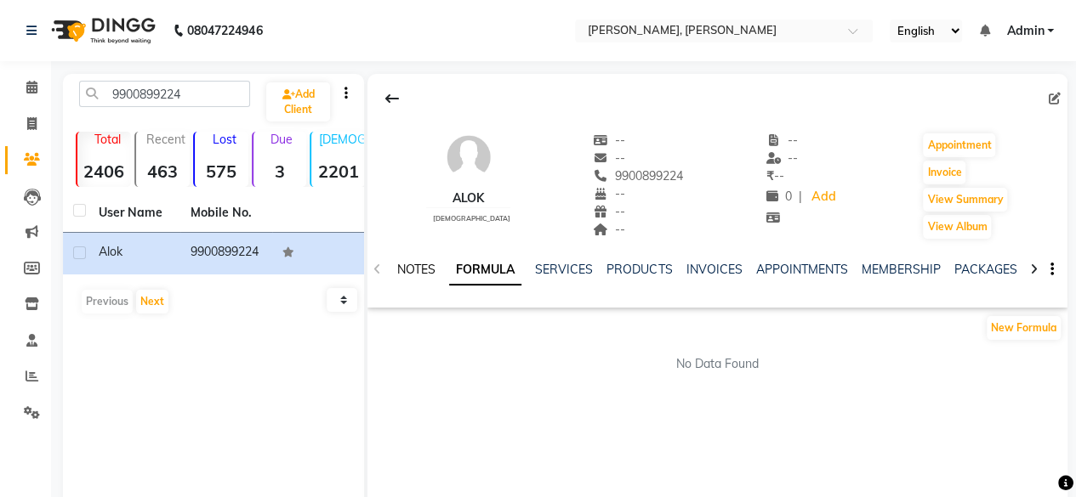
click at [413, 263] on link "NOTES" at bounding box center [416, 269] width 38 height 15
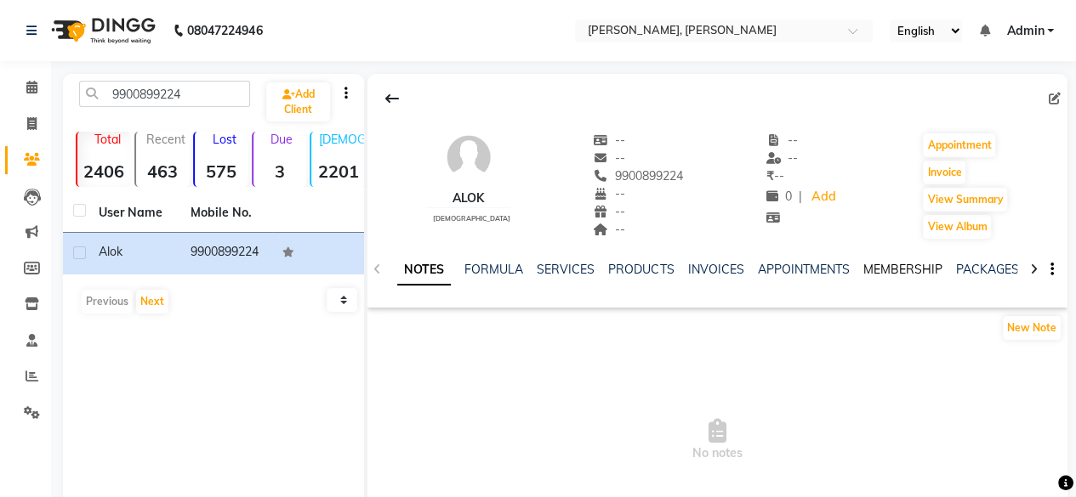
click at [924, 267] on link "MEMBERSHIP" at bounding box center [901, 269] width 79 height 15
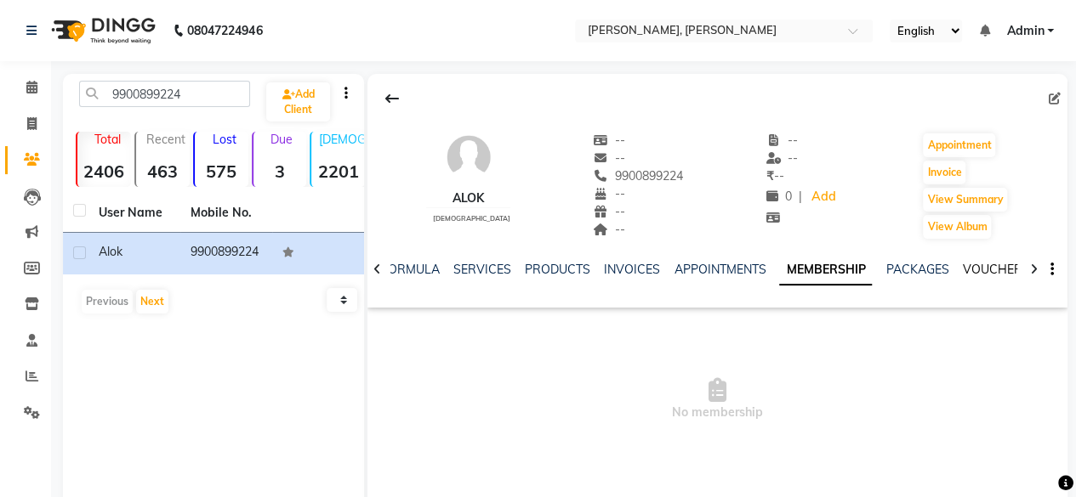
click at [962, 275] on link "VOUCHERS" at bounding box center [995, 269] width 67 height 15
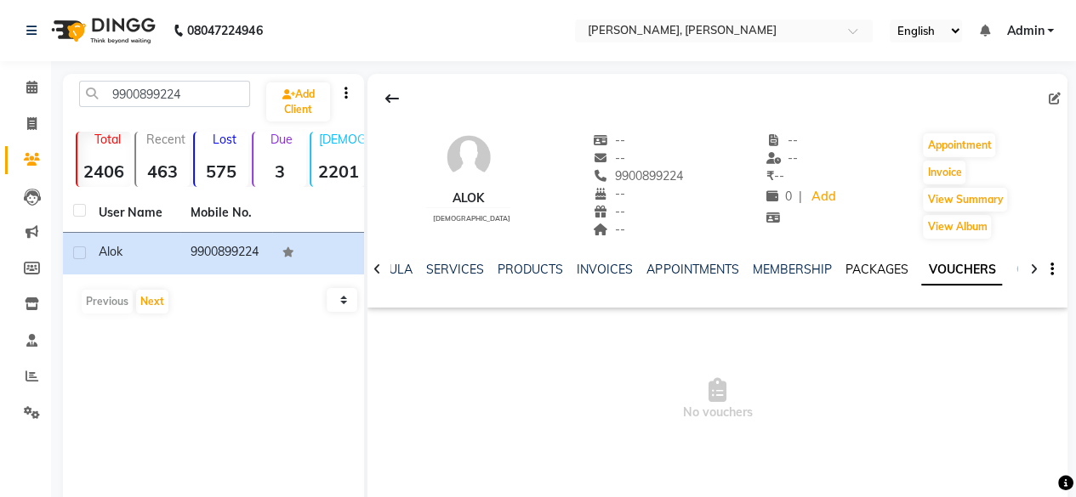
click at [872, 276] on link "PACKAGES" at bounding box center [875, 269] width 63 height 15
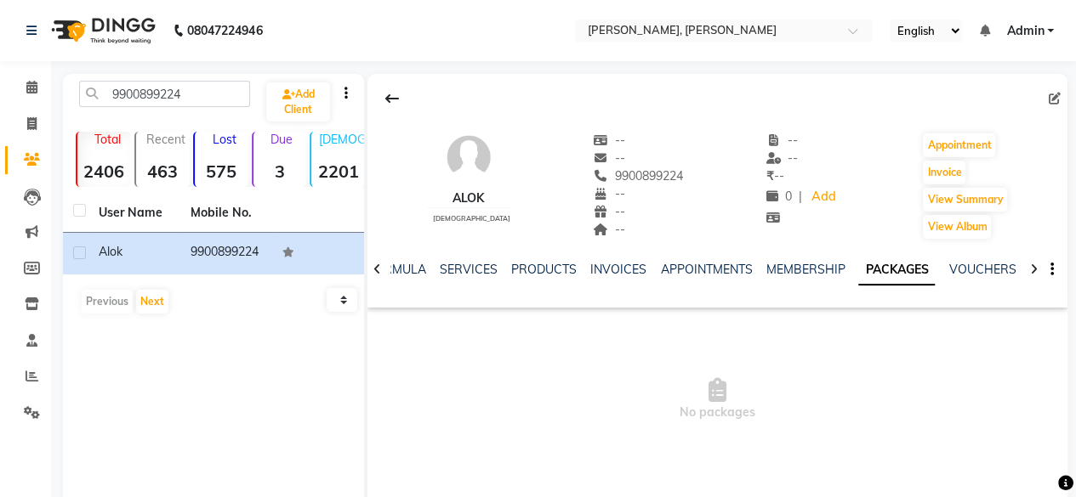
scroll to position [85, 0]
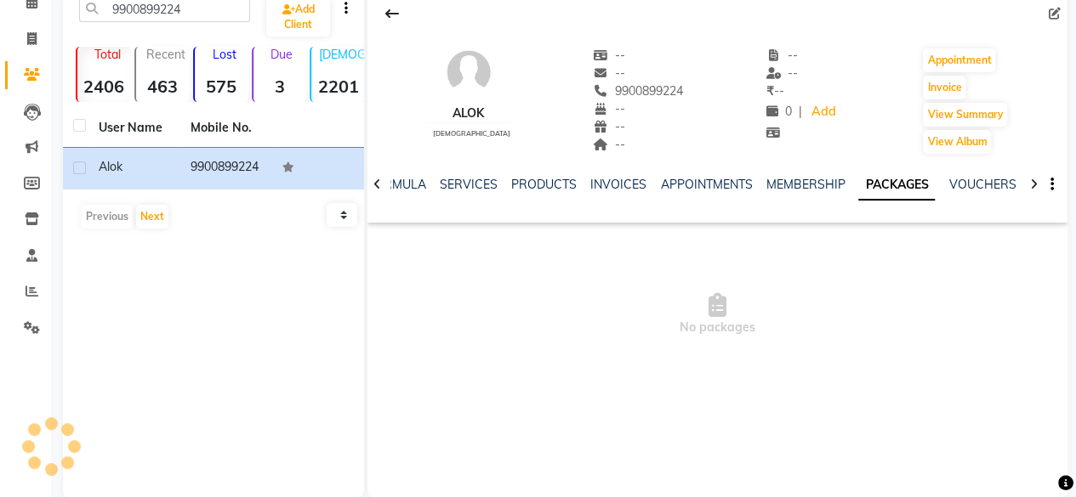
click at [1031, 179] on icon at bounding box center [1034, 185] width 8 height 12
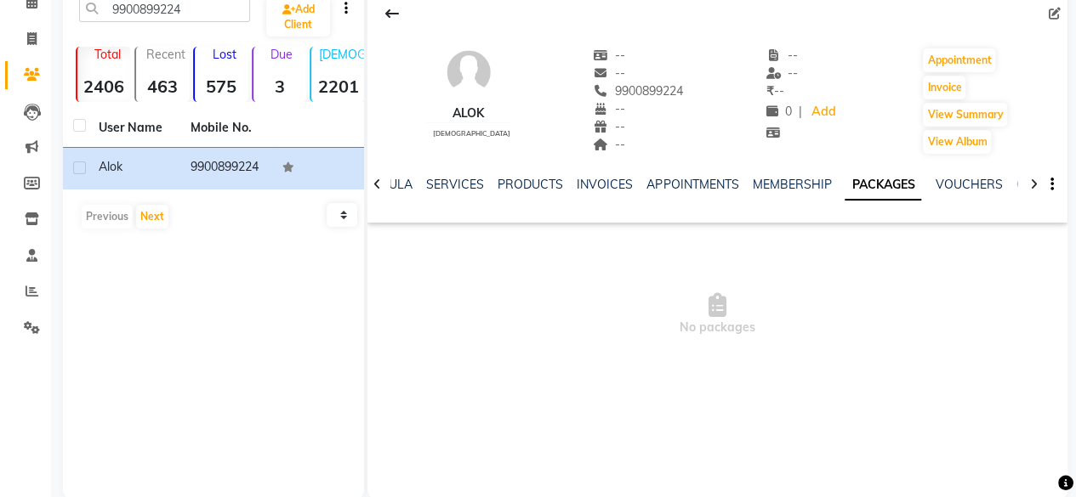
click at [1031, 179] on icon at bounding box center [1034, 185] width 8 height 12
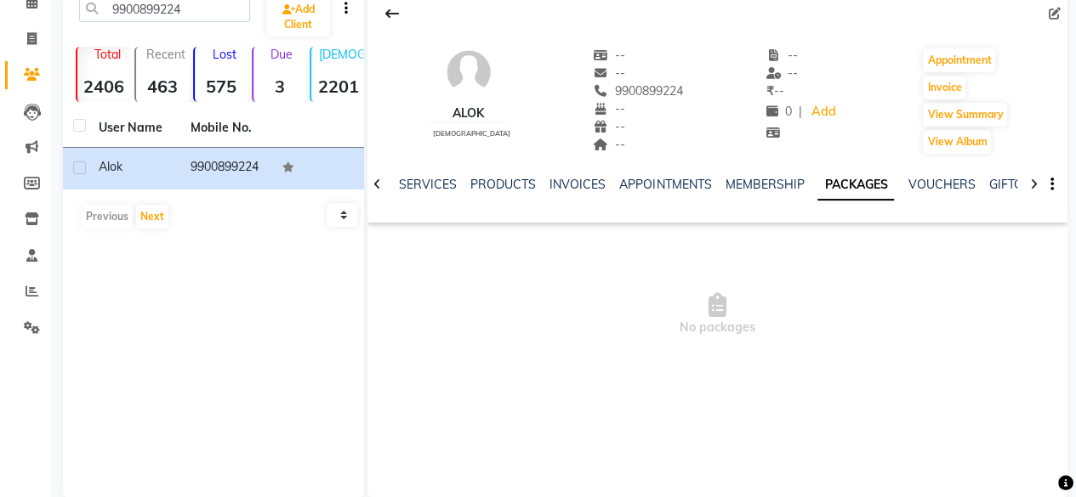
click at [1031, 179] on icon at bounding box center [1034, 185] width 8 height 12
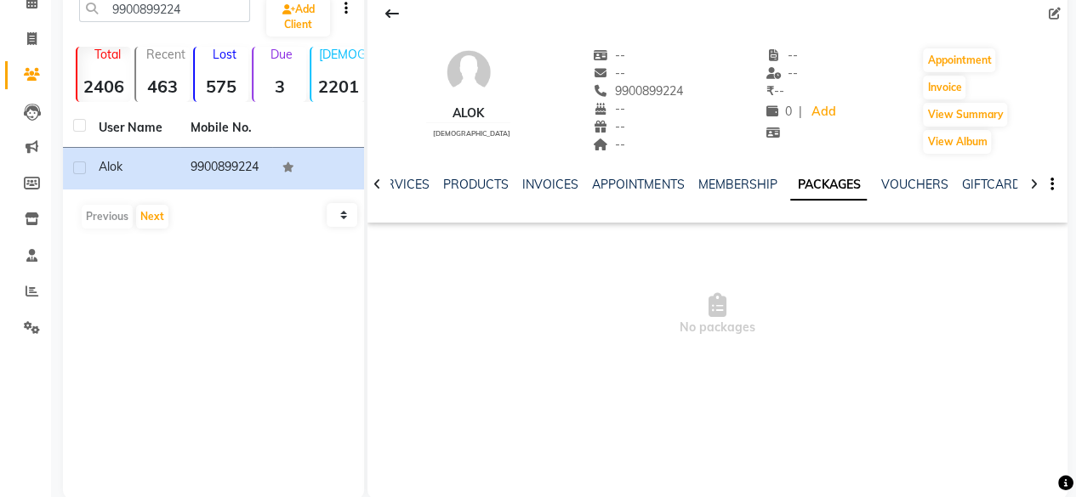
click at [1031, 179] on icon at bounding box center [1034, 185] width 8 height 12
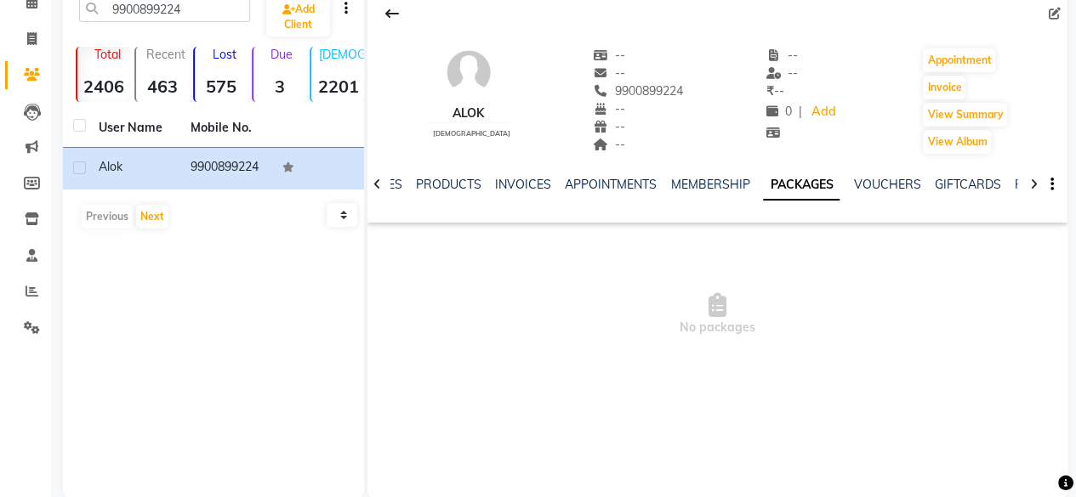
click at [1031, 179] on icon at bounding box center [1034, 185] width 8 height 12
click at [1031, 179] on div "NOTES FORMULA SERVICES PRODUCTS INVOICES APPOINTMENTS MEMBERSHIP PACKAGES VOUCH…" at bounding box center [717, 185] width 700 height 59
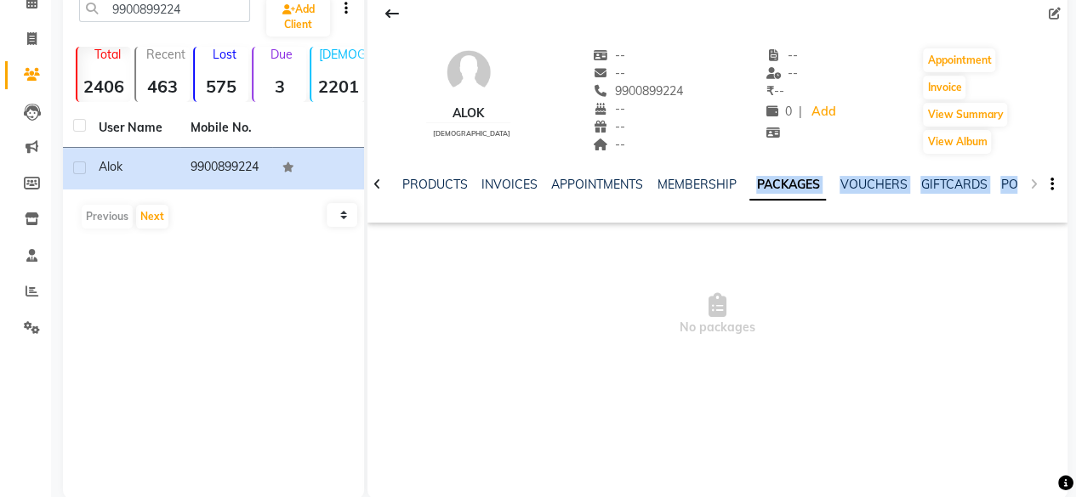
drag, startPoint x: 1031, startPoint y: 179, endPoint x: 951, endPoint y: 198, distance: 82.1
click at [951, 198] on div "NOTES FORMULA SERVICES PRODUCTS INVOICES APPOINTMENTS MEMBERSHIP PACKAGES VOUCH…" at bounding box center [717, 185] width 700 height 59
click at [951, 198] on div "NOTES FORMULA SERVICES PRODUCTS INVOICES APPOINTMENTS MEMBERSHIP PACKAGES VOUCH…" at bounding box center [697, 191] width 600 height 31
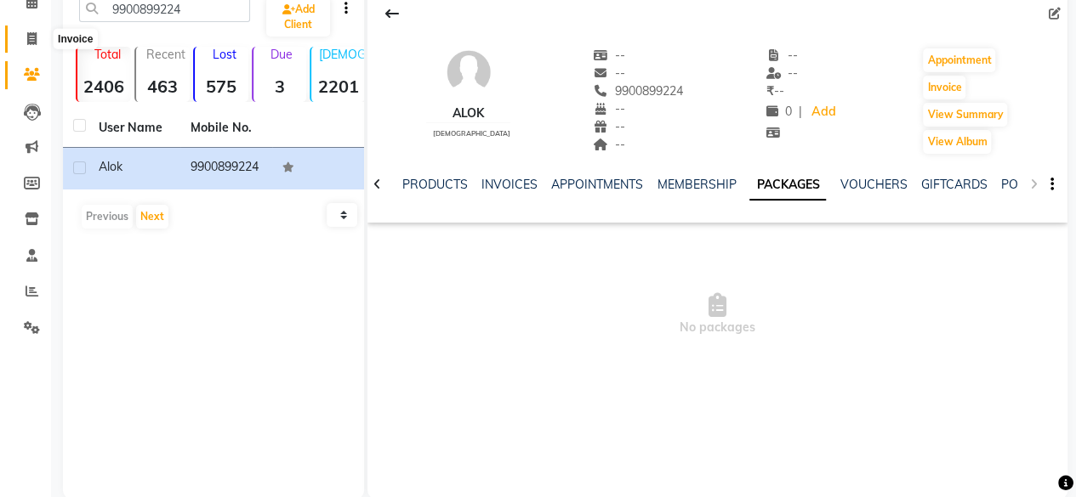
click at [39, 31] on span at bounding box center [32, 40] width 30 height 20
select select "service"
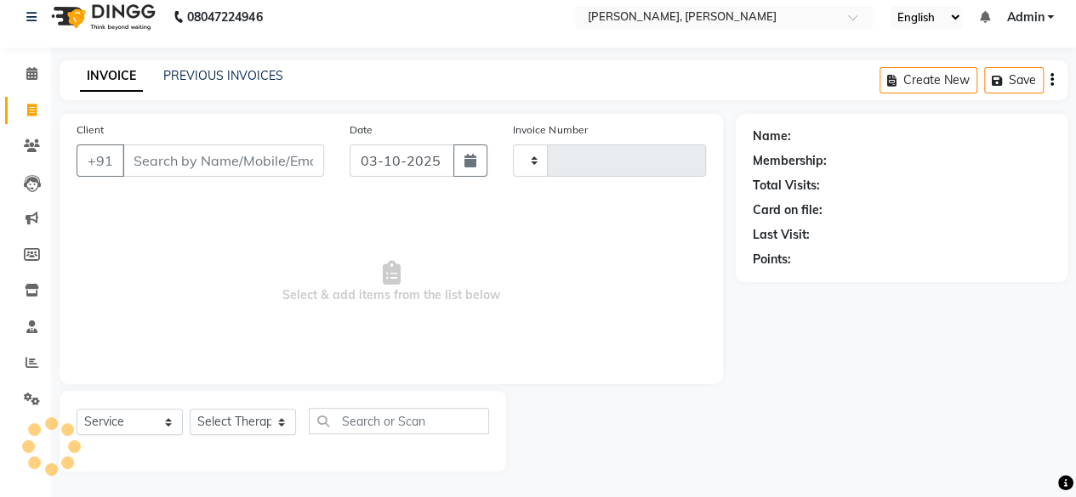
type input "2000"
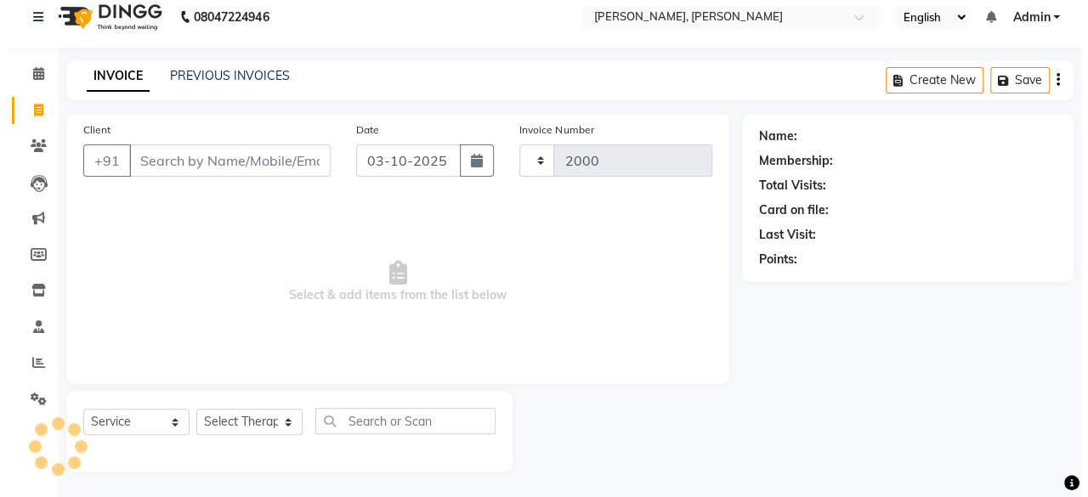
scroll to position [13, 0]
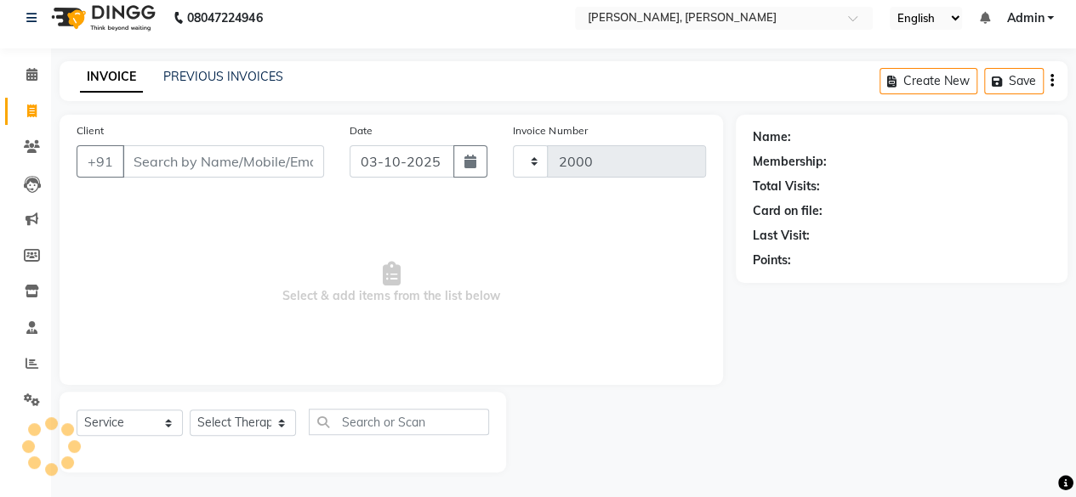
select select "7301"
click at [31, 138] on span at bounding box center [32, 148] width 30 height 20
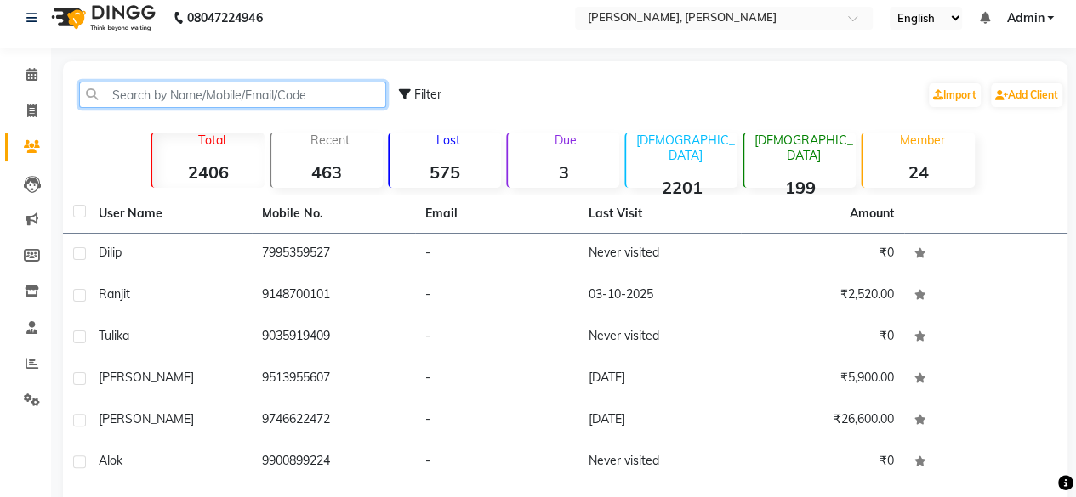
click at [148, 86] on input "text" at bounding box center [232, 95] width 307 height 26
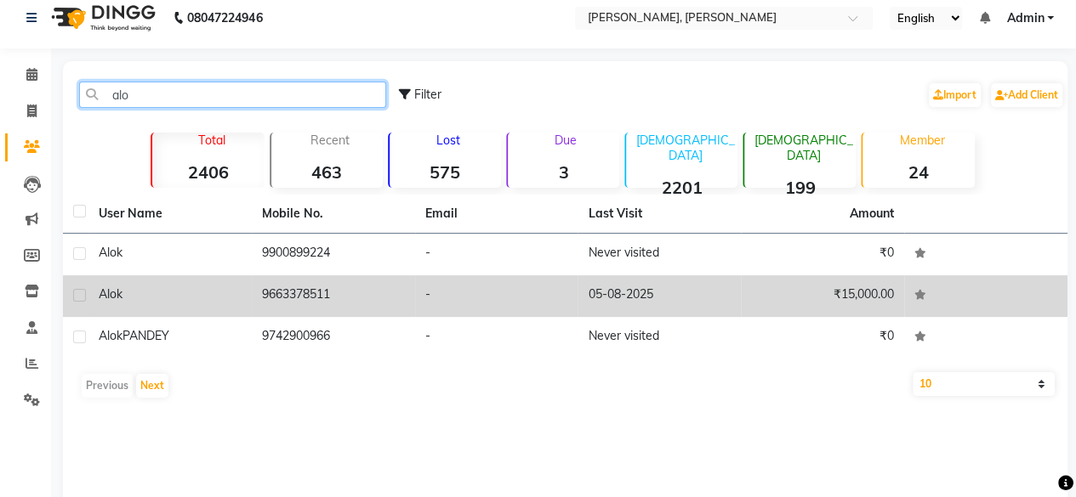
type input "alo"
click at [269, 303] on td "9663378511" at bounding box center [333, 297] width 163 height 42
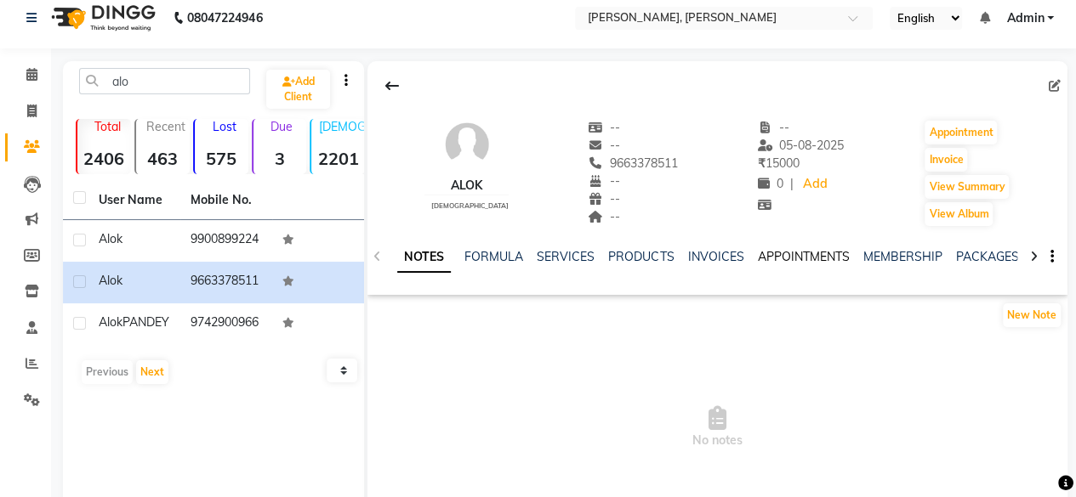
click at [790, 258] on link "APPOINTMENTS" at bounding box center [803, 256] width 92 height 15
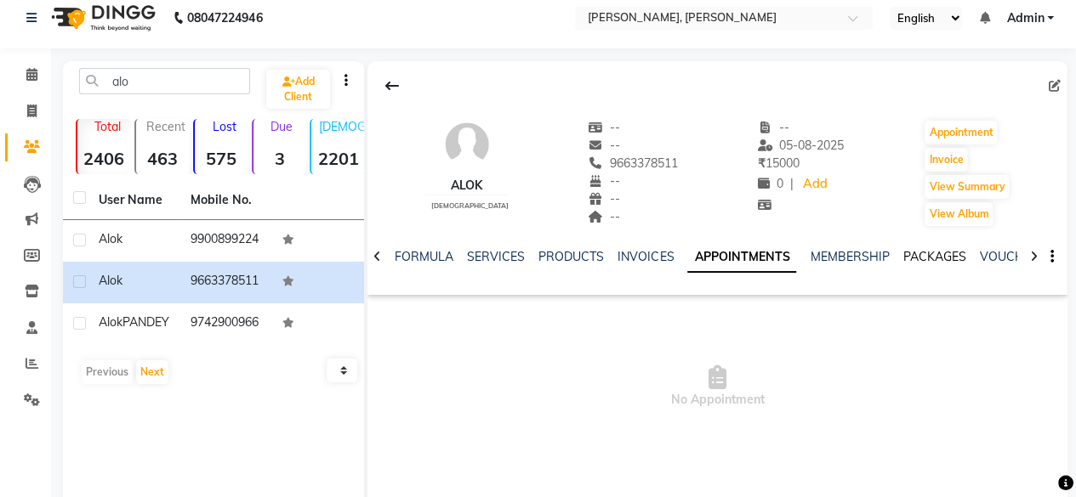
click at [923, 258] on link "PACKAGES" at bounding box center [933, 256] width 63 height 15
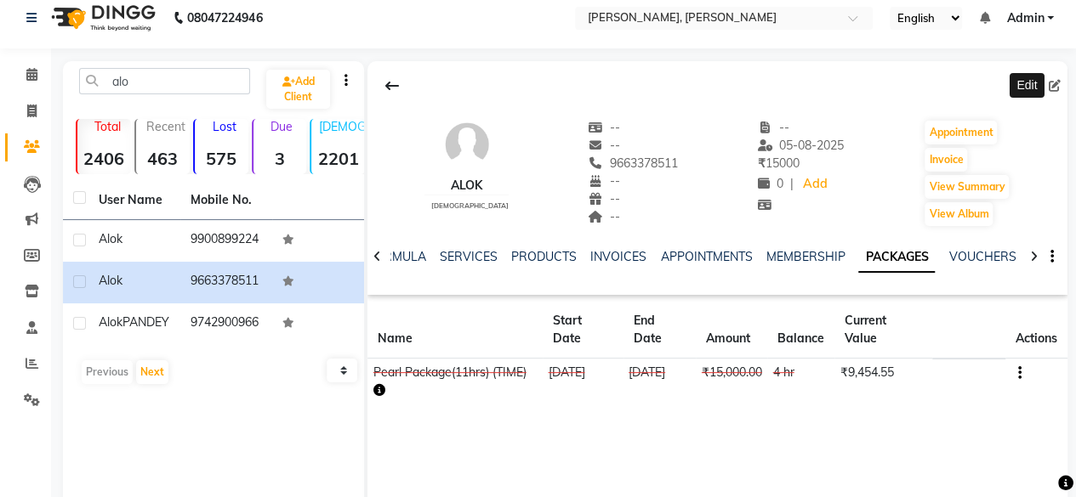
click at [1056, 85] on icon at bounding box center [1055, 86] width 12 height 12
select select "[DEMOGRAPHIC_DATA]"
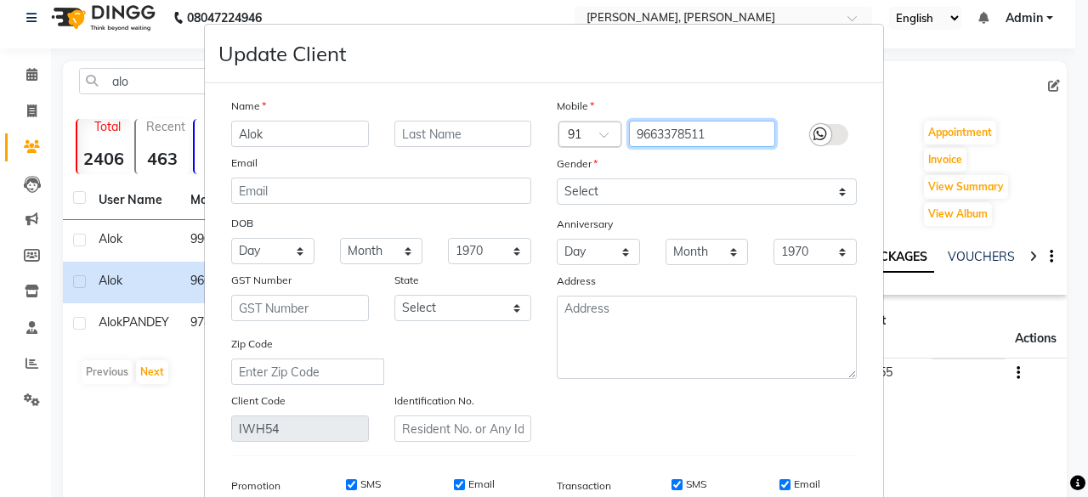
drag, startPoint x: 713, startPoint y: 128, endPoint x: 554, endPoint y: 134, distance: 158.3
click at [554, 134] on div "Country Code × 91 9663378511" at bounding box center [707, 134] width 326 height 27
type input "9886081983"
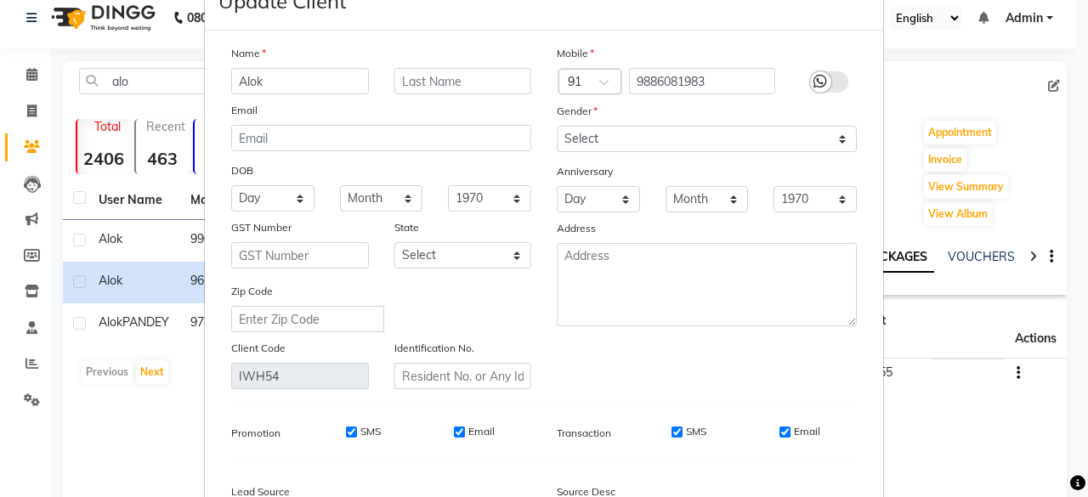
scroll to position [5, 0]
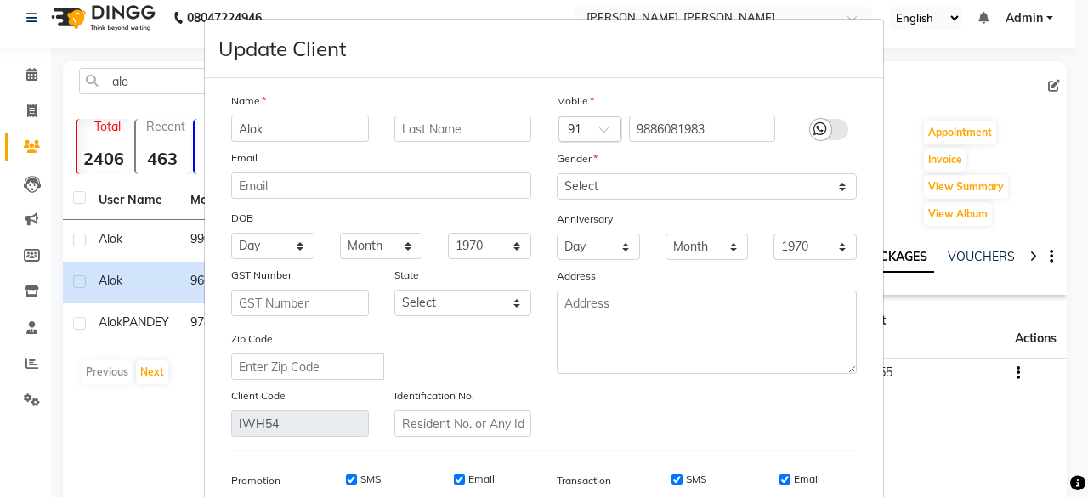
click at [444, 140] on div "Name Alok Email DOB Day 01 02 03 04 05 06 07 08 09 10 11 12 13 14 15 16 17 18 1…" at bounding box center [382, 264] width 326 height 345
click at [445, 129] on input "text" at bounding box center [464, 129] width 138 height 26
type input "[DEMOGRAPHIC_DATA]"
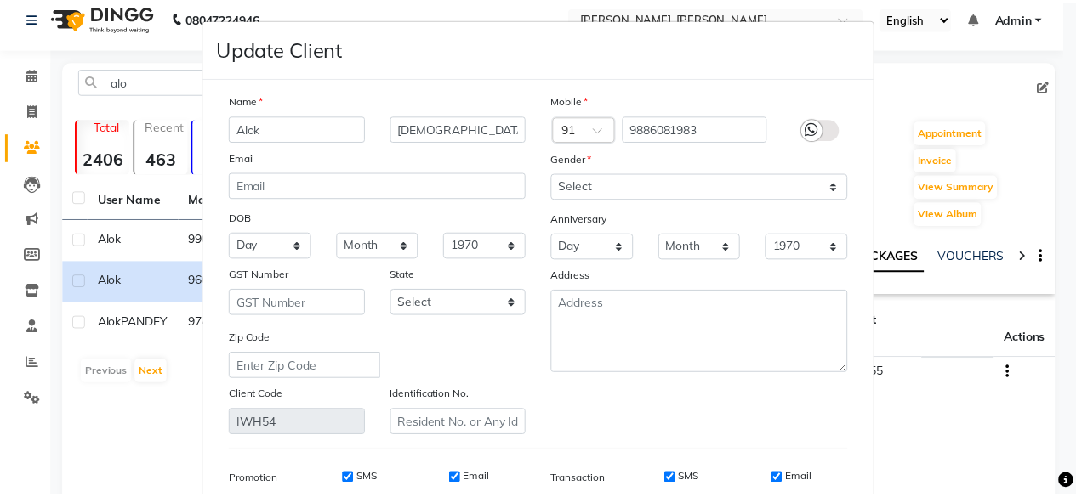
scroll to position [318, 0]
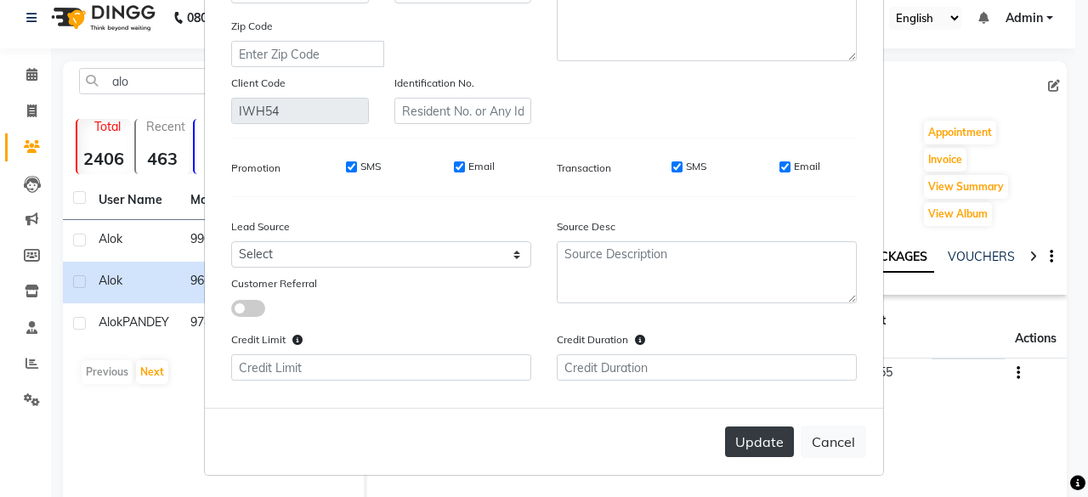
click at [745, 446] on button "Update" at bounding box center [759, 442] width 69 height 31
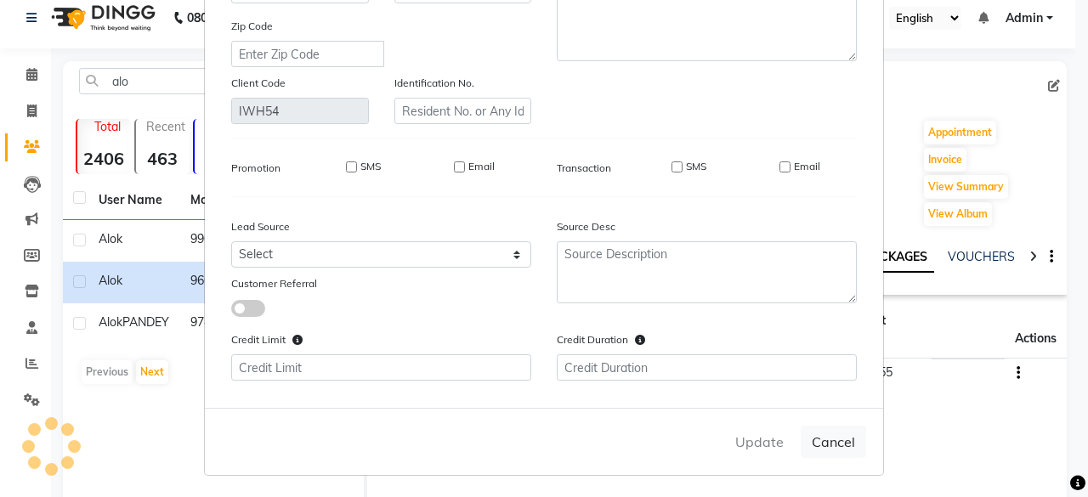
select select
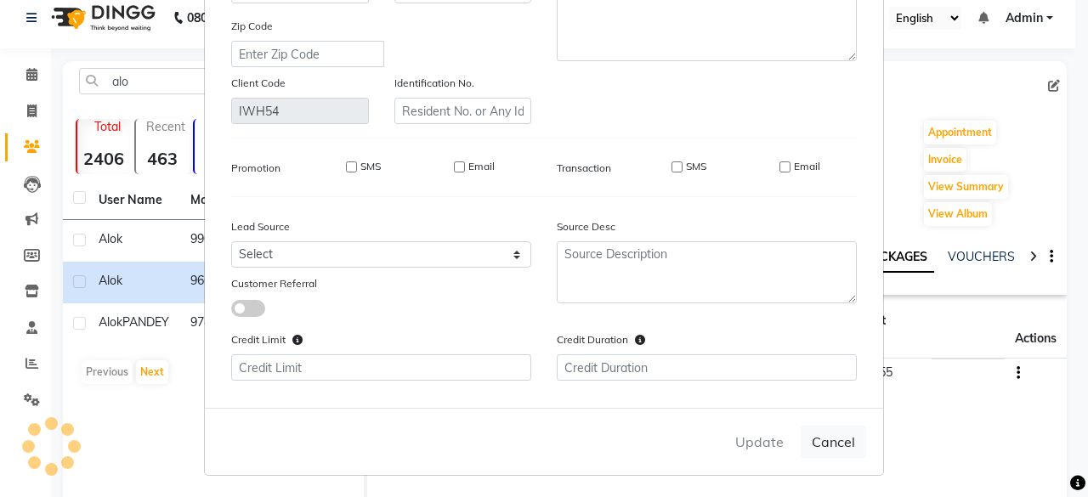
select select
checkbox input "false"
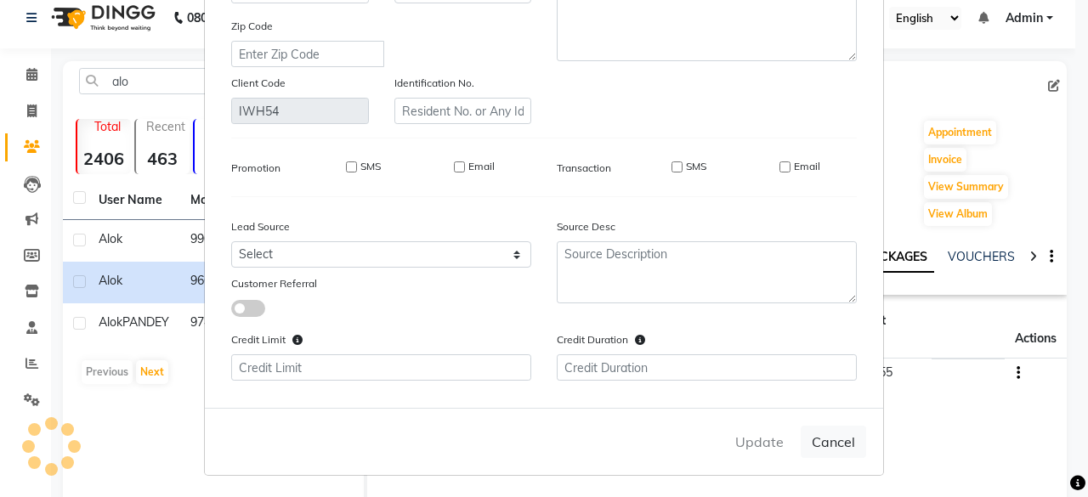
checkbox input "false"
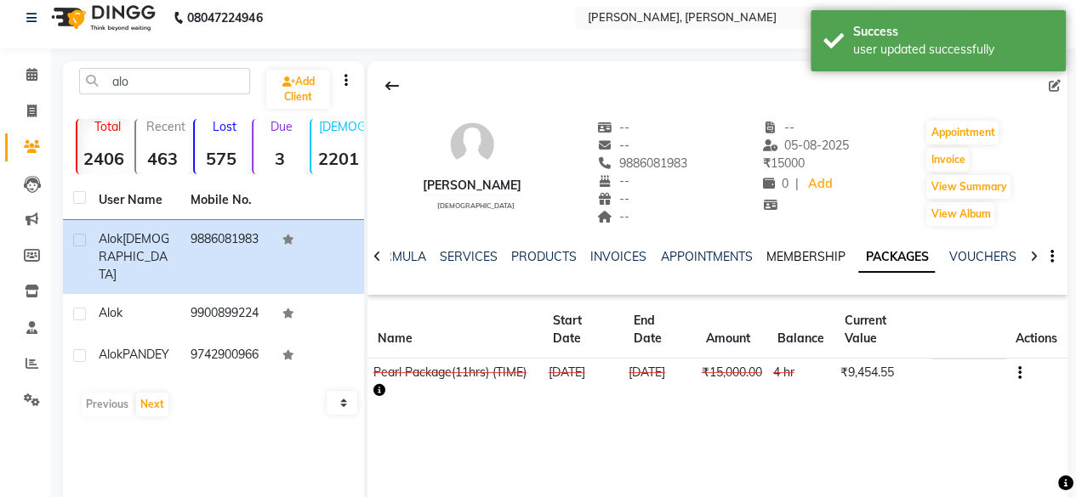
click at [790, 256] on link "MEMBERSHIP" at bounding box center [804, 256] width 79 height 15
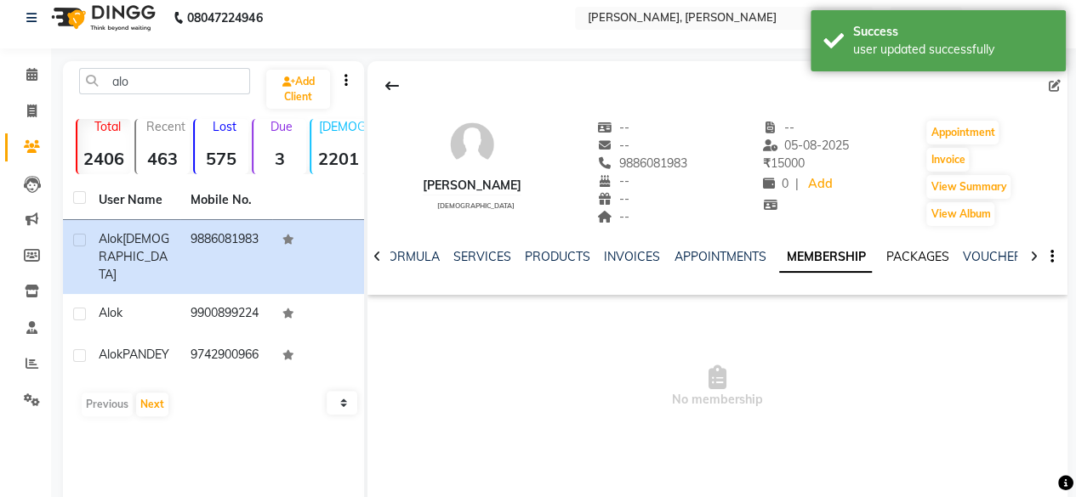
click at [924, 260] on link "PACKAGES" at bounding box center [916, 256] width 63 height 15
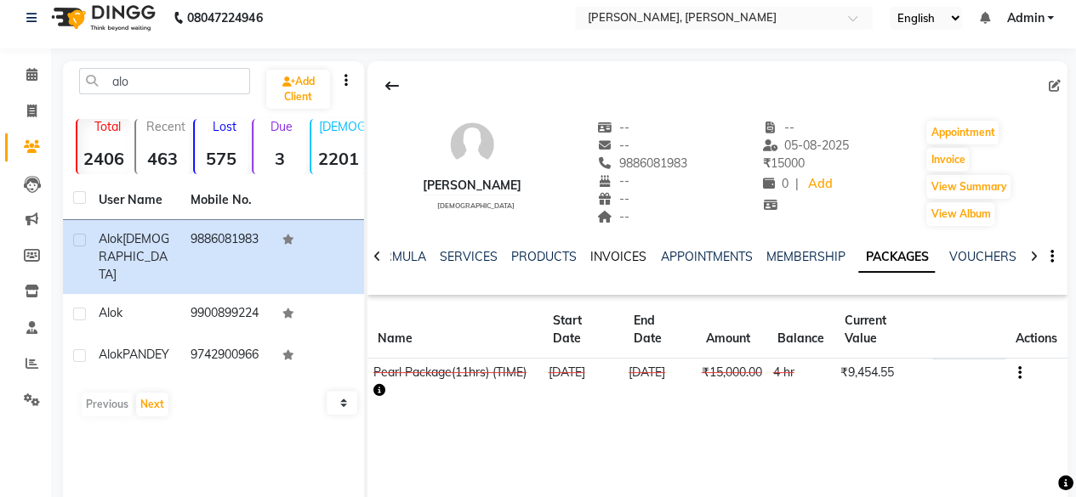
click at [614, 257] on link "INVOICES" at bounding box center [618, 256] width 56 height 15
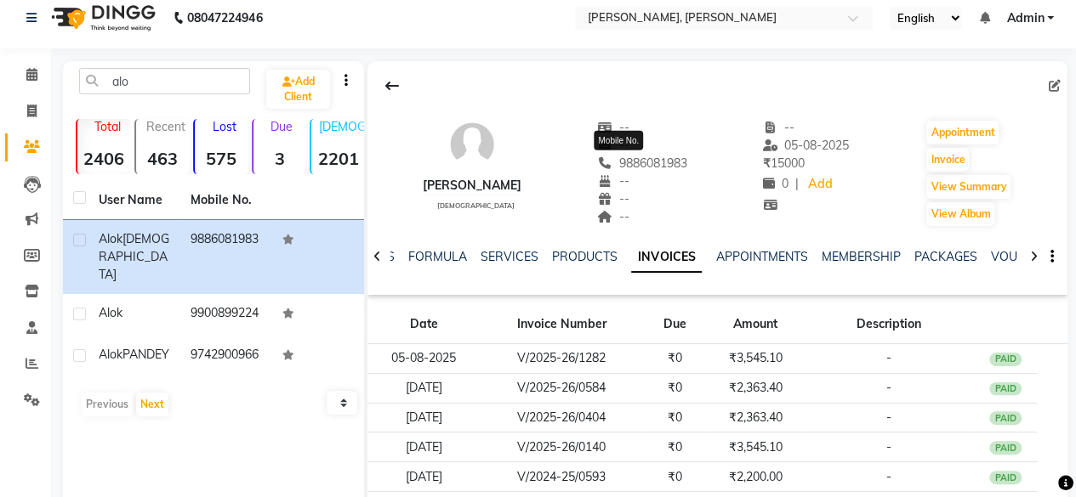
drag, startPoint x: 588, startPoint y: 158, endPoint x: 664, endPoint y: 163, distance: 75.9
click at [664, 163] on span "9886081983" at bounding box center [642, 163] width 90 height 15
click at [935, 253] on link "PACKAGES" at bounding box center [944, 256] width 63 height 15
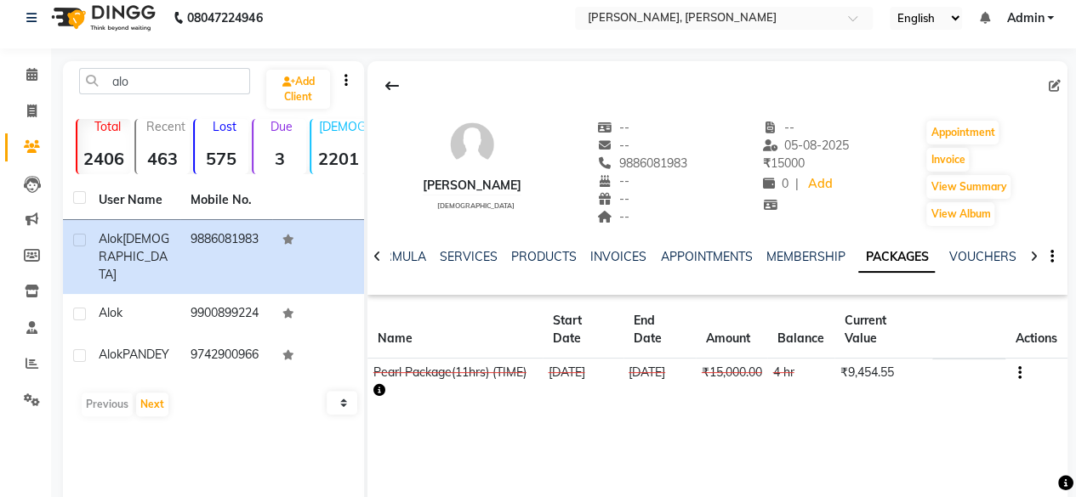
click at [1020, 372] on td at bounding box center [1036, 382] width 62 height 47
click at [1019, 374] on icon "button" at bounding box center [1018, 373] width 3 height 1
click at [915, 365] on div "Edit" at bounding box center [935, 372] width 111 height 21
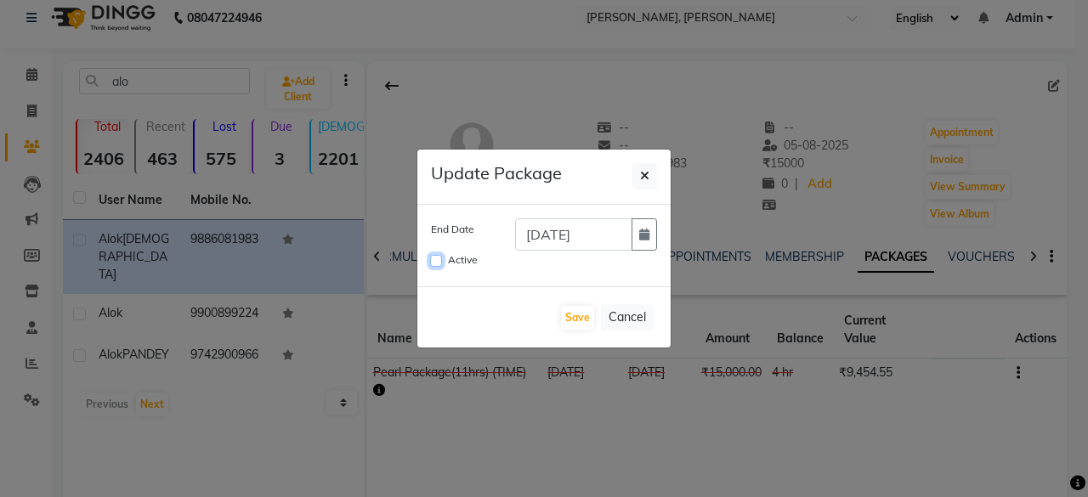
click at [435, 266] on input "Active" at bounding box center [436, 261] width 12 height 12
checkbox input "true"
click at [563, 237] on input "[DATE]" at bounding box center [573, 235] width 117 height 32
type input "[DATE]"
click at [578, 314] on button "Save" at bounding box center [577, 318] width 33 height 24
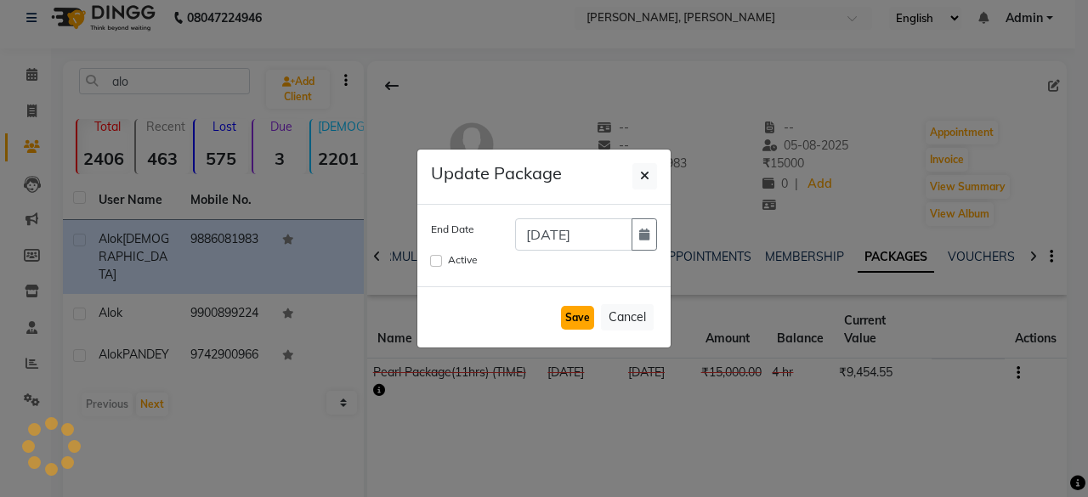
checkbox input "false"
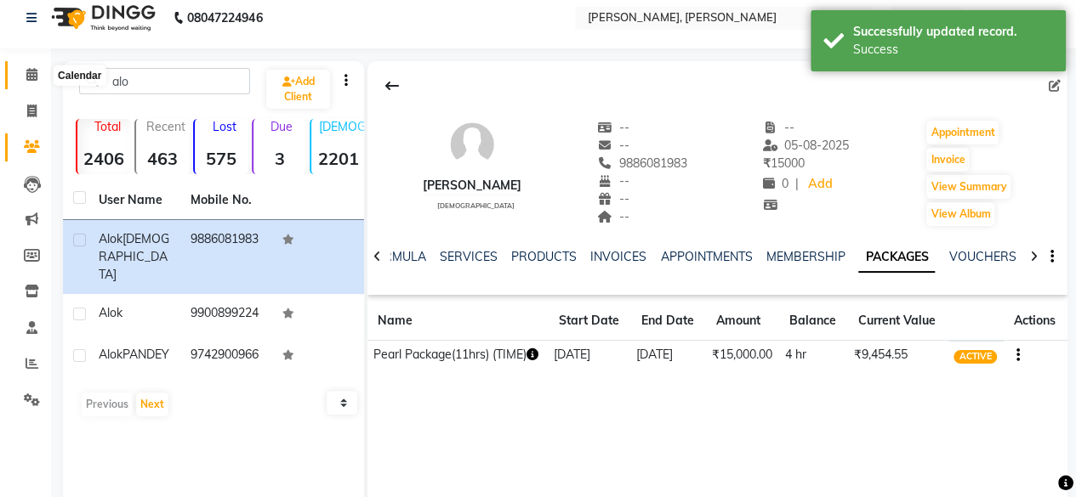
click at [31, 69] on icon at bounding box center [31, 74] width 11 height 13
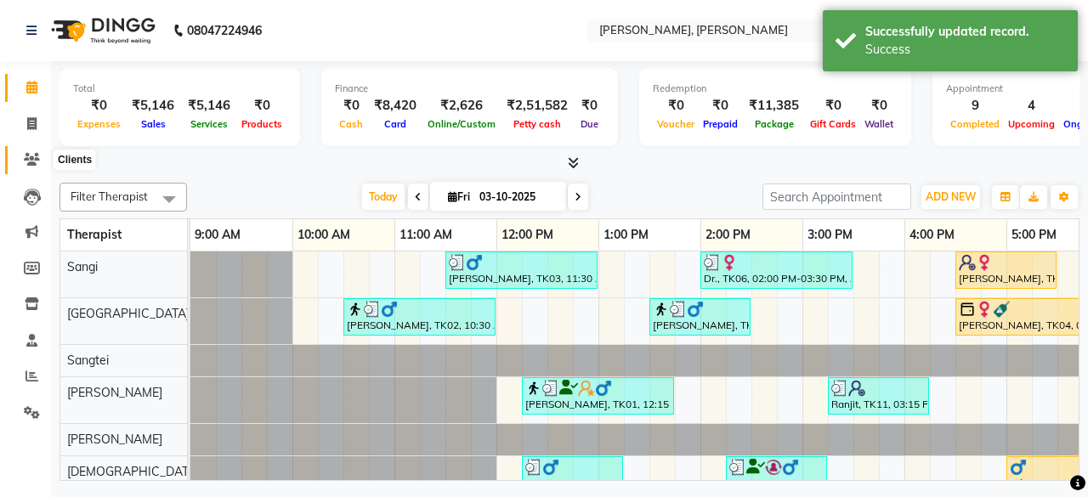
click at [30, 161] on icon at bounding box center [32, 159] width 16 height 13
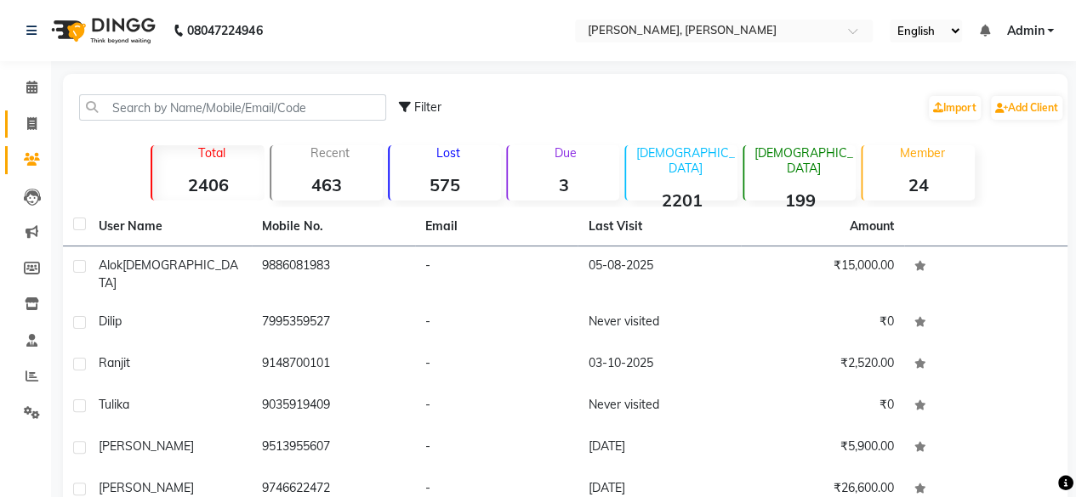
click at [33, 113] on link "Invoice" at bounding box center [25, 125] width 41 height 28
select select "service"
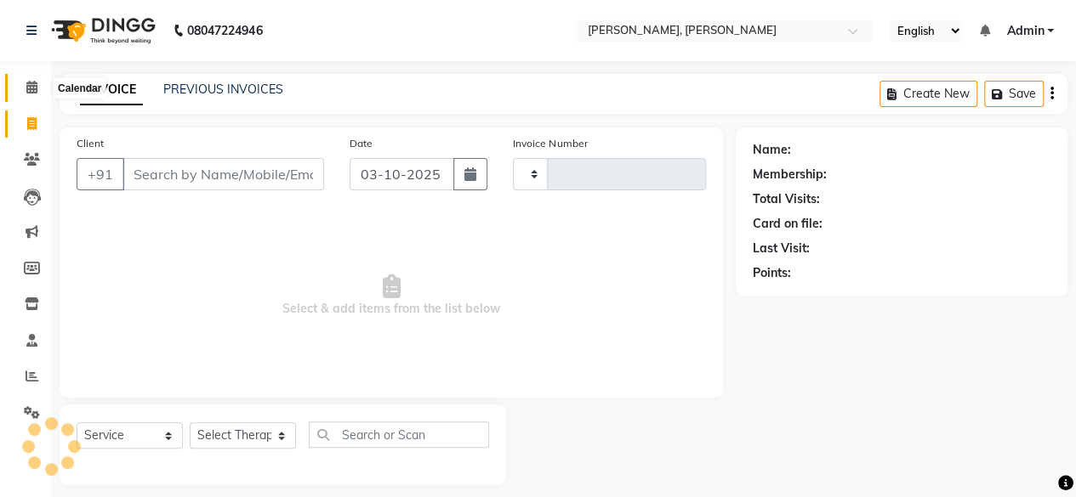
scroll to position [13, 0]
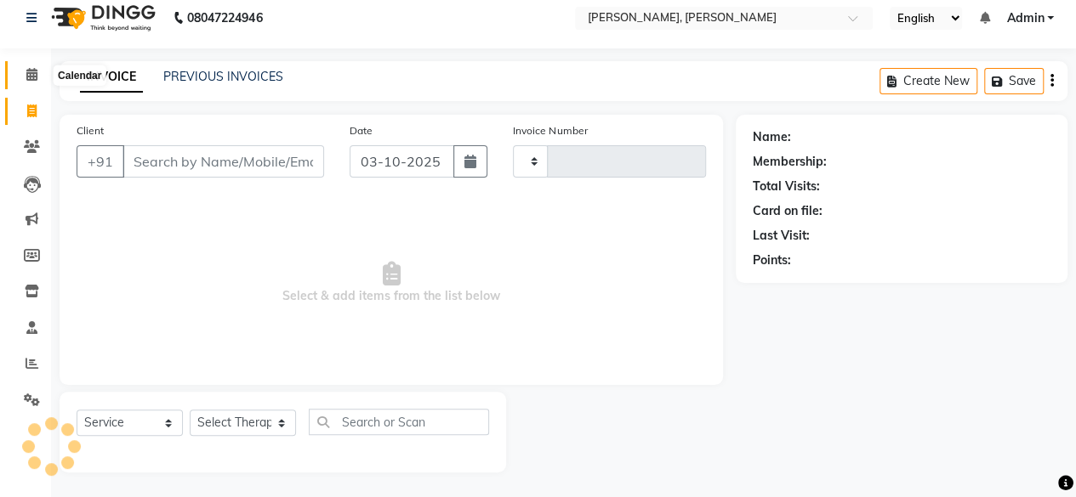
type input "2000"
select select "7301"
click at [34, 87] on link "Calendar" at bounding box center [25, 75] width 41 height 28
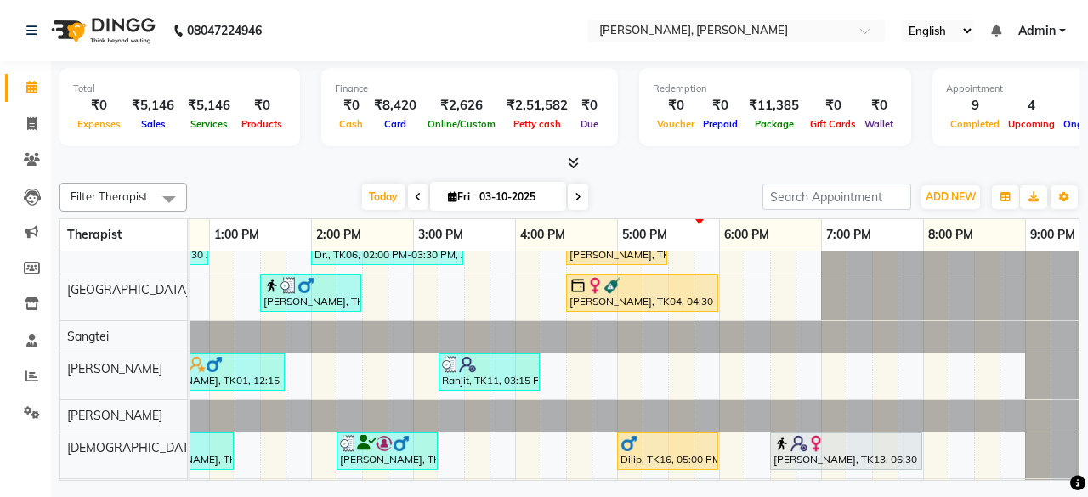
scroll to position [7, 389]
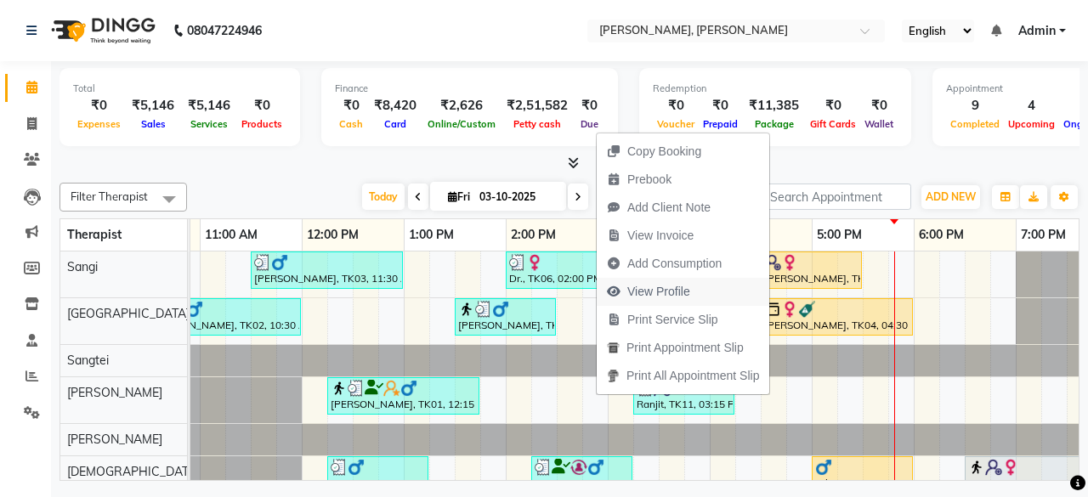
click at [687, 293] on span "View Profile" at bounding box center [659, 292] width 63 height 18
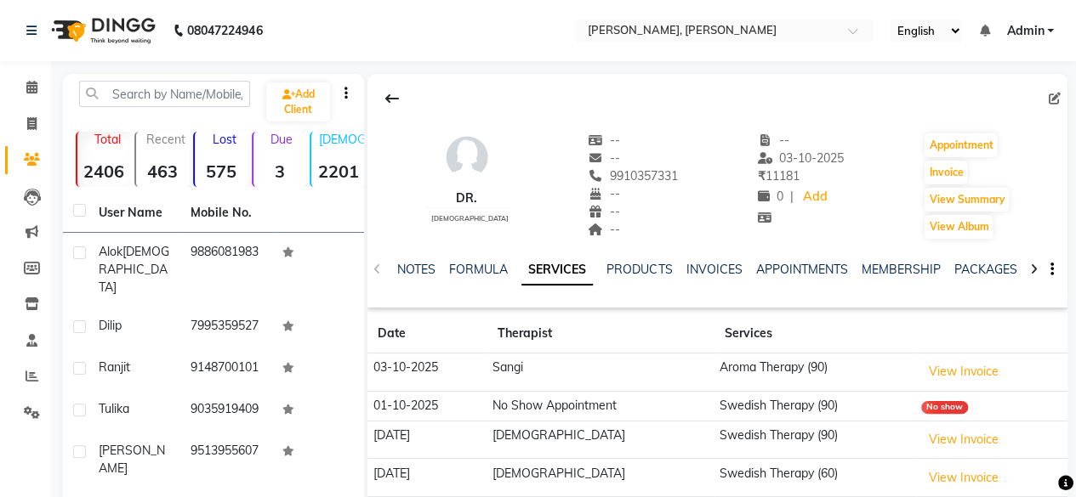
click at [1032, 261] on div at bounding box center [1034, 268] width 20 height 33
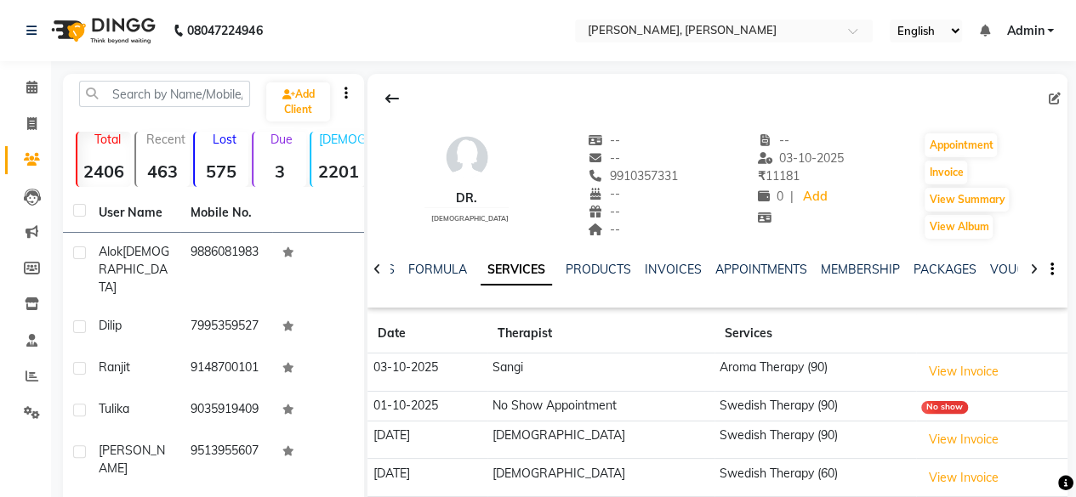
click at [1032, 261] on div at bounding box center [1034, 268] width 20 height 33
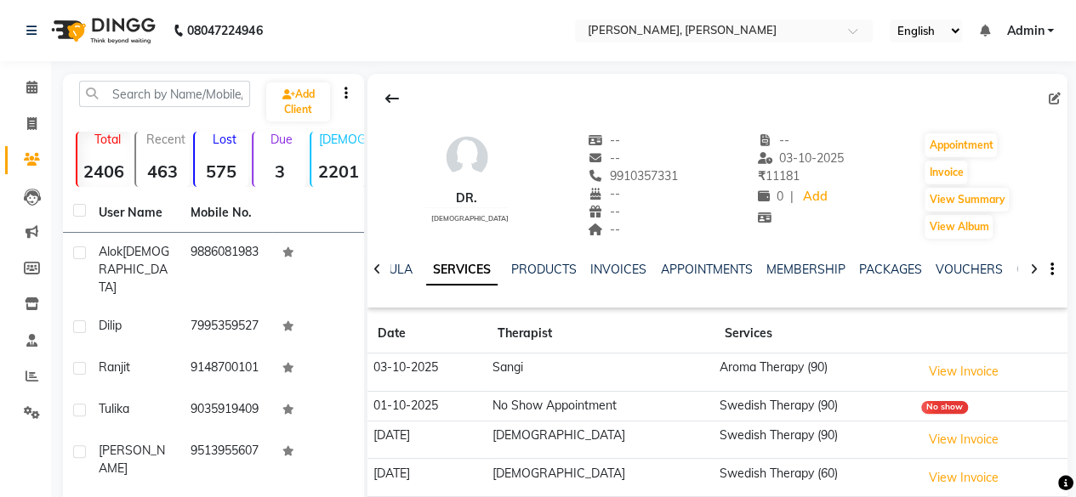
click at [1032, 261] on div at bounding box center [1034, 268] width 20 height 33
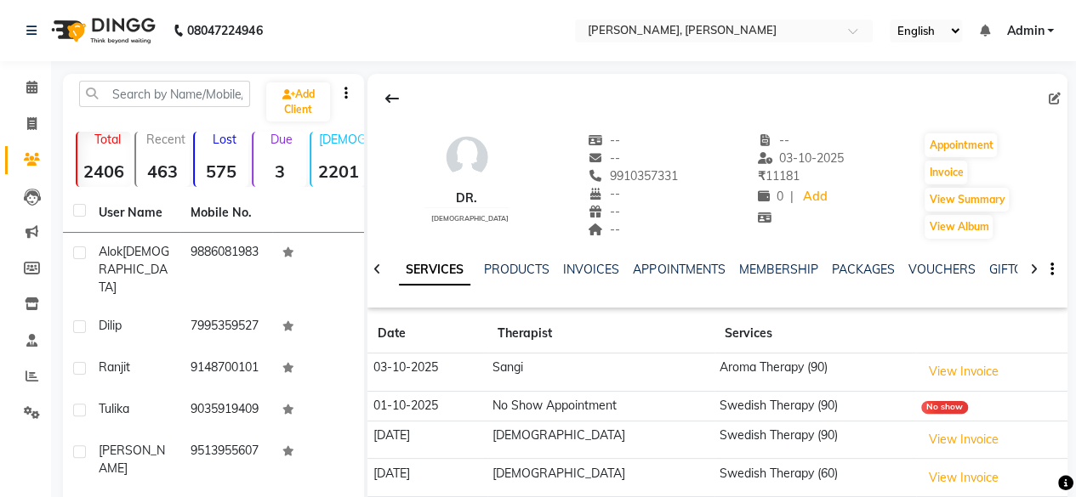
click at [1032, 261] on div at bounding box center [1034, 268] width 20 height 33
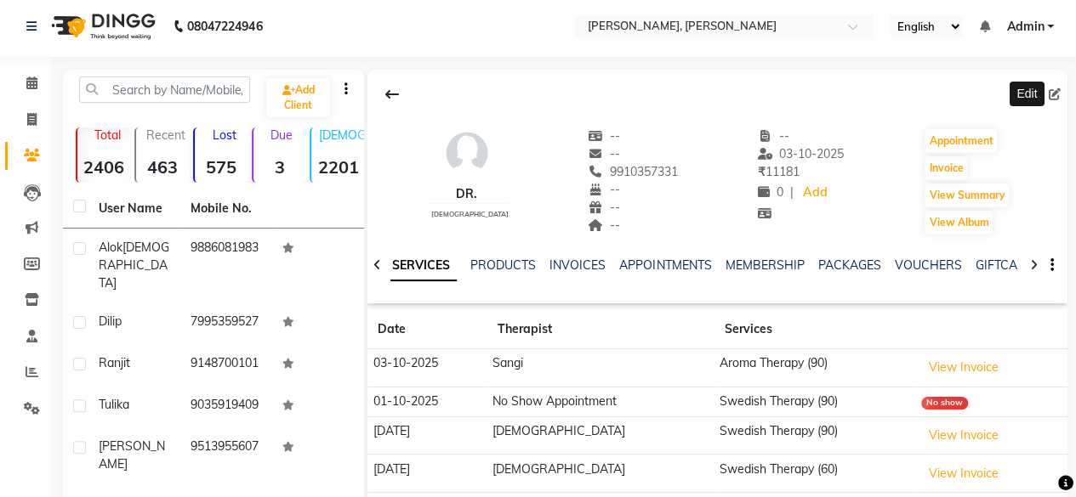
click at [1056, 88] on icon at bounding box center [1055, 94] width 12 height 12
select select "[DEMOGRAPHIC_DATA]"
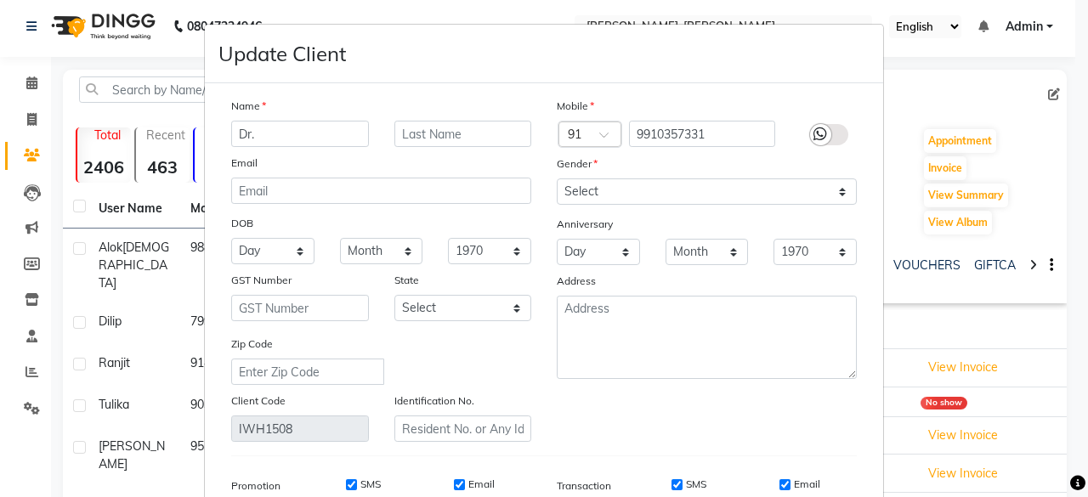
click at [332, 134] on input "Dr." at bounding box center [300, 134] width 138 height 26
type input "Dr. [PERSON_NAME]"
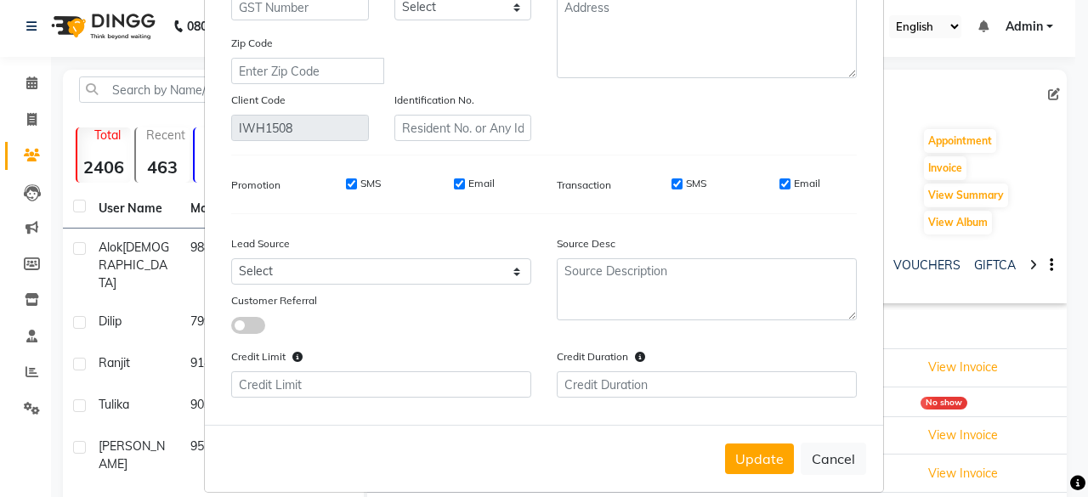
click at [770, 440] on div "Update Cancel" at bounding box center [544, 458] width 679 height 67
click at [762, 452] on button "Update" at bounding box center [759, 459] width 69 height 31
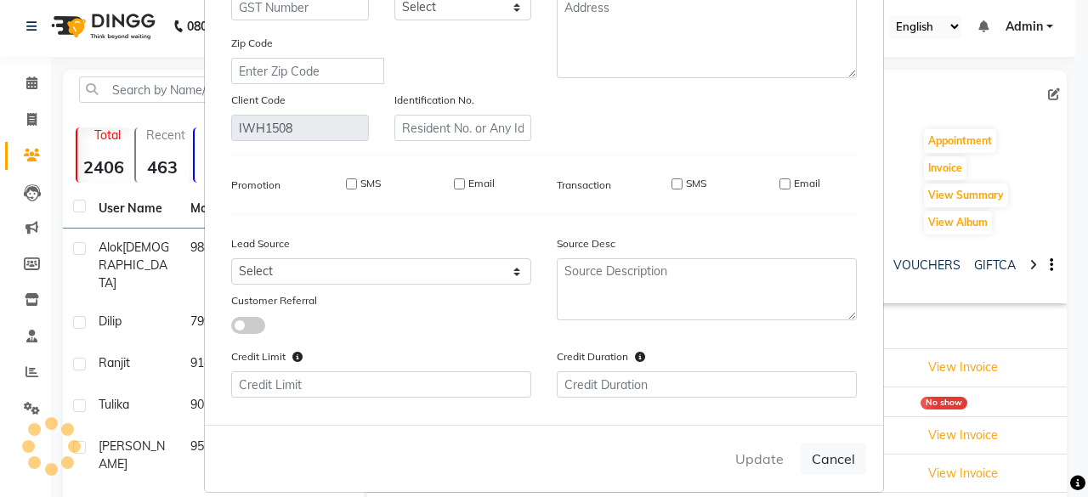
select select
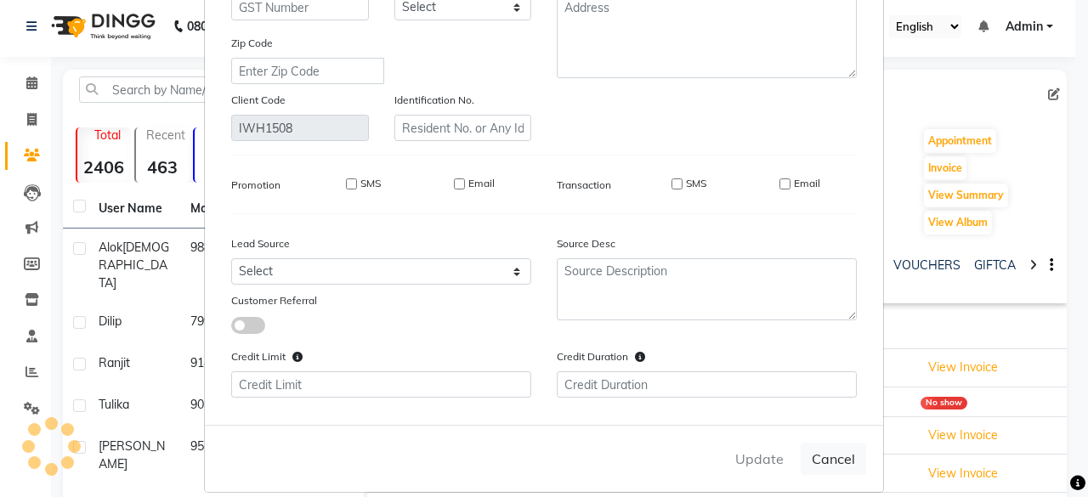
select select
checkbox input "false"
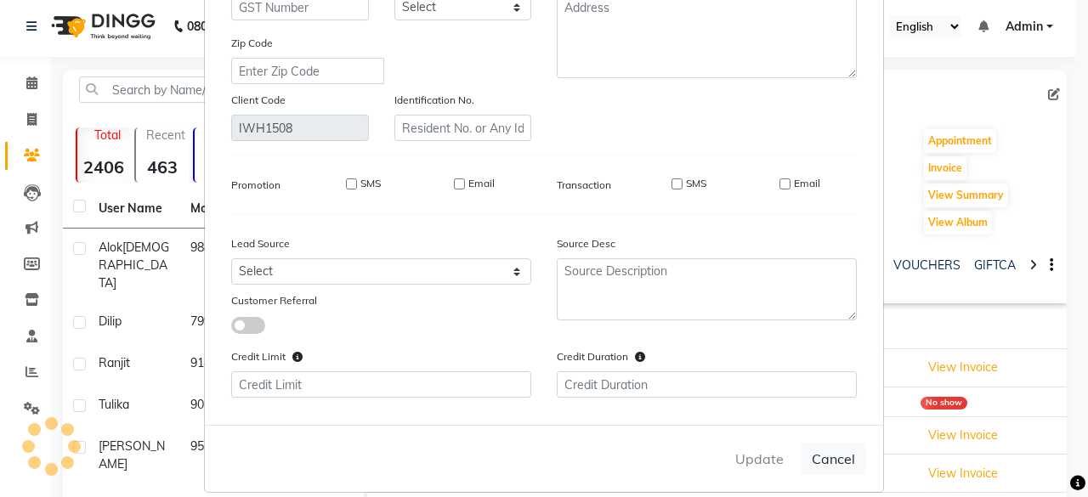
checkbox input "false"
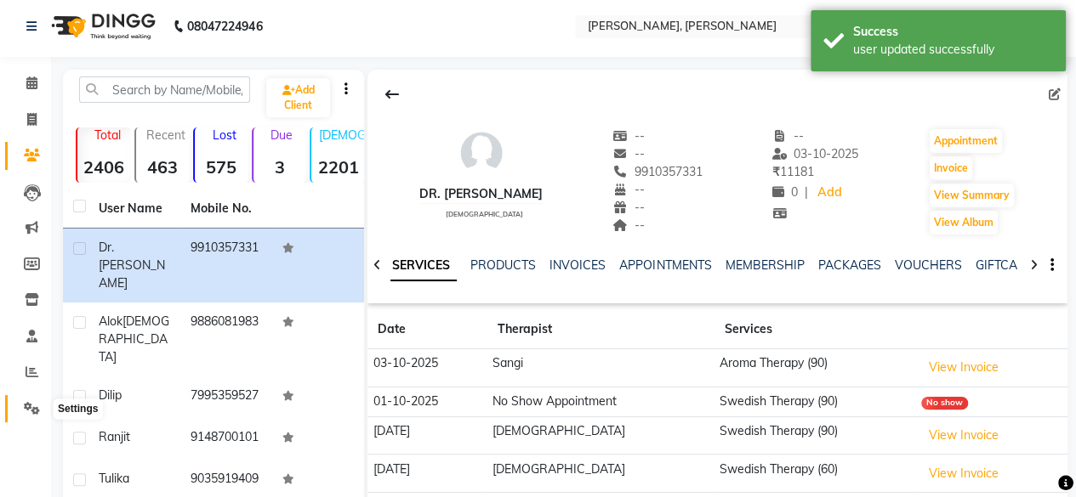
click at [24, 406] on icon at bounding box center [32, 408] width 16 height 13
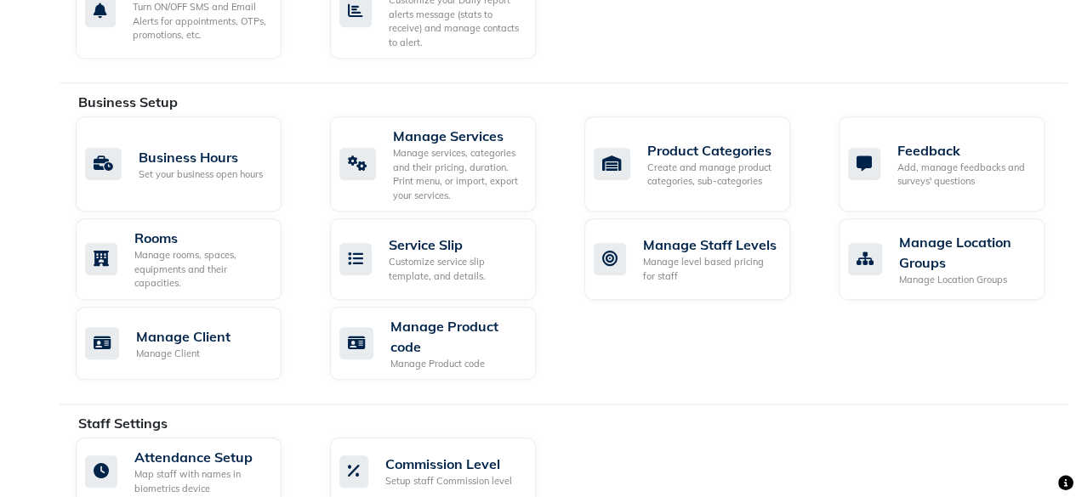
scroll to position [610, 0]
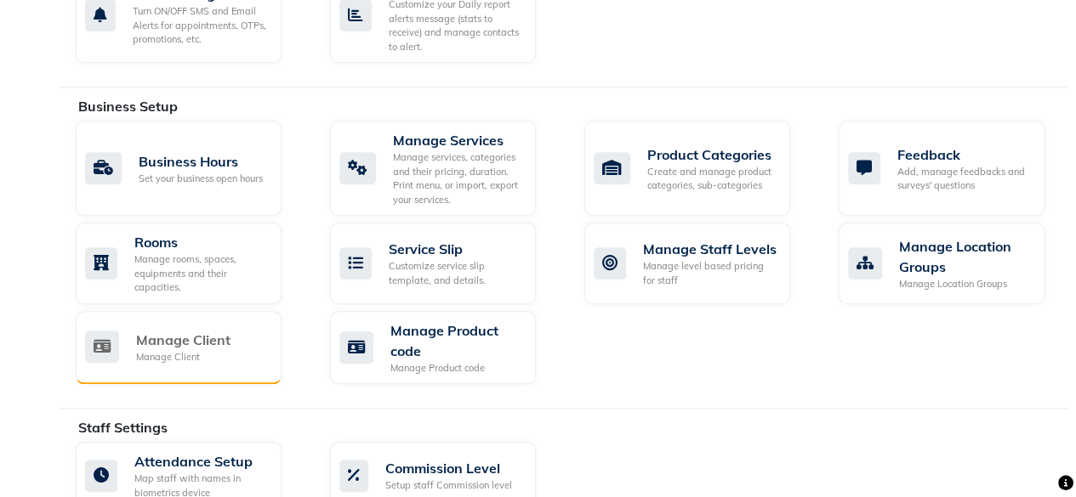
click at [215, 334] on div "Manage Client" at bounding box center [183, 340] width 94 height 20
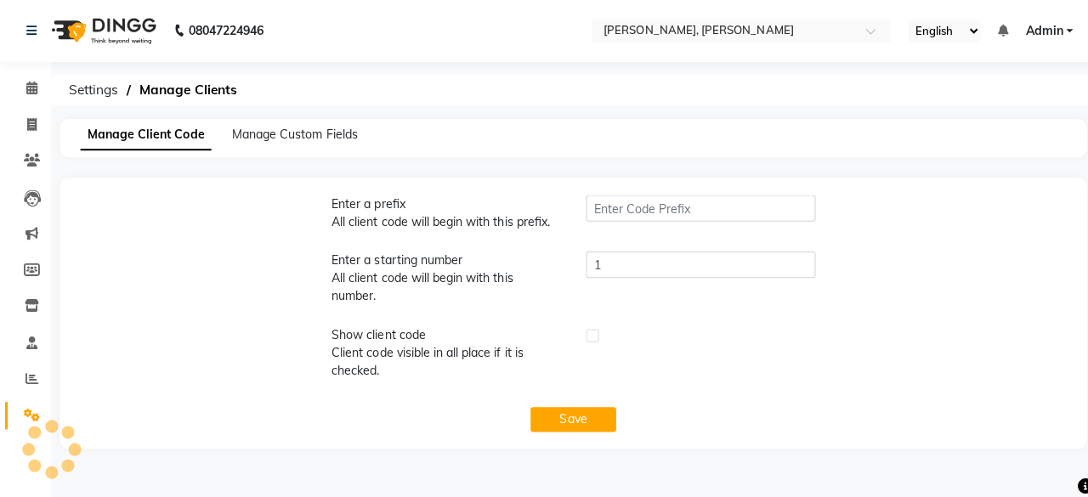
type input "IWH"
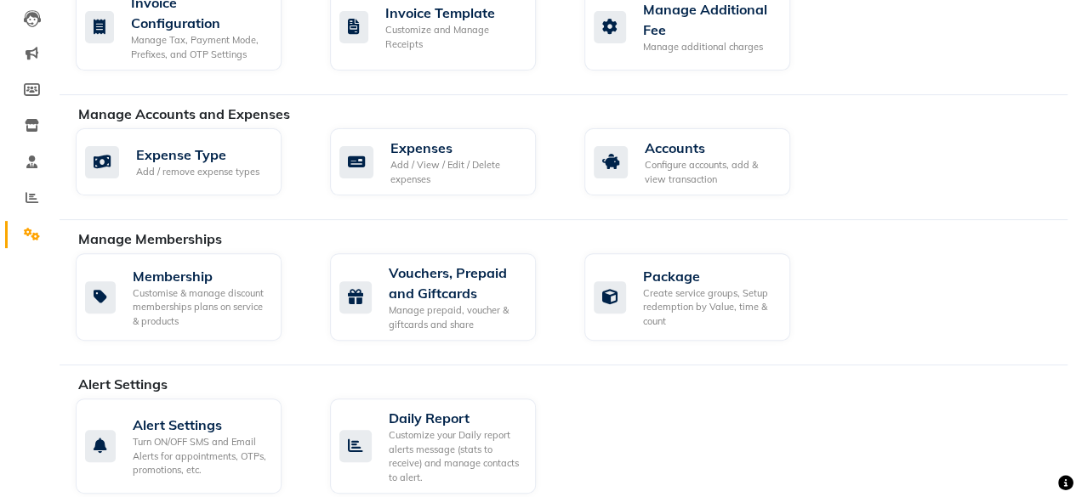
scroll to position [219, 0]
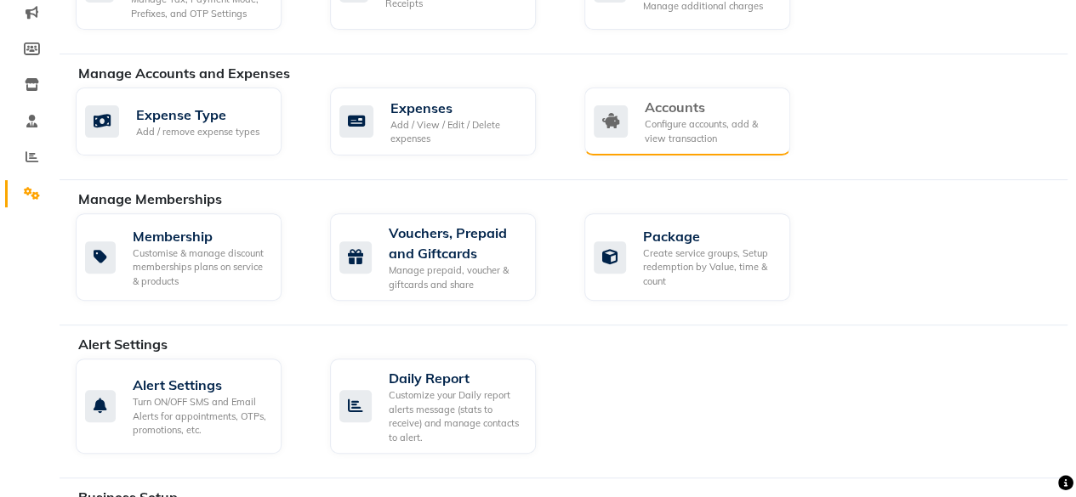
click at [648, 134] on div "Configure accounts, add & view transaction" at bounding box center [711, 131] width 132 height 28
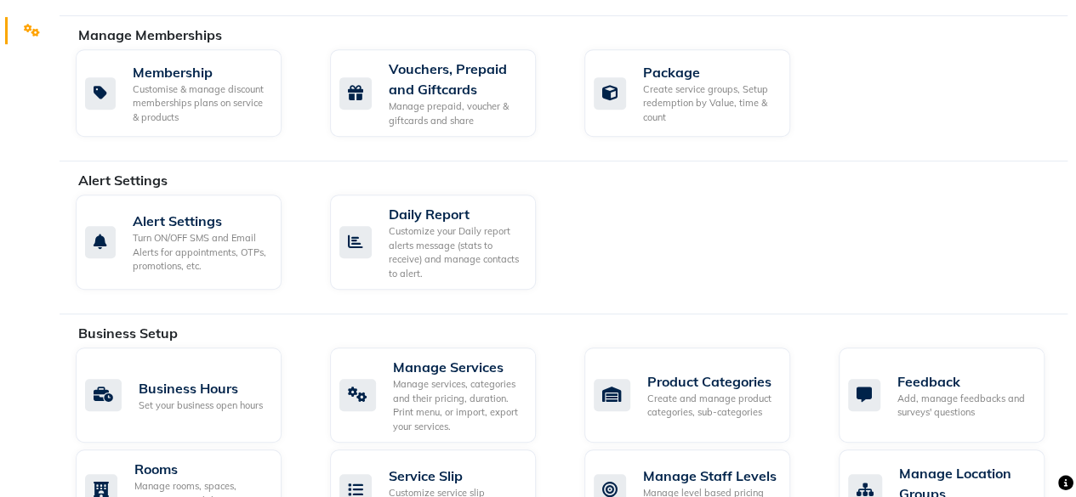
scroll to position [387, 0]
